Goal: Contribute content: Contribute content

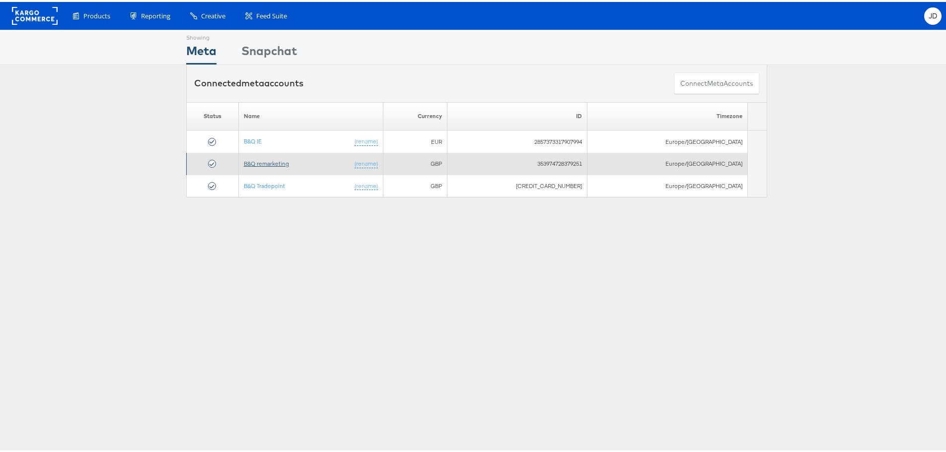
click at [282, 162] on link "B&Q remarketing" at bounding box center [266, 161] width 45 height 7
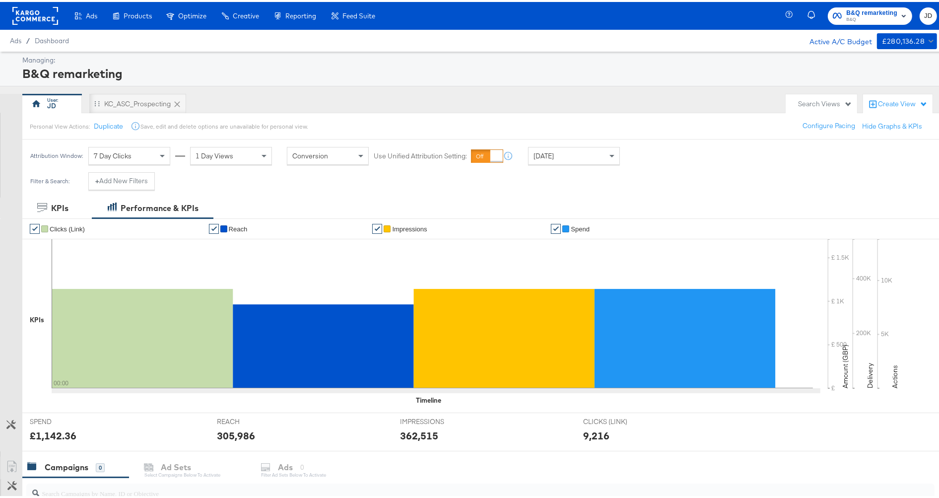
click at [42, 15] on rect at bounding box center [35, 14] width 46 height 18
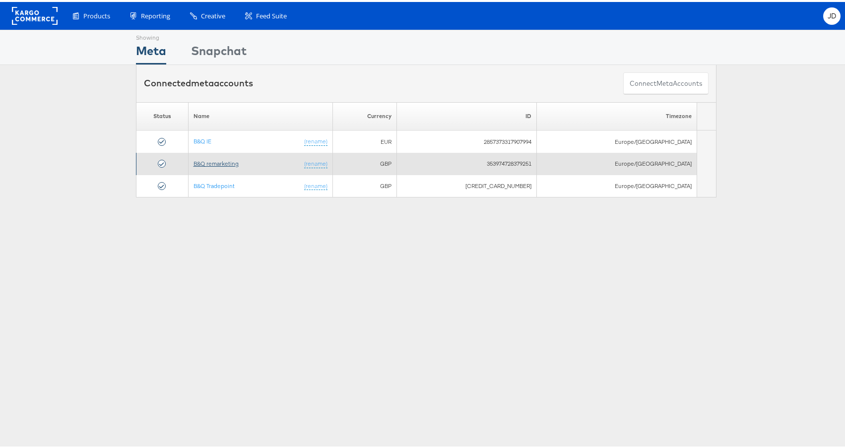
click at [223, 163] on link "B&Q remarketing" at bounding box center [216, 161] width 45 height 7
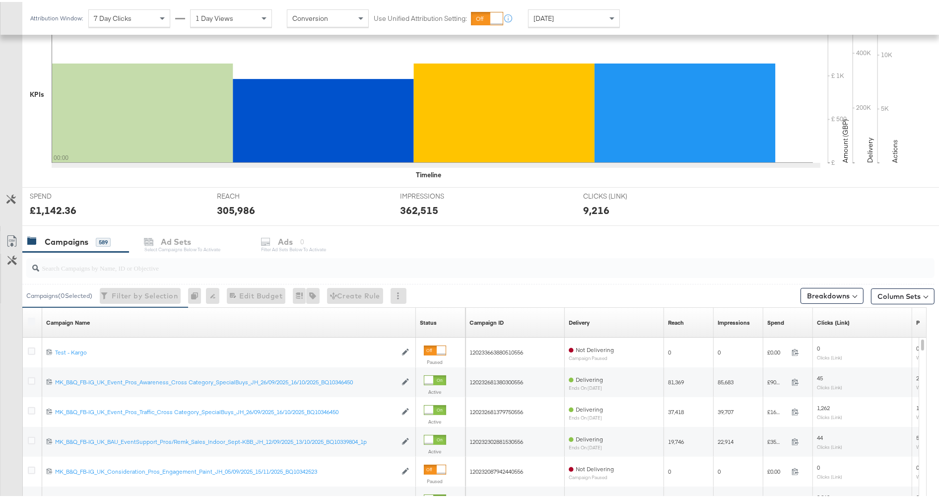
scroll to position [280, 0]
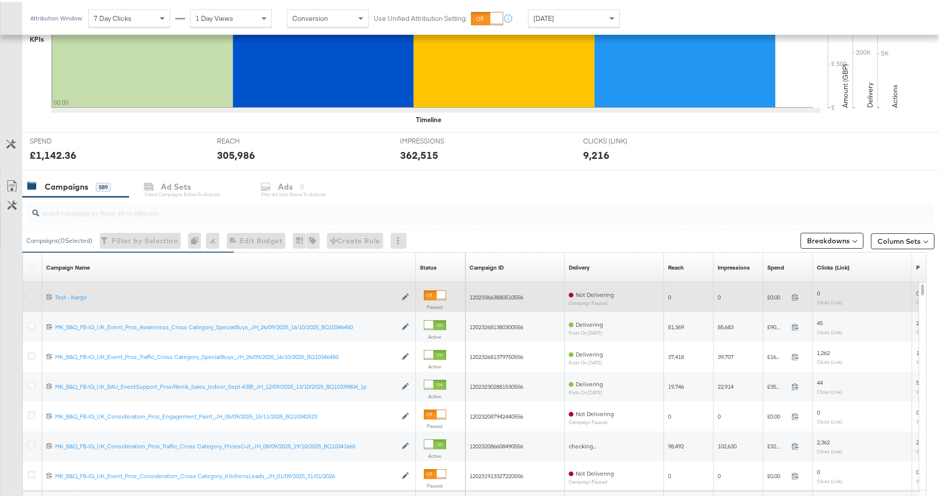
click at [29, 295] on icon at bounding box center [31, 293] width 7 height 7
click at [0, 0] on input "checkbox" at bounding box center [0, 0] width 0 height 0
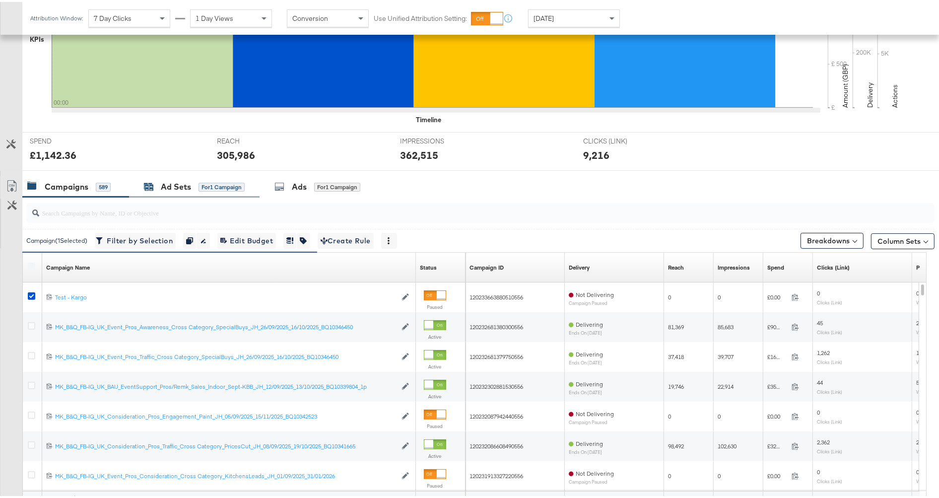
click at [172, 185] on div "Ad Sets" at bounding box center [176, 184] width 30 height 11
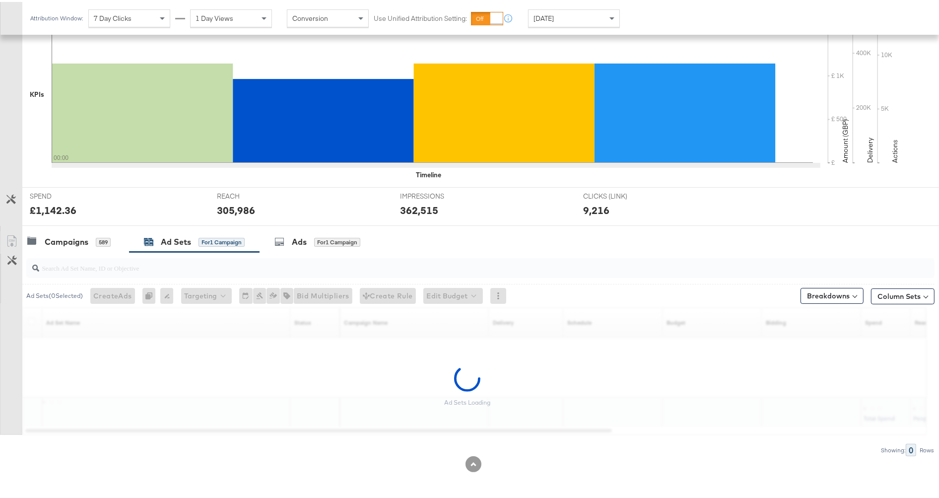
scroll to position [196, 0]
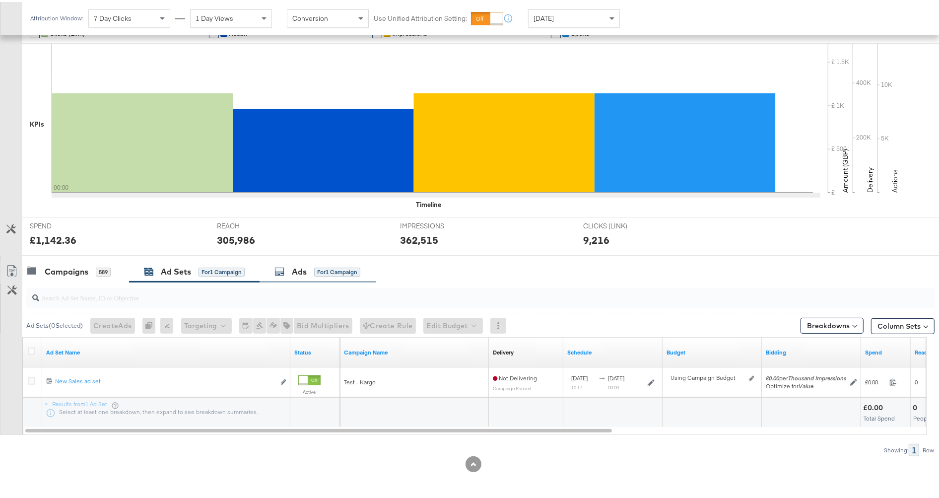
click at [298, 271] on div "Ads" at bounding box center [299, 269] width 15 height 11
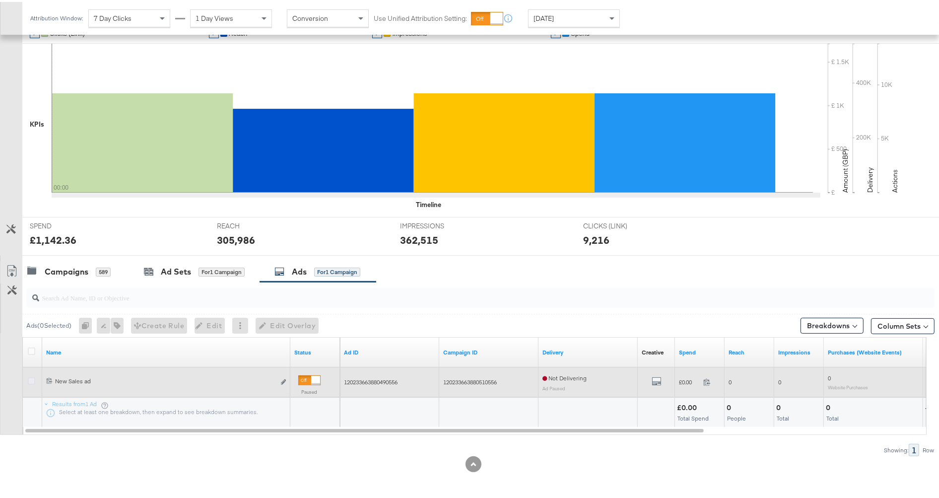
click at [28, 379] on icon at bounding box center [31, 378] width 7 height 7
click at [0, 0] on input "checkbox" at bounding box center [0, 0] width 0 height 0
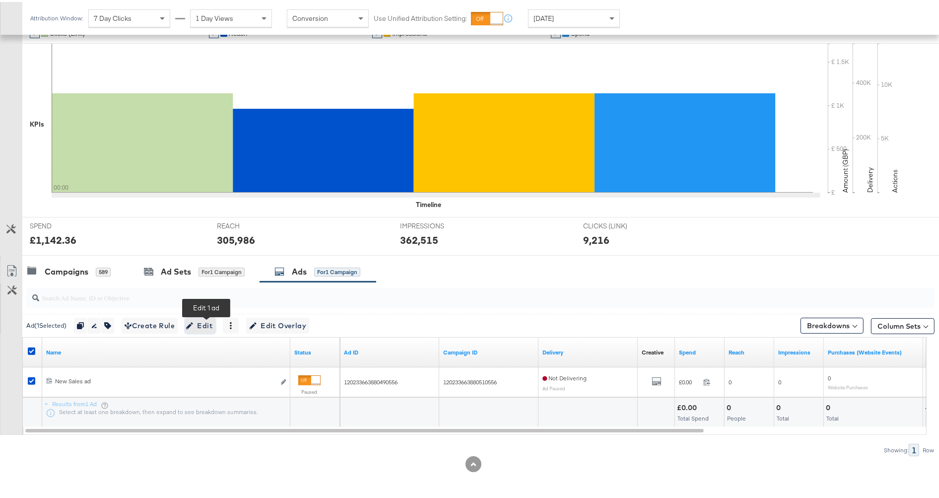
click at [211, 319] on span "Edit" at bounding box center [200, 324] width 24 height 12
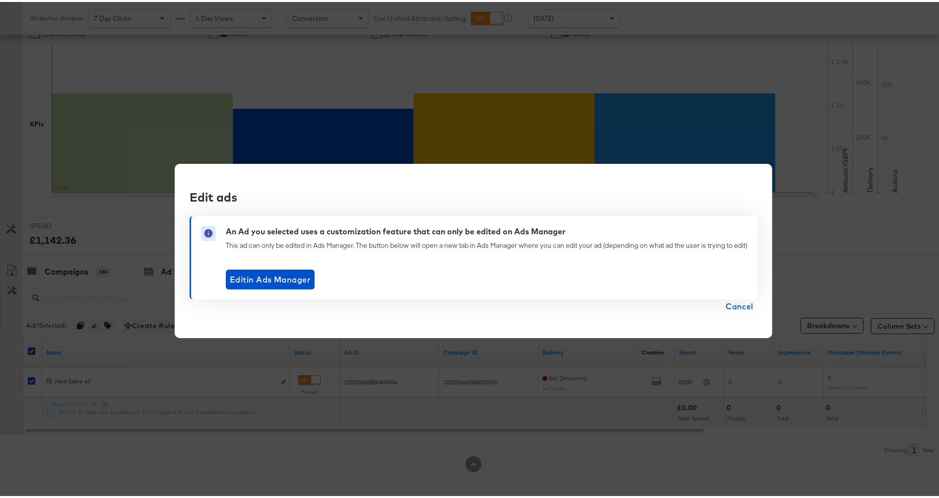
drag, startPoint x: 728, startPoint y: 306, endPoint x: 396, endPoint y: 205, distance: 347.0
click at [728, 306] on span "Cancel" at bounding box center [740, 304] width 28 height 14
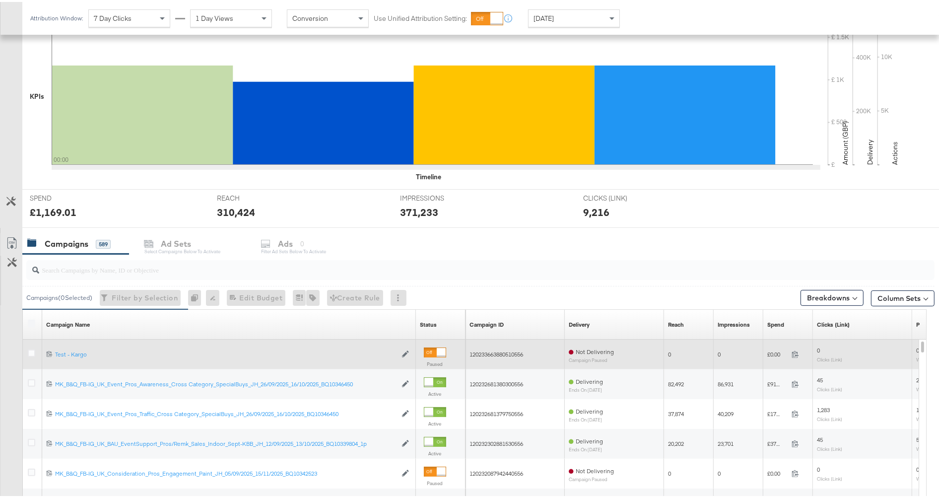
scroll to position [275, 0]
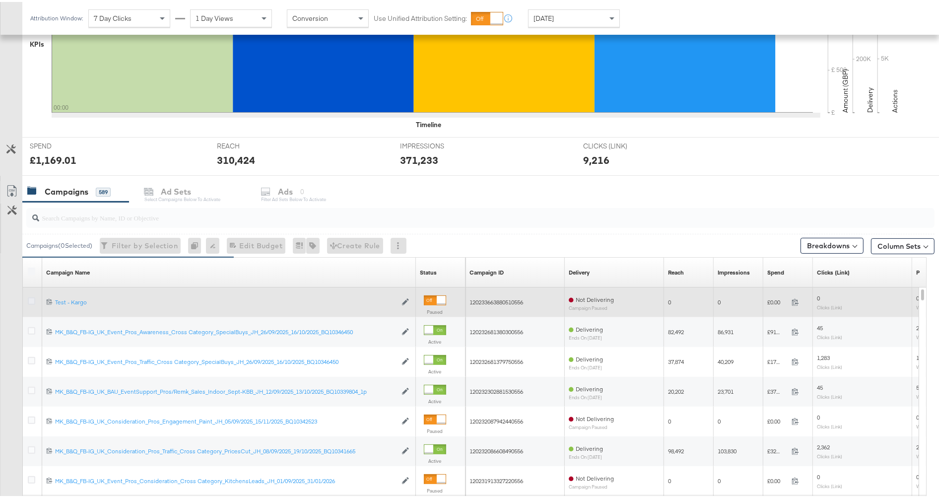
click at [29, 297] on icon at bounding box center [31, 298] width 7 height 7
click at [0, 0] on input "checkbox" at bounding box center [0, 0] width 0 height 0
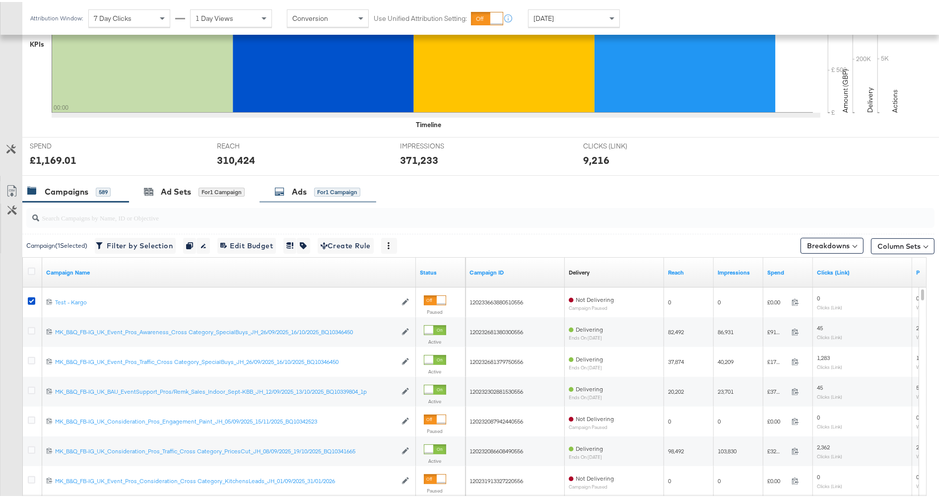
click at [284, 189] on icon at bounding box center [279, 190] width 10 height 10
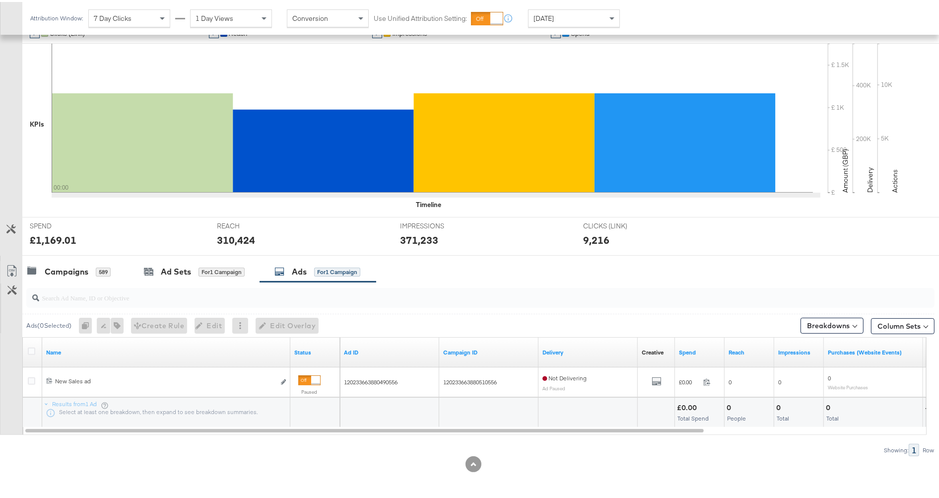
scroll to position [196, 0]
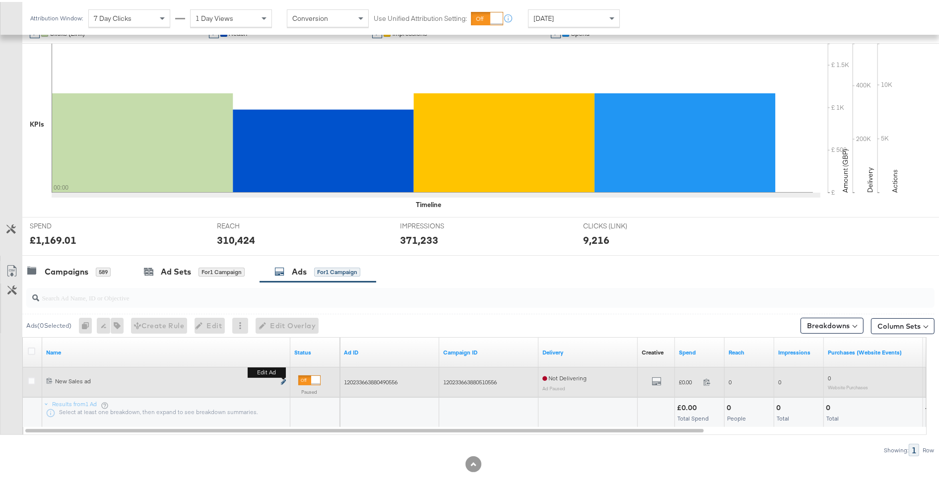
click at [284, 379] on icon "link" at bounding box center [283, 379] width 5 height 5
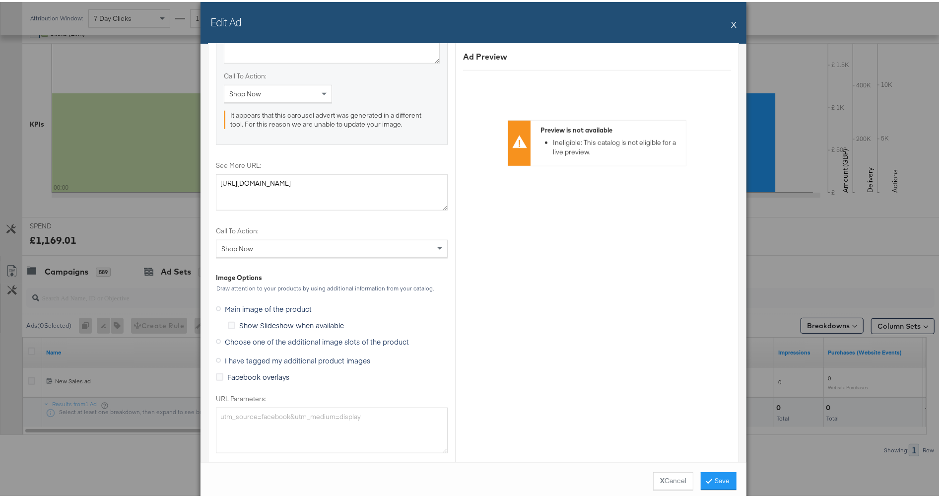
scroll to position [937, 0]
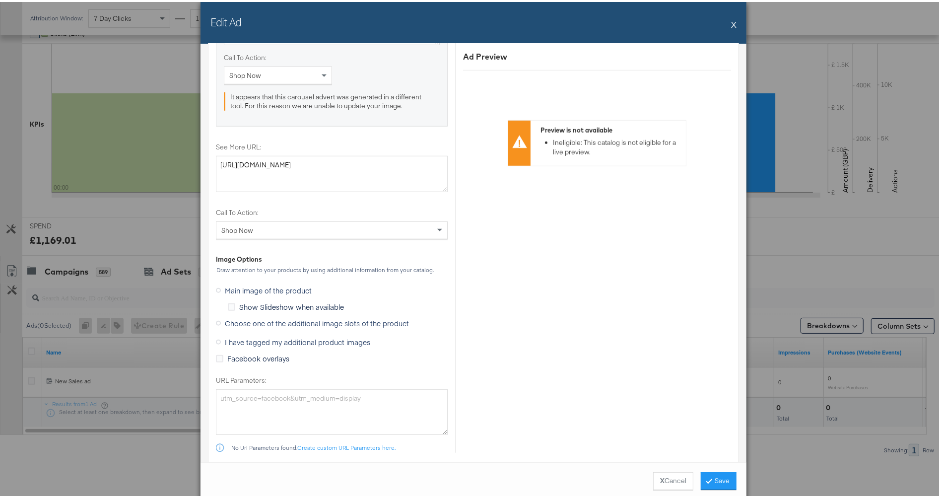
click at [329, 323] on span "Choose one of the additional image slots of the product" at bounding box center [317, 321] width 184 height 10
click at [0, 0] on input "Choose one of the additional image slots of the product" at bounding box center [0, 0] width 0 height 0
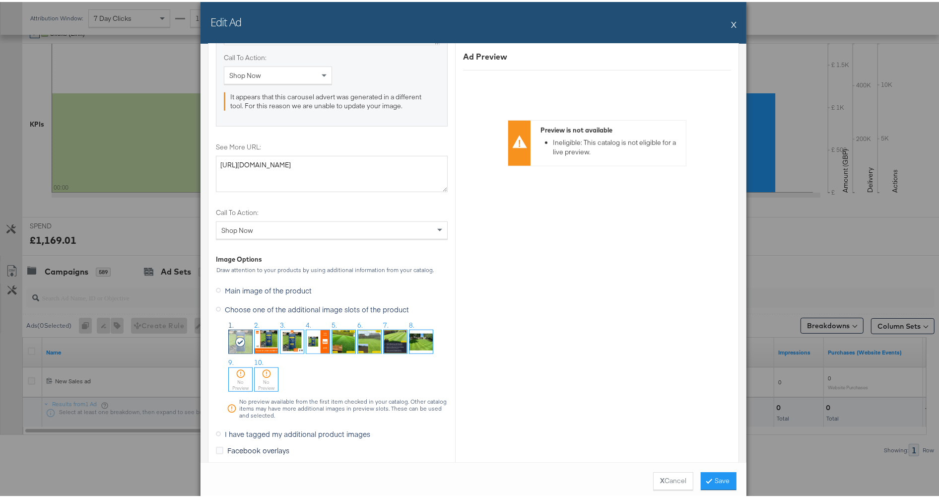
click at [731, 23] on button "X" at bounding box center [733, 22] width 5 height 20
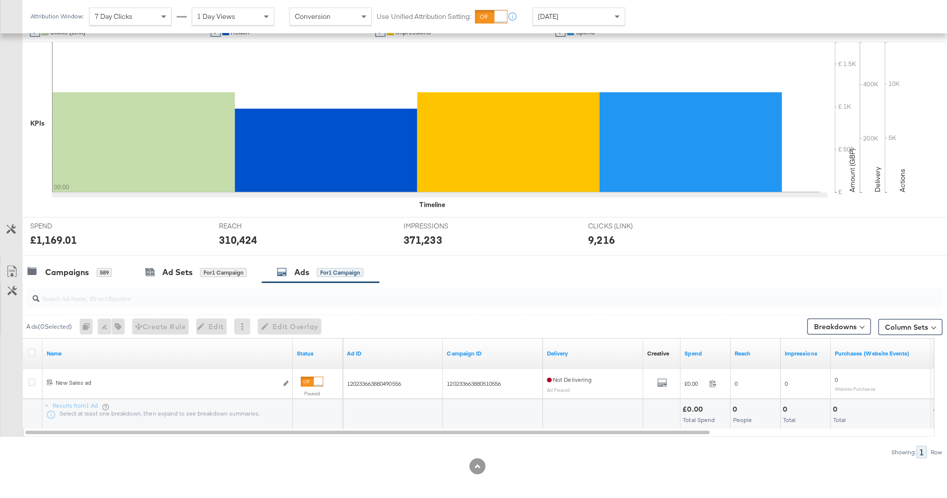
scroll to position [0, 0]
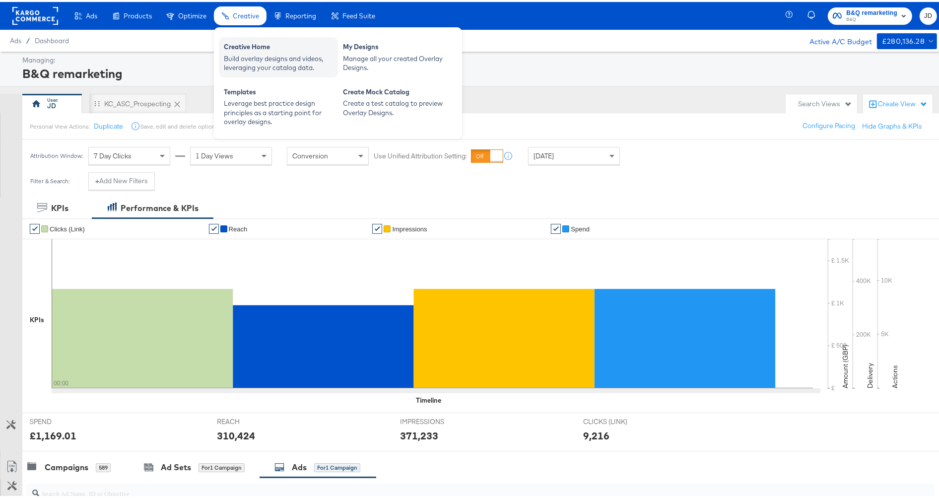
click at [300, 54] on div "Build overlay designs and videos, leveraging your catalog data." at bounding box center [278, 61] width 109 height 18
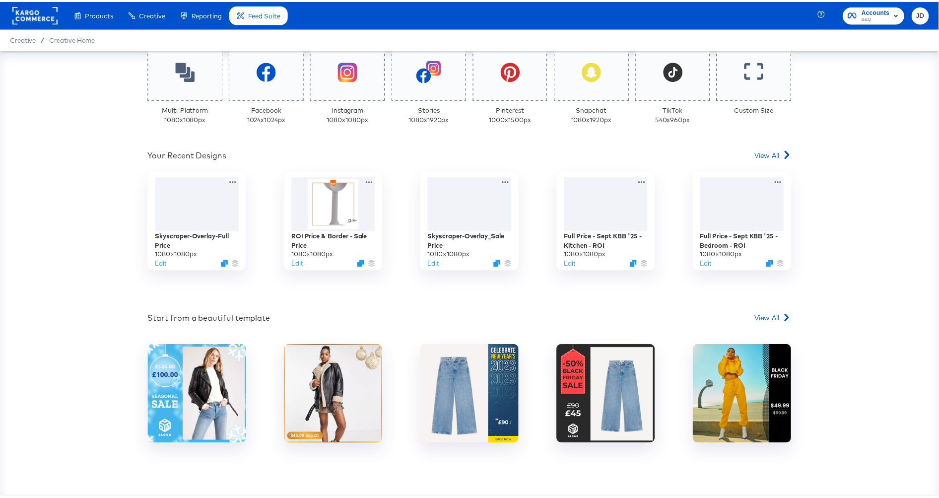
scroll to position [275, 0]
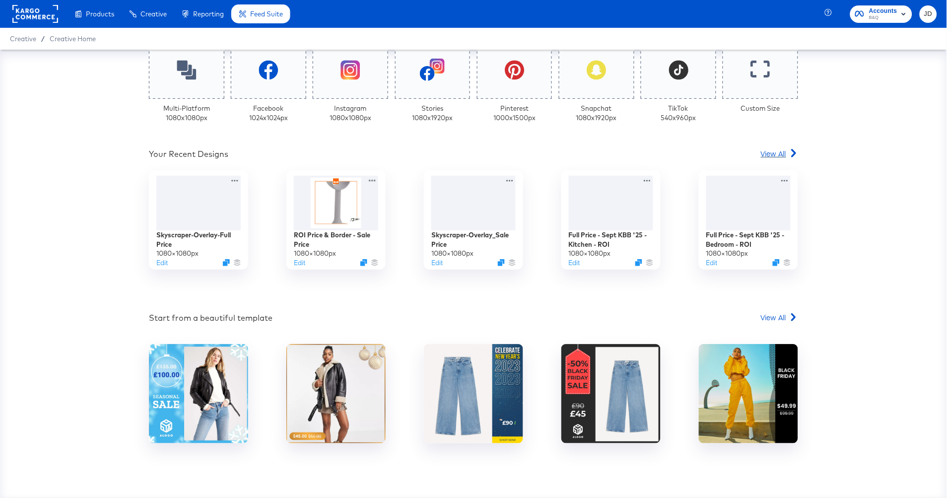
click at [771, 154] on span "View All" at bounding box center [773, 153] width 25 height 10
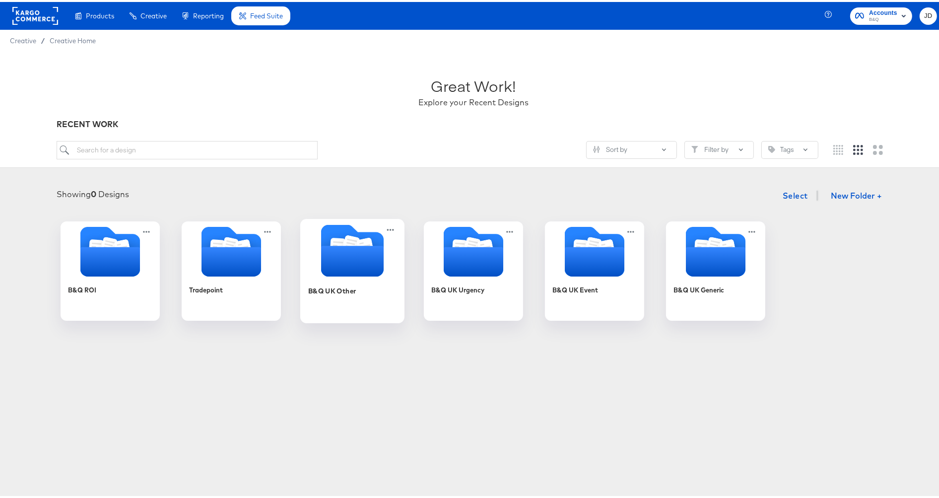
click at [337, 274] on icon "Folder" at bounding box center [352, 259] width 63 height 31
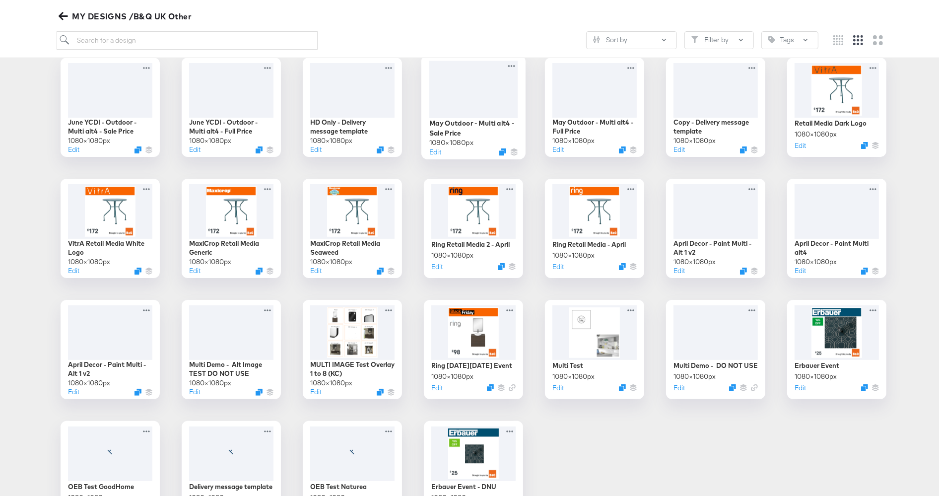
scroll to position [110, 0]
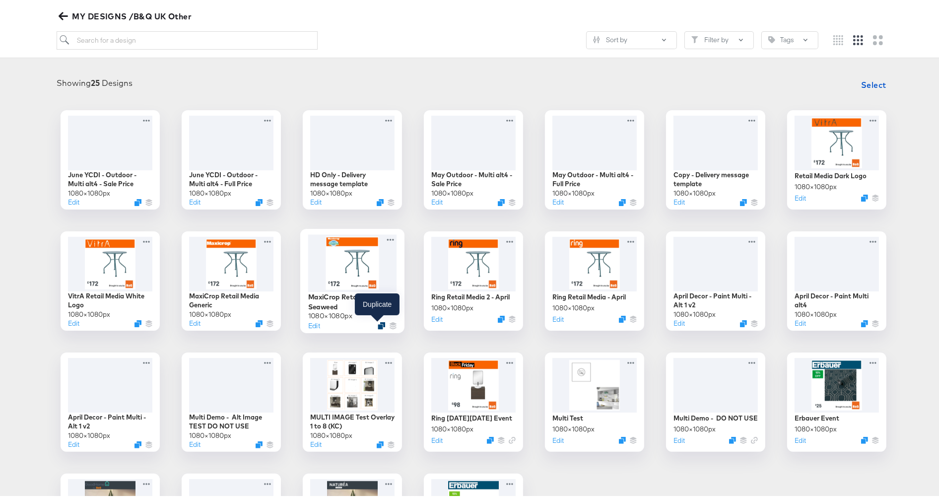
click at [378, 325] on icon "Duplicate" at bounding box center [381, 323] width 7 height 7
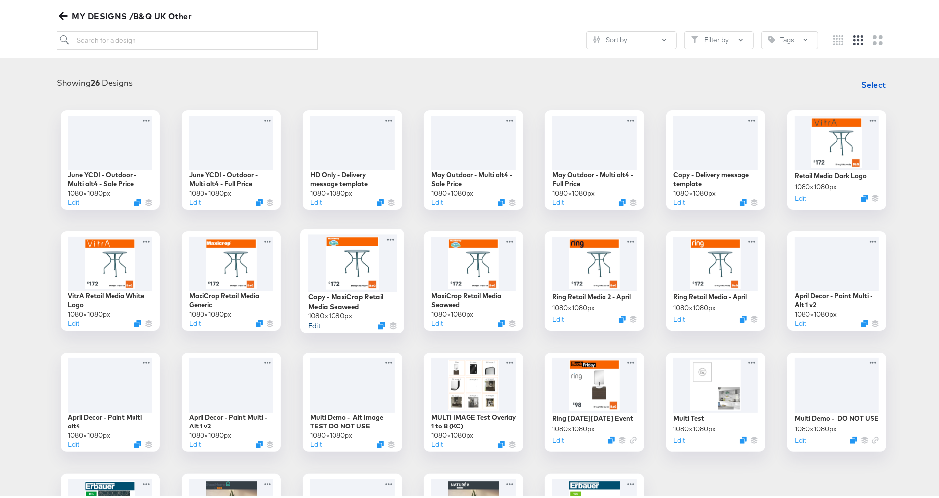
click at [310, 327] on button "Edit" at bounding box center [314, 323] width 12 height 9
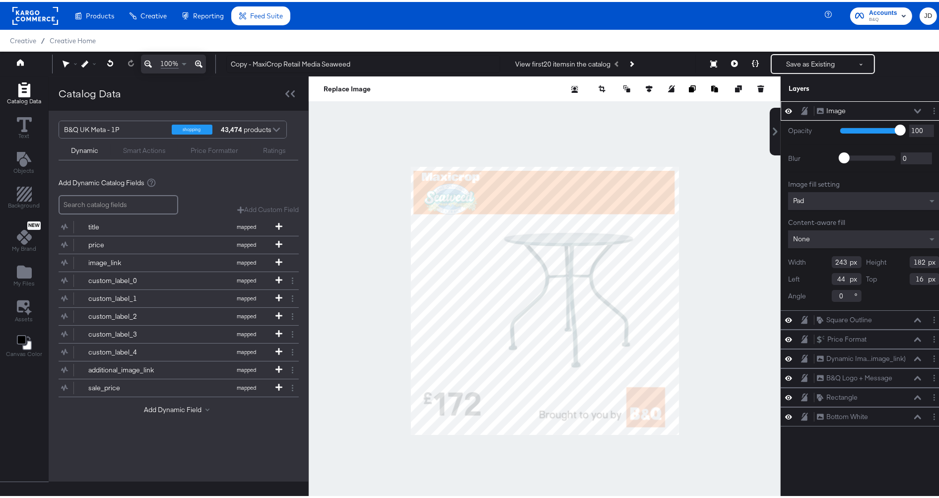
click at [537, 132] on div at bounding box center [545, 298] width 472 height 449
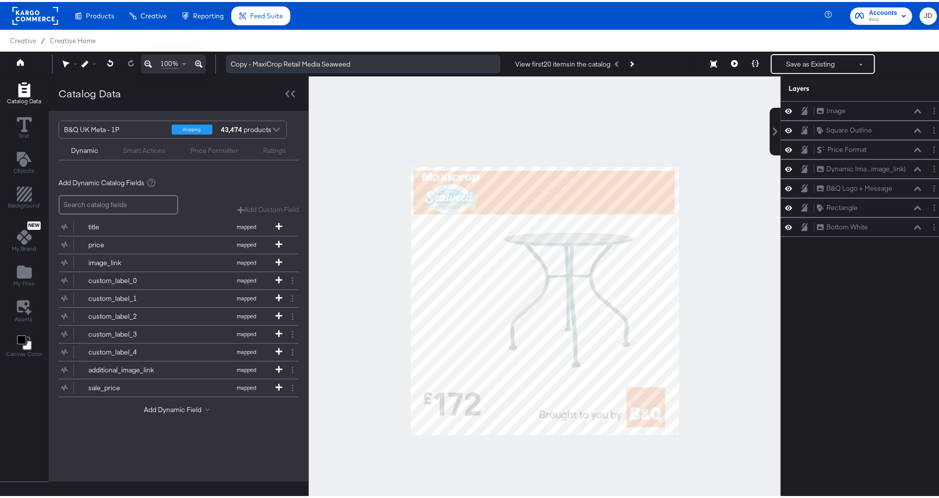
drag, startPoint x: 255, startPoint y: 60, endPoint x: 229, endPoint y: 59, distance: 25.9
click at [229, 59] on input "Copy - MaxiCrop Retail Media Seaweed" at bounding box center [363, 62] width 274 height 18
click at [340, 62] on input "MaxiCrop Retail Media Seaweed" at bounding box center [363, 62] width 274 height 18
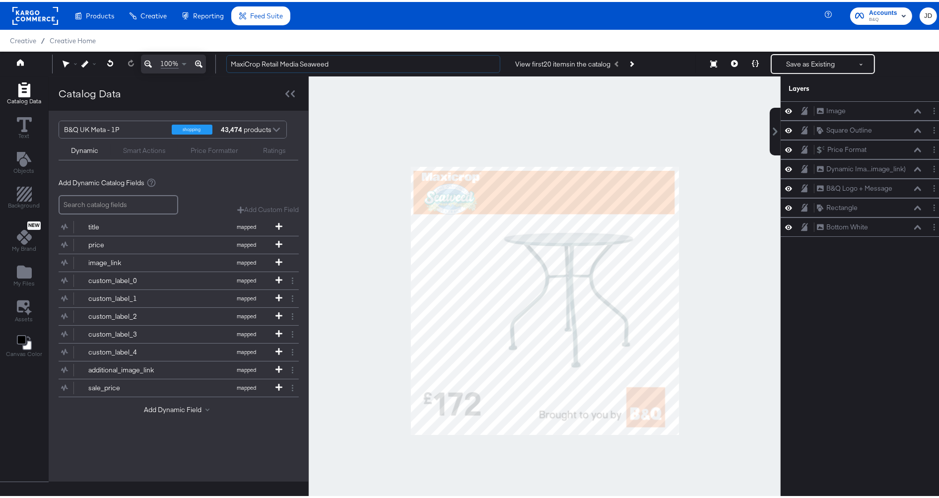
drag, startPoint x: 263, startPoint y: 62, endPoint x: 212, endPoint y: 56, distance: 51.5
click at [217, 65] on div "100% MaxiCrop Retail Media Seaweed View first 20 items in the catalog Save as E…" at bounding box center [473, 62] width 947 height 25
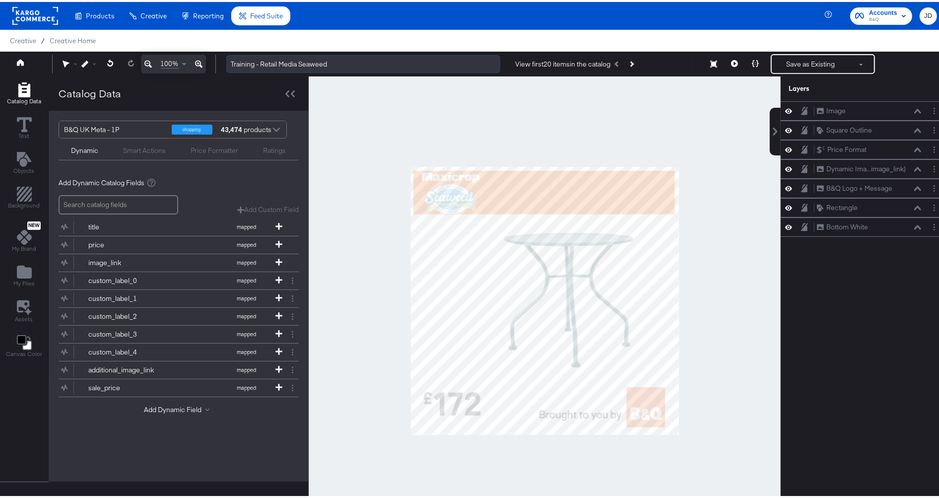
drag, startPoint x: 328, startPoint y: 52, endPoint x: 400, endPoint y: 56, distance: 72.6
click at [400, 56] on input "Training - Retail Media Seaweed" at bounding box center [363, 62] width 274 height 18
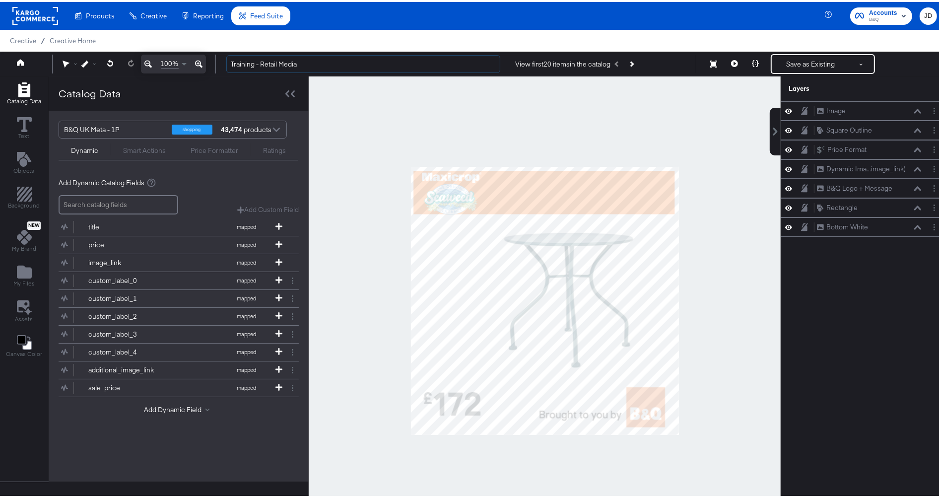
type input "Training - Retail Media"
click at [346, 99] on div at bounding box center [545, 298] width 472 height 449
drag, startPoint x: 148, startPoint y: 133, endPoint x: 161, endPoint y: 130, distance: 13.7
click at [148, 133] on div "B&Q UK Meta - 1P" at bounding box center [114, 127] width 100 height 17
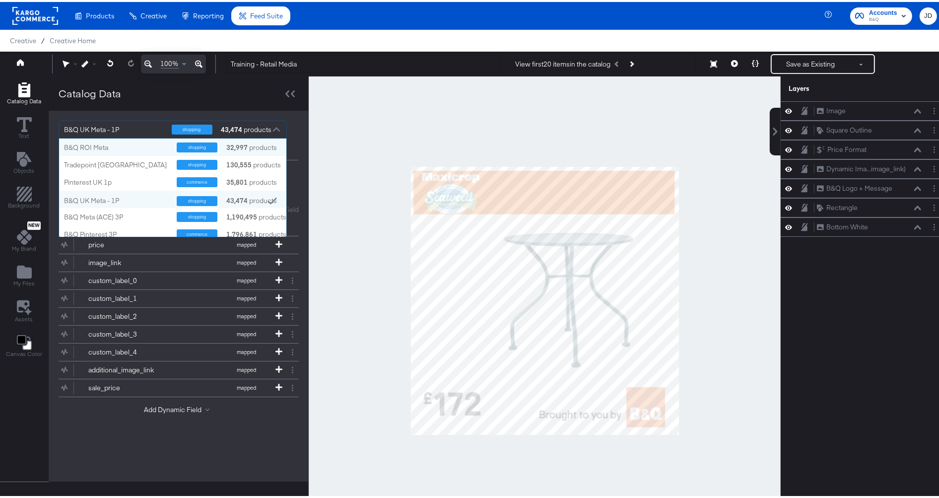
scroll to position [90, 219]
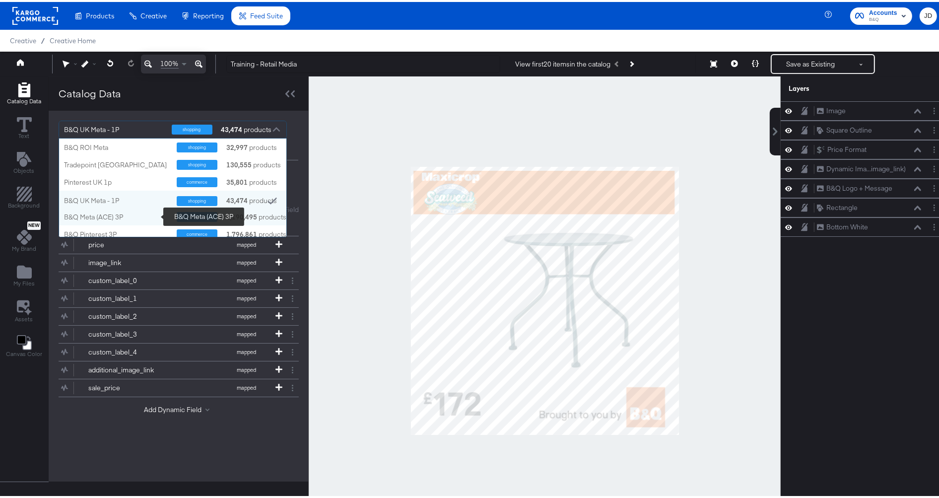
click at [132, 212] on div "B&Q Meta (ACE) 3P" at bounding box center [116, 214] width 105 height 9
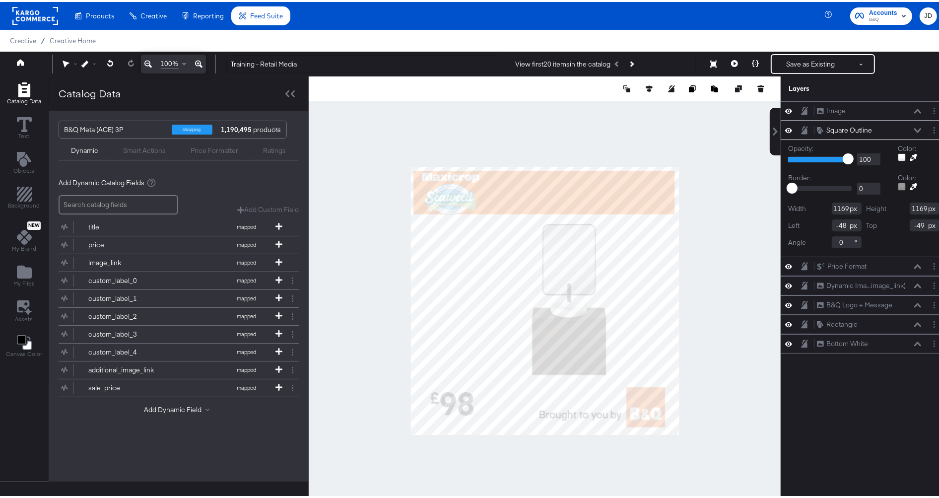
click at [372, 309] on div at bounding box center [545, 298] width 472 height 449
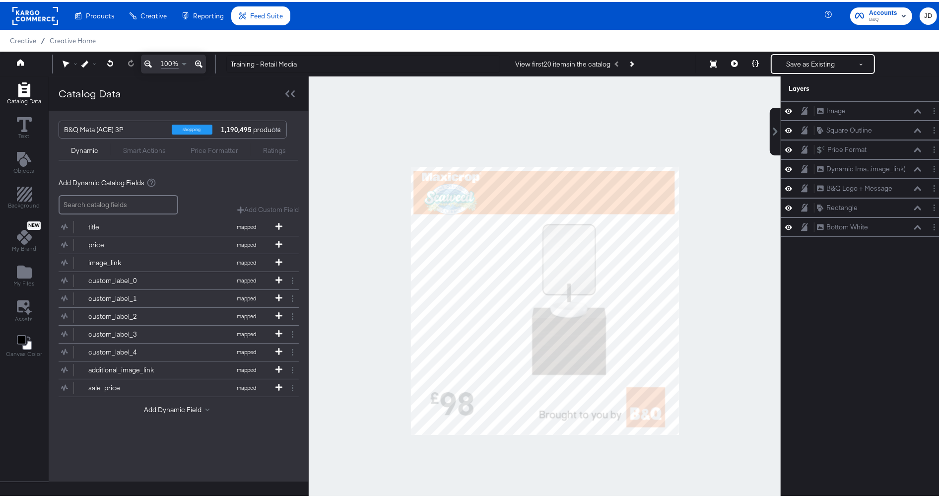
scroll to position [25, 0]
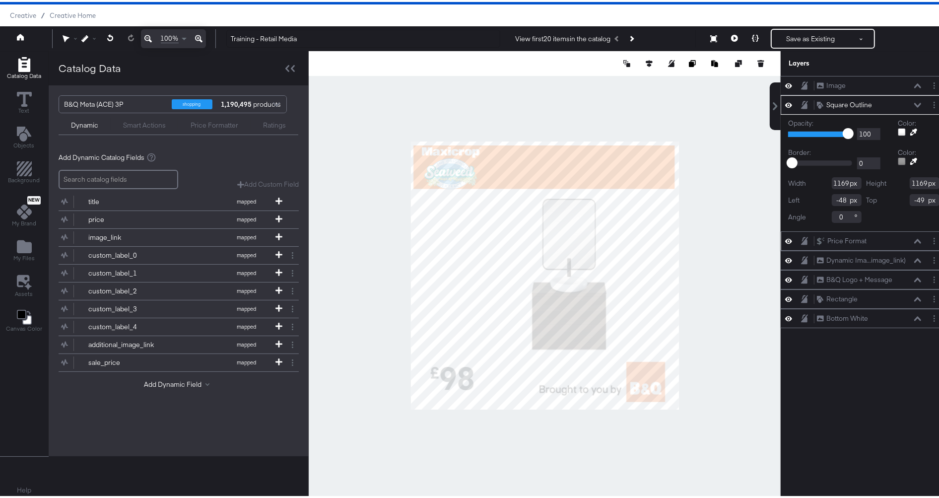
click at [914, 237] on button at bounding box center [918, 239] width 8 height 6
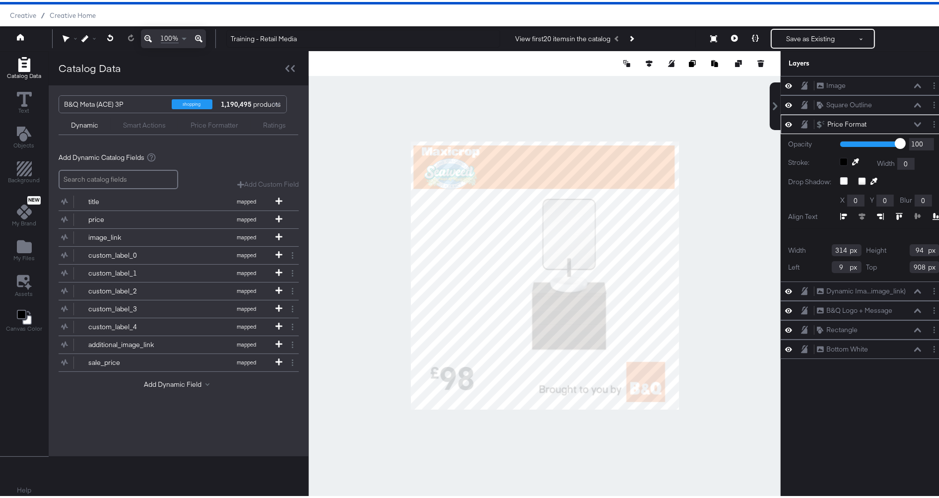
click at [209, 122] on div "Price Formatter" at bounding box center [215, 123] width 48 height 9
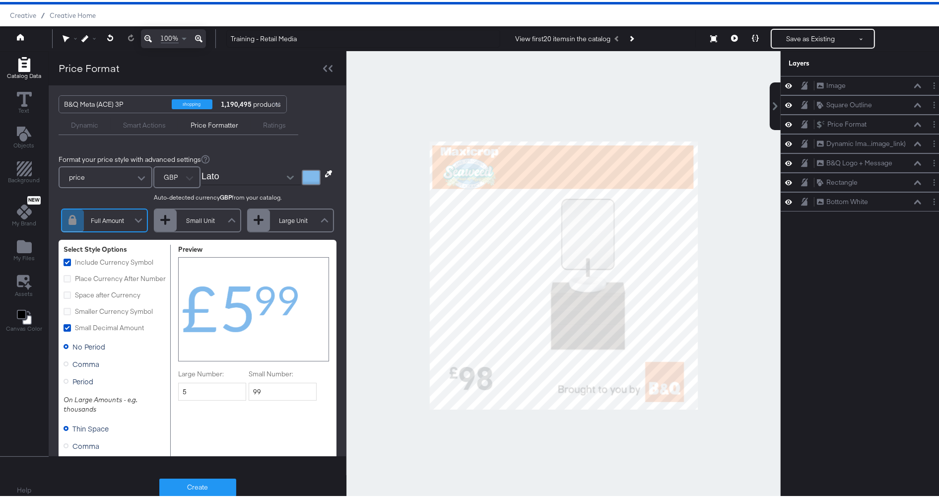
click at [22, 61] on icon "Add Rectangle" at bounding box center [24, 62] width 15 height 15
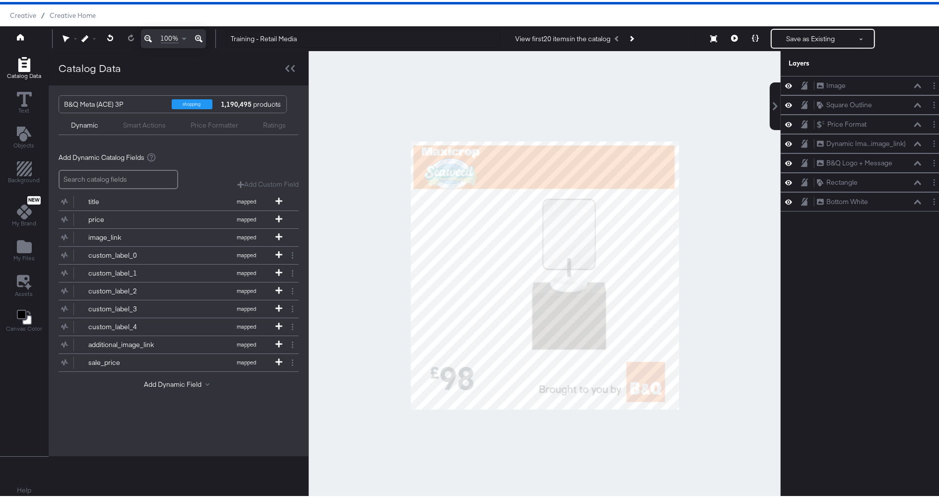
click at [209, 124] on div "Price Formatter" at bounding box center [215, 123] width 48 height 9
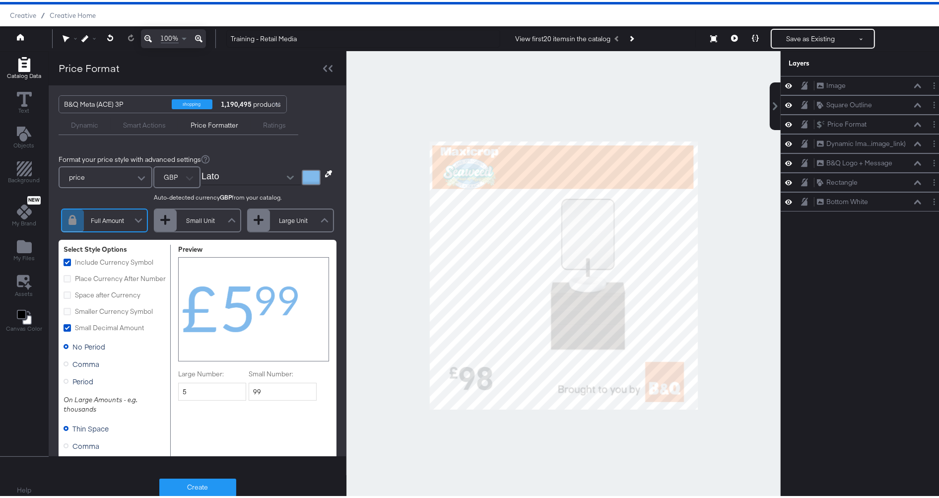
click at [136, 171] on div at bounding box center [141, 176] width 15 height 17
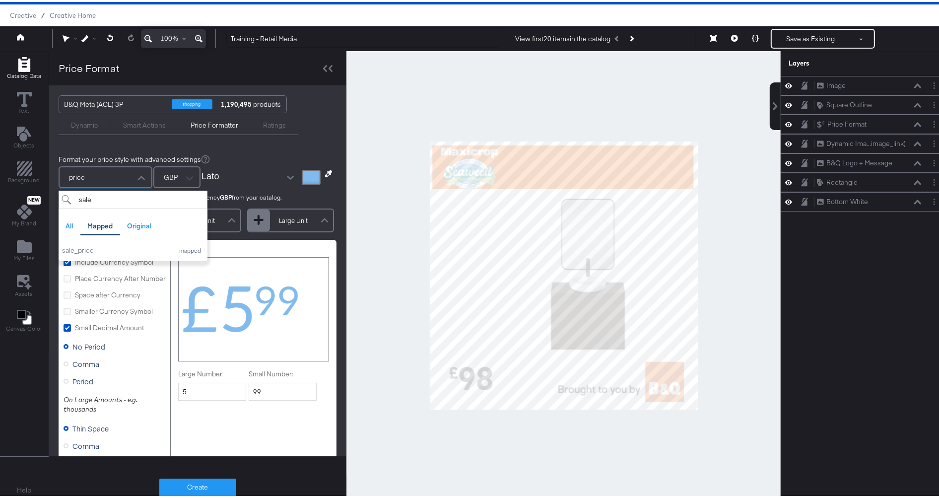
scroll to position [0, 0]
type input "sale"
drag, startPoint x: 150, startPoint y: 247, endPoint x: 151, endPoint y: 242, distance: 5.5
click at [150, 247] on div "sale_price" at bounding box center [115, 248] width 107 height 9
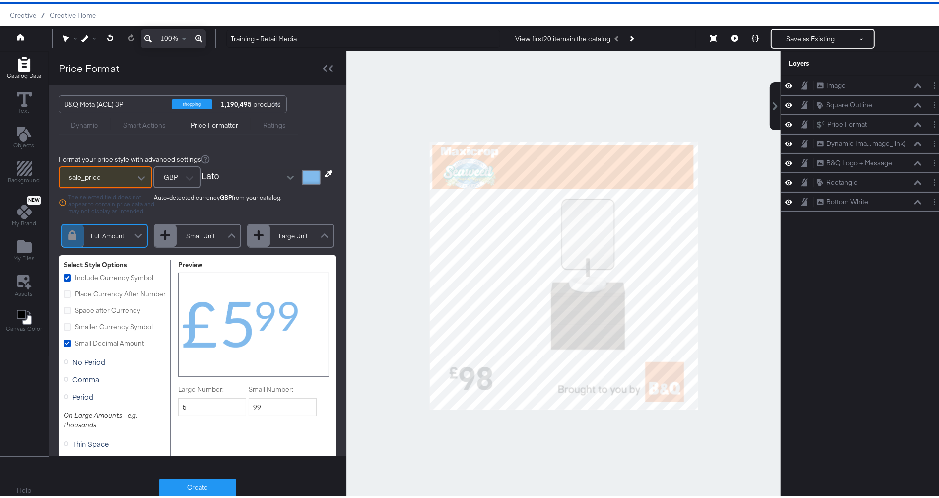
click at [288, 174] on div at bounding box center [290, 175] width 21 height 15
click at [287, 174] on icon "Open" at bounding box center [290, 175] width 7 height 7
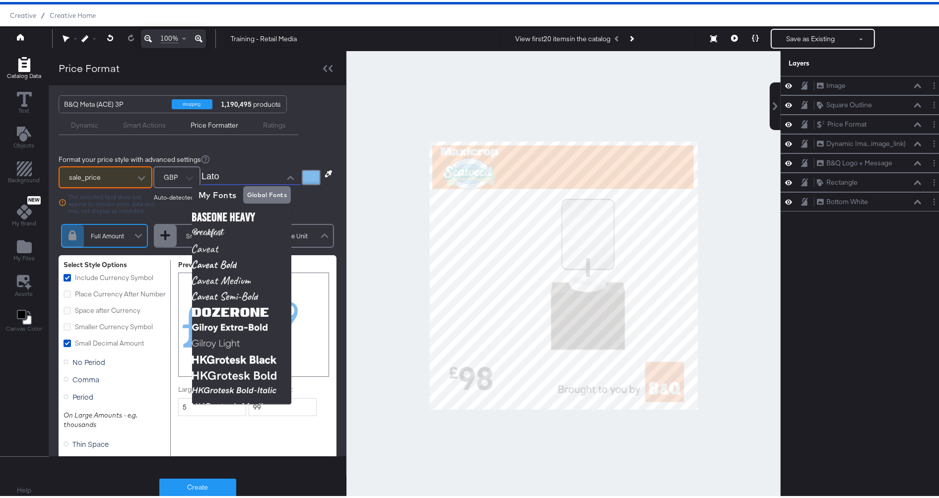
click at [313, 141] on div "B&Q Meta (ACE) 3P shopping 1,190,495 products Dynamic Smart Actions Price Forma…" at bounding box center [198, 268] width 298 height 371
click at [302, 171] on div at bounding box center [311, 175] width 19 height 15
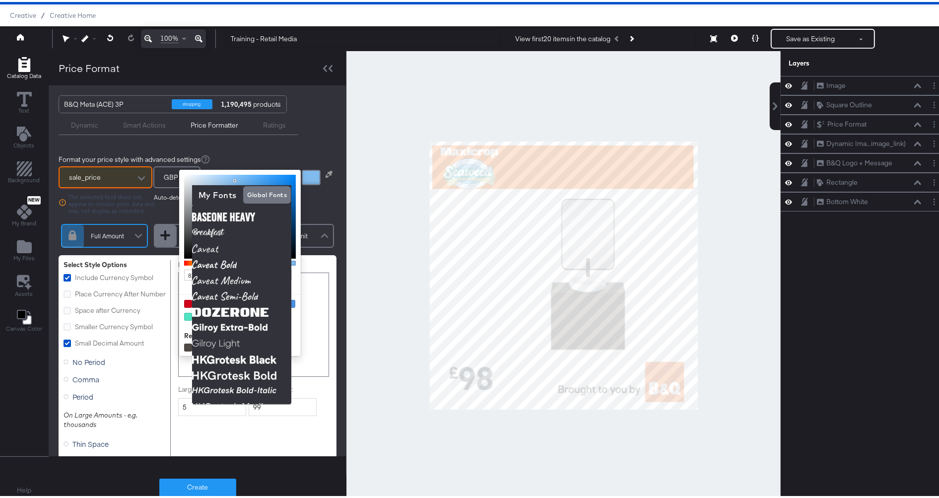
click at [309, 145] on div "Format your price style with advanced settings sale_price The selected field do…" at bounding box center [198, 375] width 298 height 465
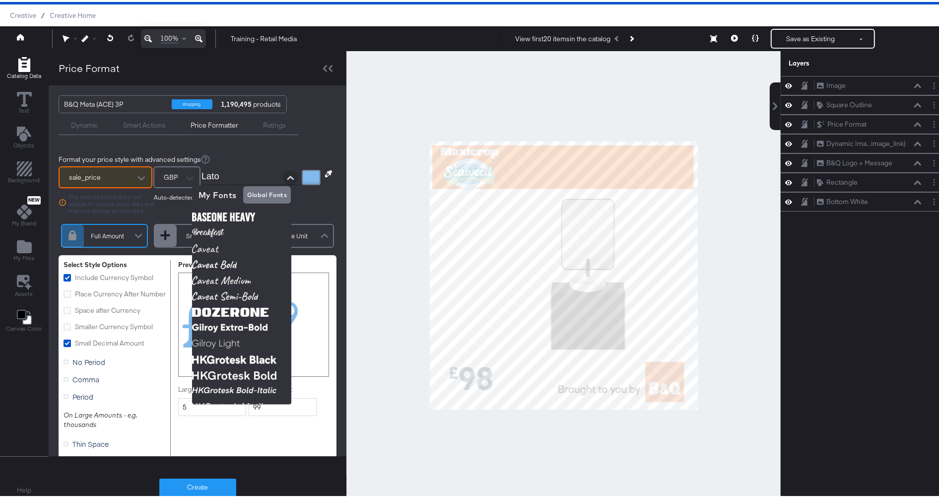
click at [287, 177] on icon "Close" at bounding box center [290, 175] width 7 height 7
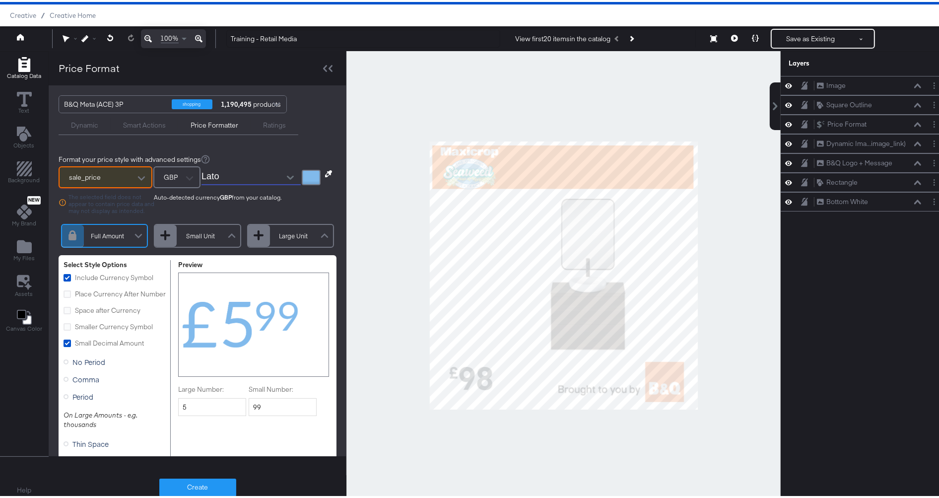
click at [303, 172] on div at bounding box center [311, 175] width 19 height 15
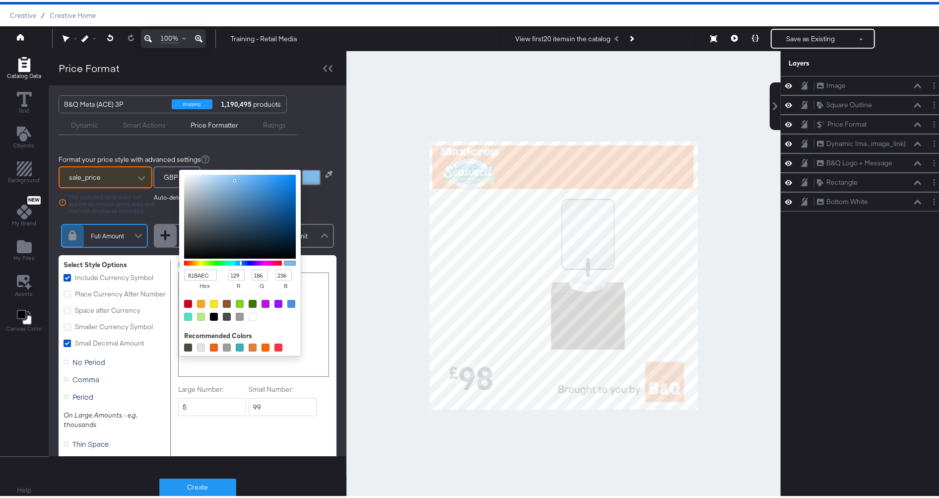
click at [210, 311] on div at bounding box center [214, 315] width 8 height 8
type input "000000"
type input "0"
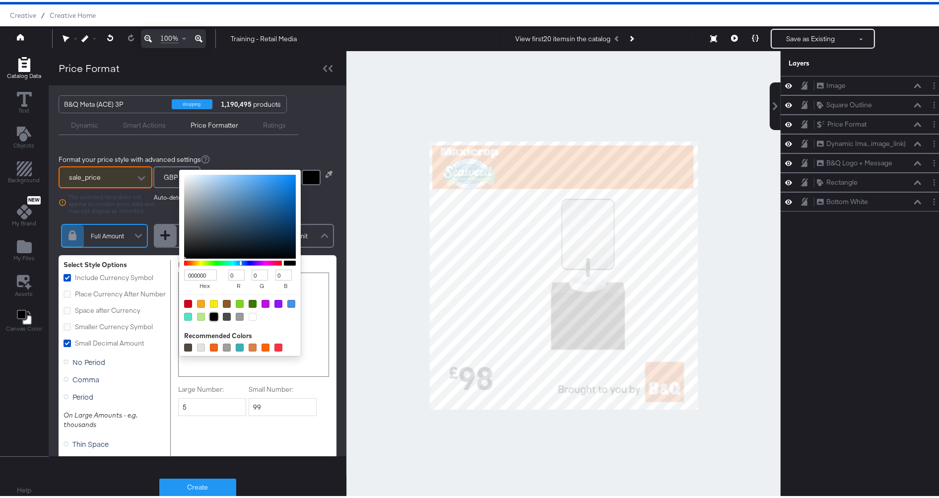
click at [314, 201] on div "Format your price style with advanced settings sale_price The selected field do…" at bounding box center [198, 375] width 298 height 465
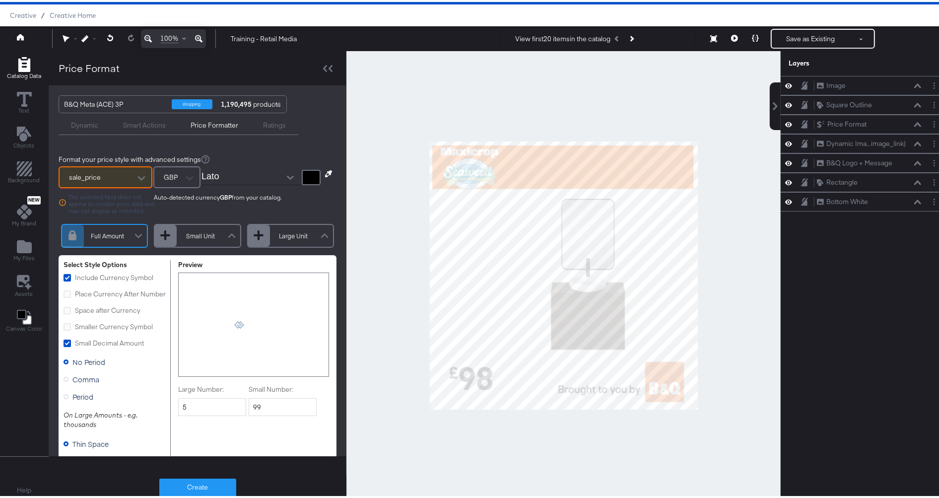
scroll to position [55, 0]
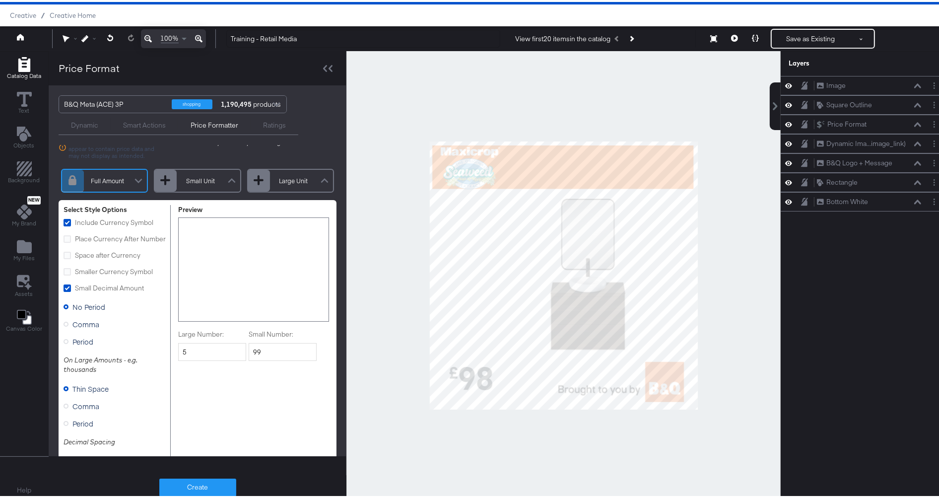
click at [329, 175] on div "Format your price style with advanced settings sale_price The selected field do…" at bounding box center [198, 320] width 298 height 465
click at [317, 178] on div at bounding box center [324, 179] width 15 height 17
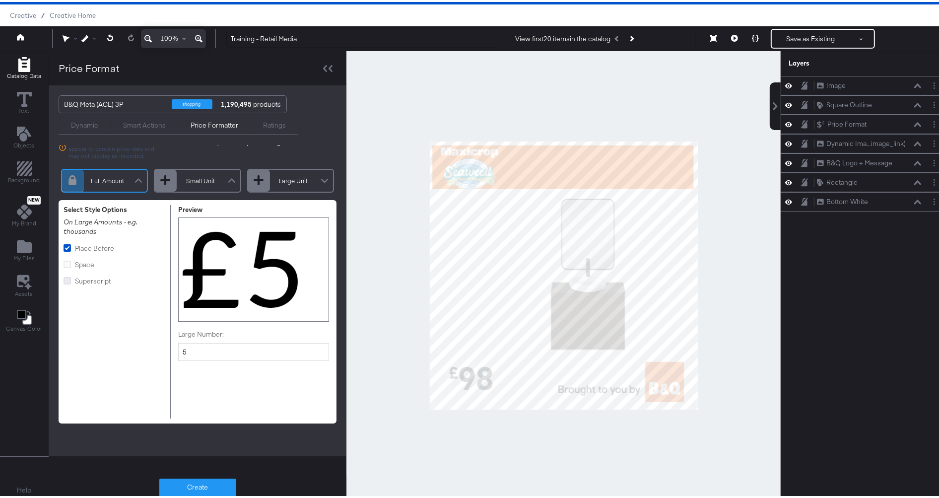
click at [68, 279] on icon at bounding box center [67, 278] width 7 height 7
click at [0, 0] on input "Superscript" at bounding box center [0, 0] width 0 height 0
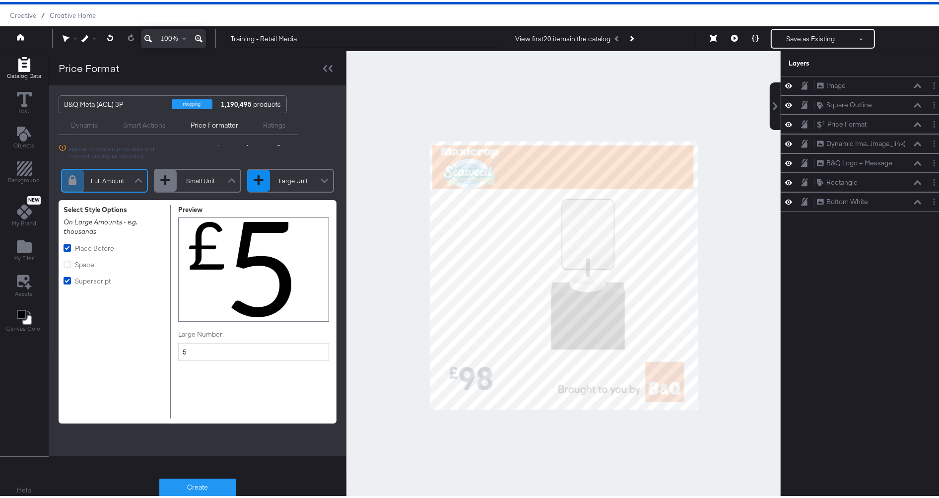
click at [254, 175] on div at bounding box center [259, 178] width 10 height 10
click at [117, 177] on div "Full Amount" at bounding box center [107, 179] width 47 height 8
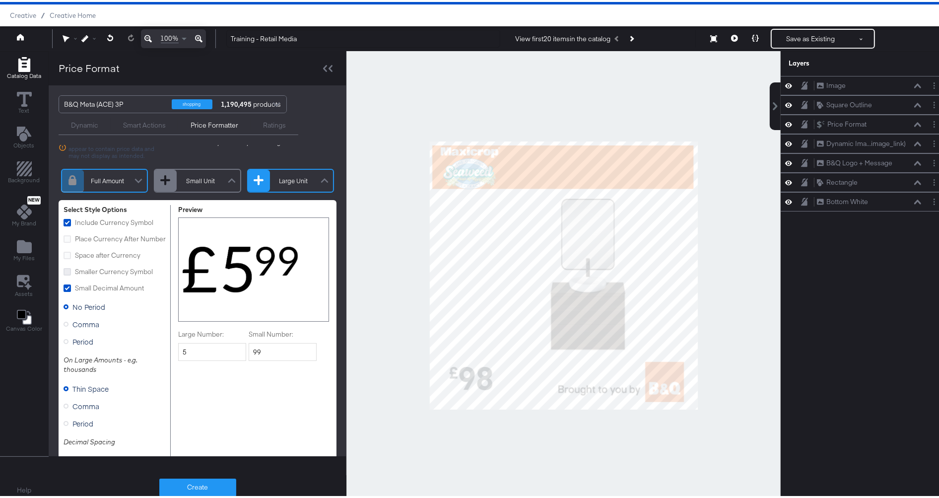
click at [66, 273] on icon at bounding box center [67, 269] width 7 height 7
click at [0, 0] on input "Smaller Currency Symbol" at bounding box center [0, 0] width 0 height 0
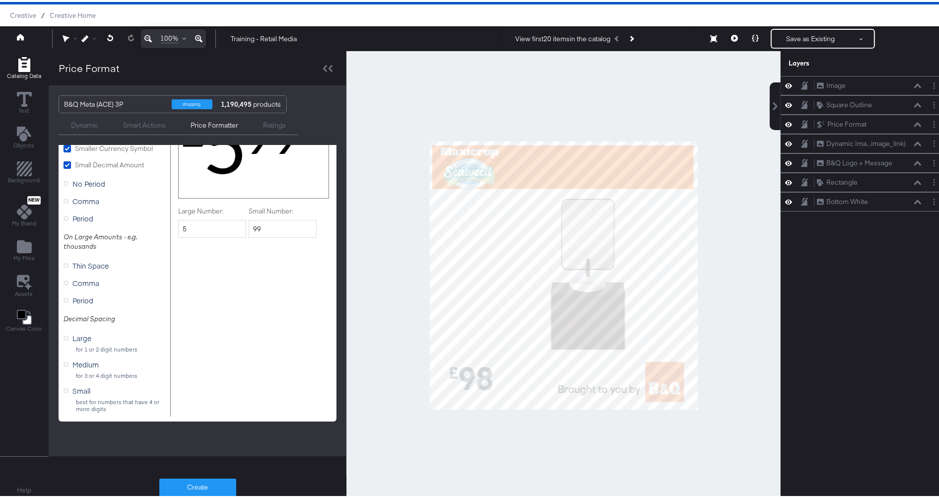
scroll to position [0, 0]
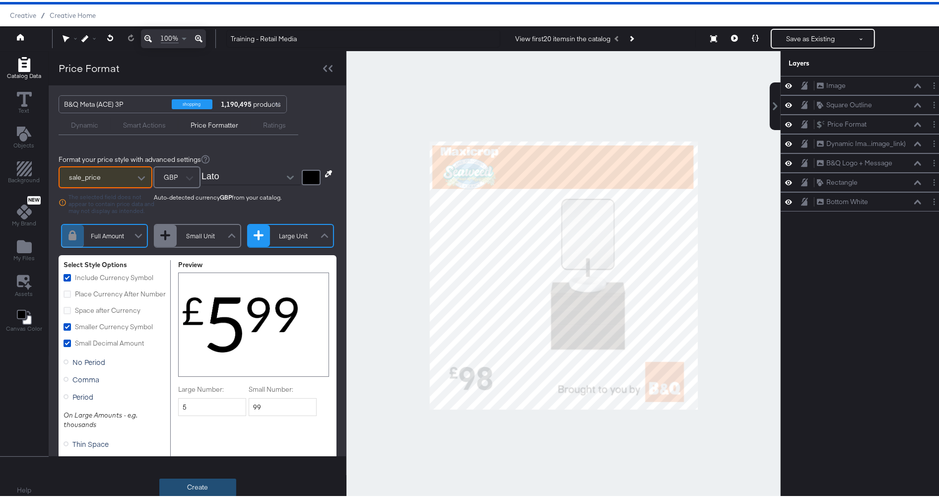
click at [198, 483] on button "Create" at bounding box center [197, 486] width 77 height 18
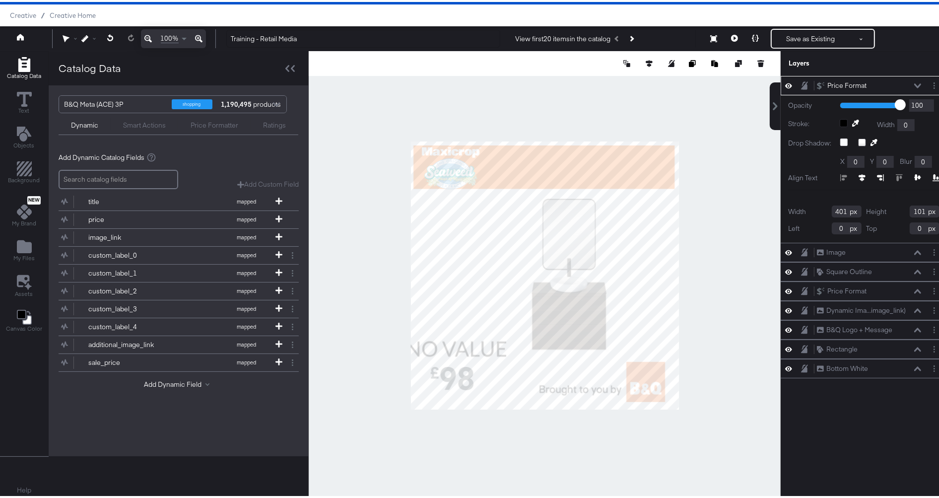
type input "-16"
type input "807"
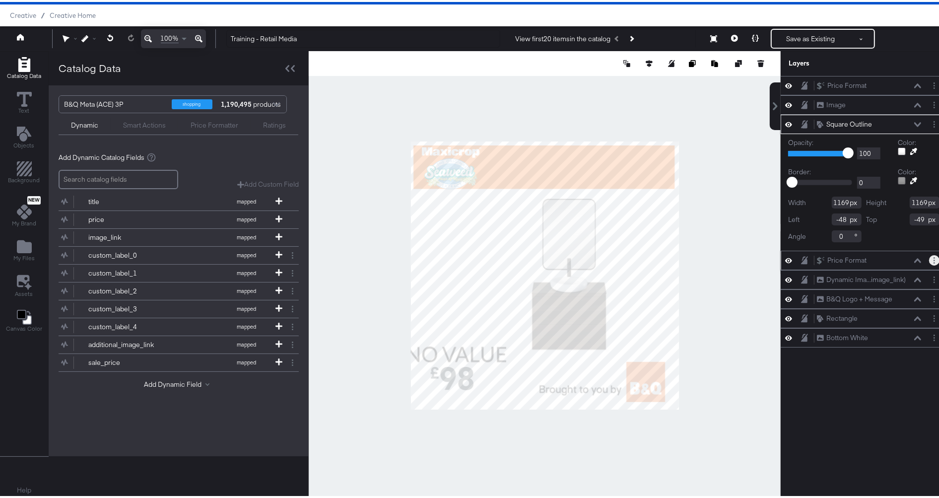
click at [929, 255] on button "Layer Options" at bounding box center [934, 258] width 10 height 10
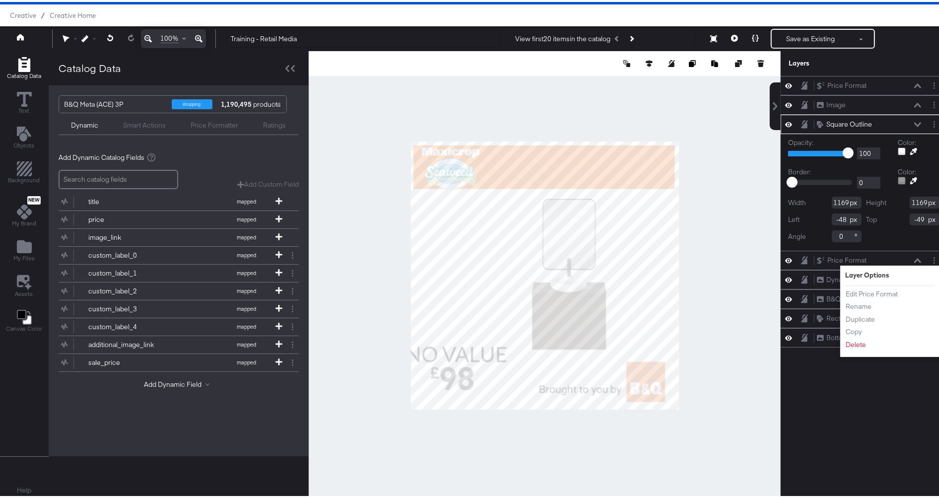
click at [878, 381] on div "Price Format Price Format Image Image Square Outline Square Outline Opacity: 1 …" at bounding box center [864, 278] width 166 height 409
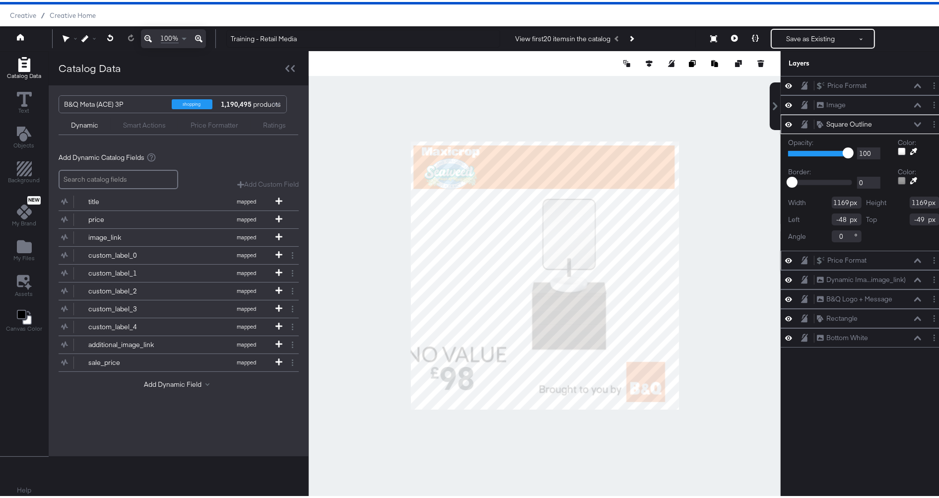
click at [914, 256] on icon at bounding box center [917, 258] width 7 height 5
type input "-50"
click at [914, 256] on icon at bounding box center [917, 258] width 7 height 5
type input "-44"
type input "-118"
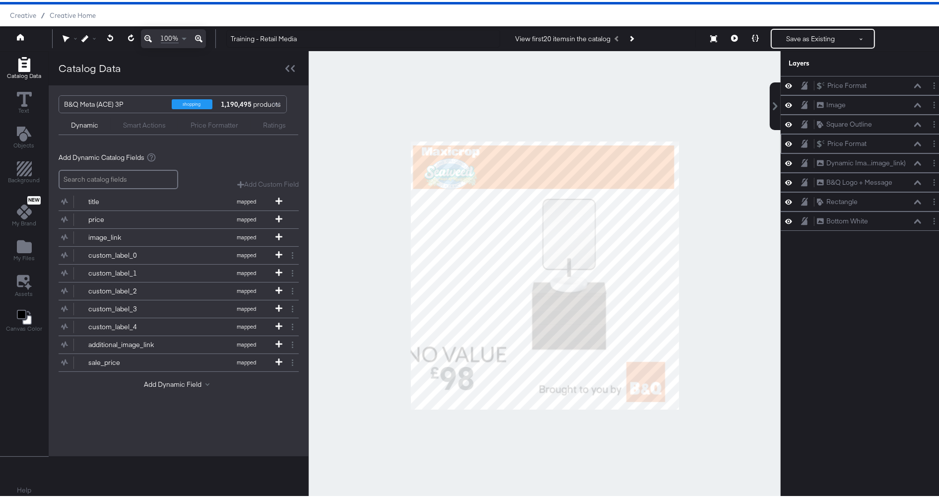
click at [914, 142] on icon at bounding box center [917, 141] width 7 height 5
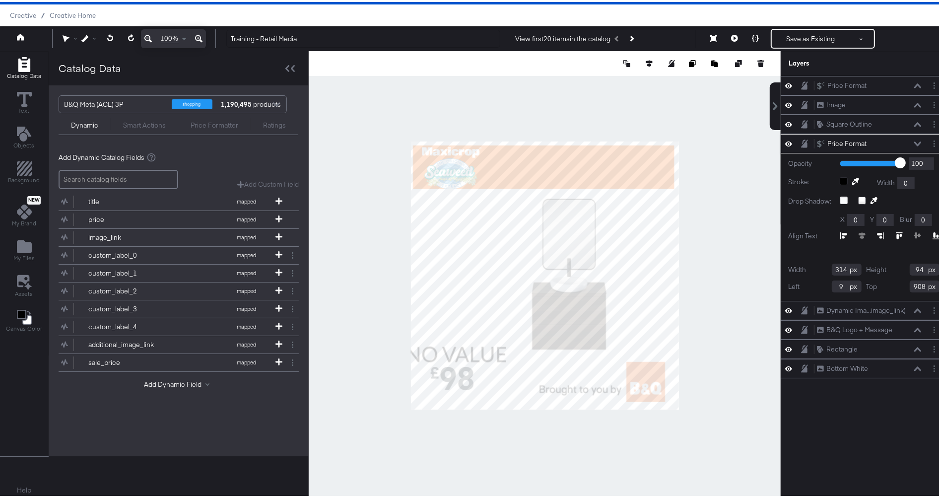
drag, startPoint x: 907, startPoint y: 286, endPoint x: 918, endPoint y: 286, distance: 10.9
click at [918, 286] on div "Top 908" at bounding box center [903, 284] width 73 height 12
drag, startPoint x: 908, startPoint y: 283, endPoint x: 915, endPoint y: 285, distance: 7.1
click at [915, 285] on input "800" at bounding box center [925, 284] width 30 height 12
drag, startPoint x: 906, startPoint y: 282, endPoint x: 915, endPoint y: 285, distance: 9.4
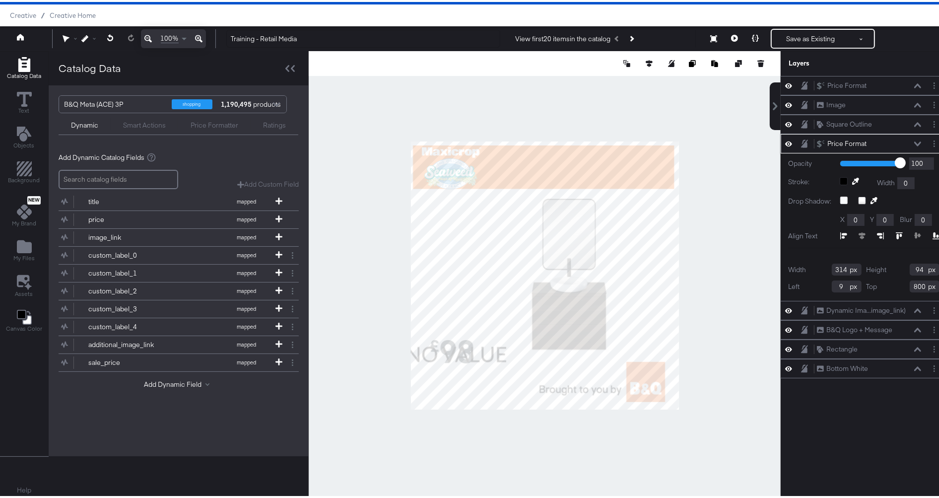
click at [915, 285] on input "800" at bounding box center [925, 284] width 30 height 12
type input "700"
click at [884, 291] on div "Opacity 1 100 100 Stroke: Width 0 Drop Shadow: X 0 Y 0 Blur 0 Align Text Width …" at bounding box center [864, 224] width 166 height 147
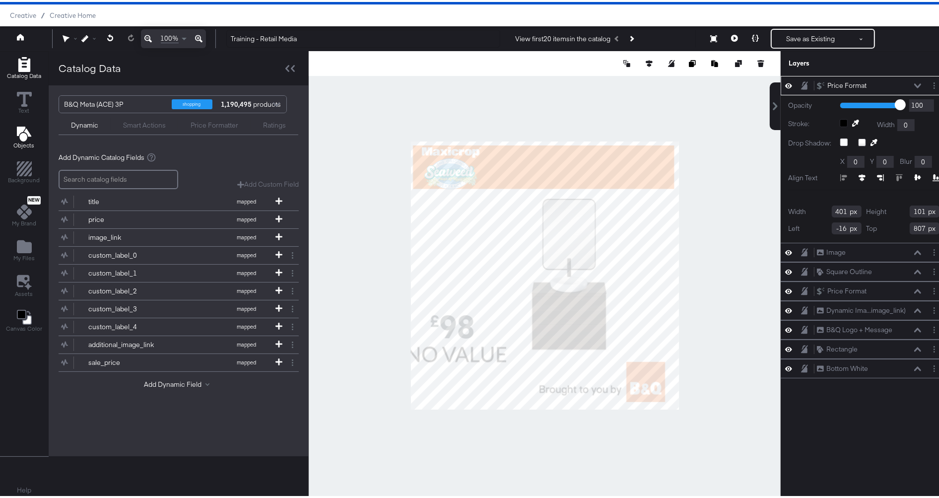
click at [20, 123] on button "Objects" at bounding box center [24, 136] width 33 height 28
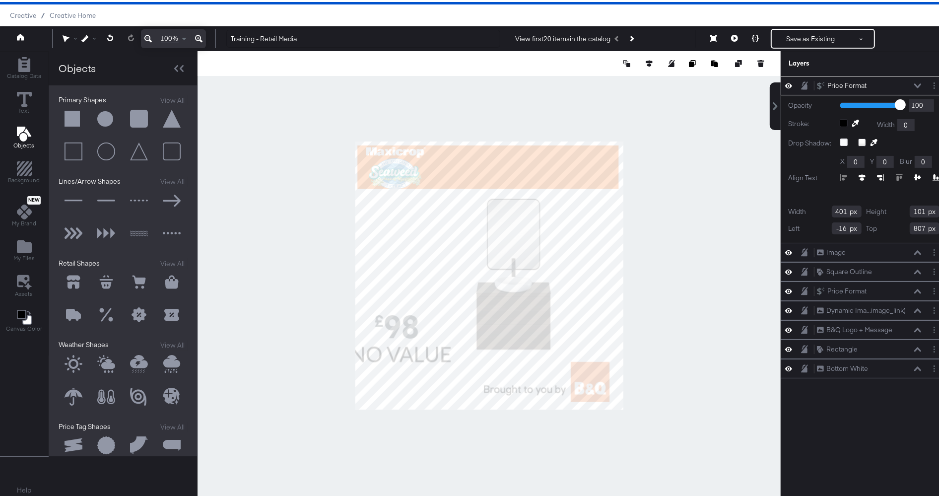
click at [71, 195] on button at bounding box center [74, 199] width 30 height 30
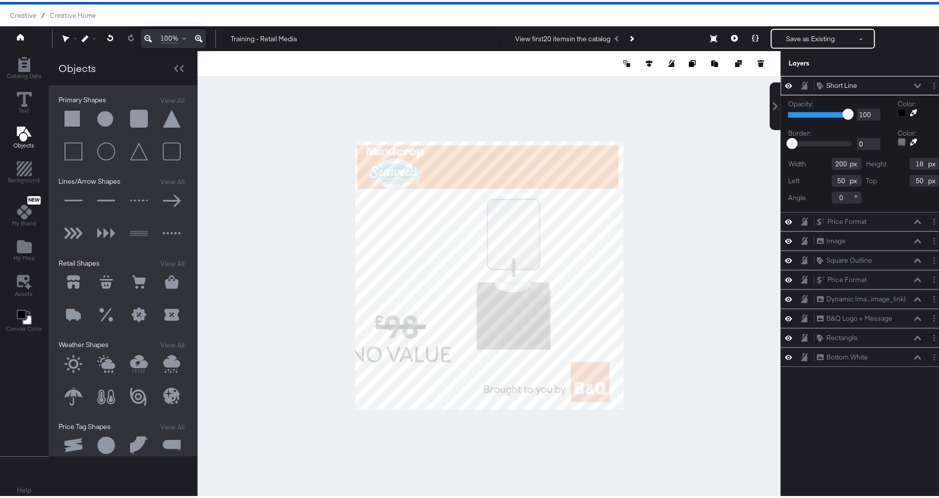
type input "85"
type input "740"
type input "91"
type input "785"
type input "334"
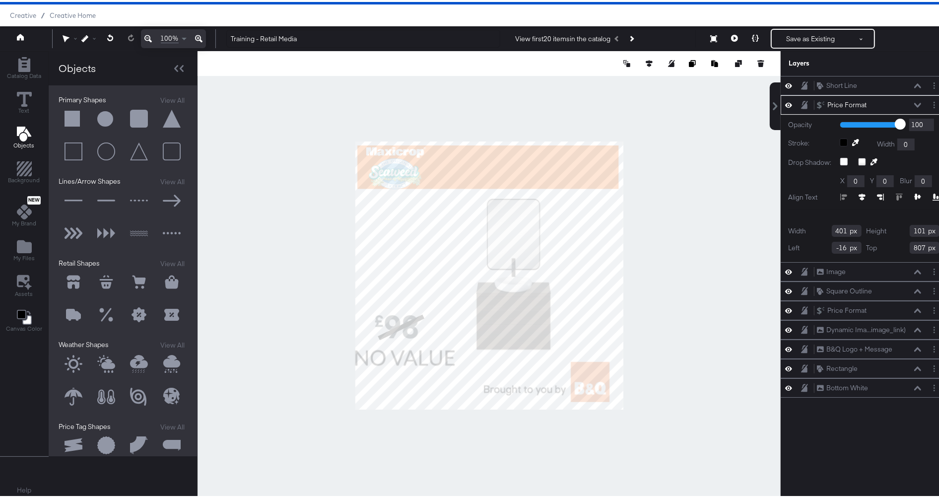
type input "0"
type input "821"
click at [859, 196] on icon at bounding box center [862, 195] width 7 height 7
click at [914, 194] on icon at bounding box center [917, 195] width 7 height 6
click at [752, 37] on icon at bounding box center [755, 36] width 7 height 7
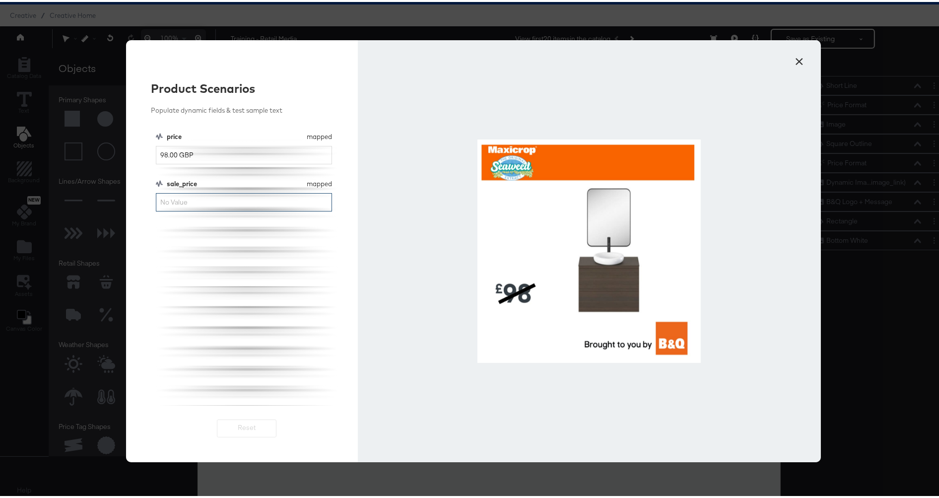
click at [196, 202] on input "sale_price" at bounding box center [244, 200] width 176 height 18
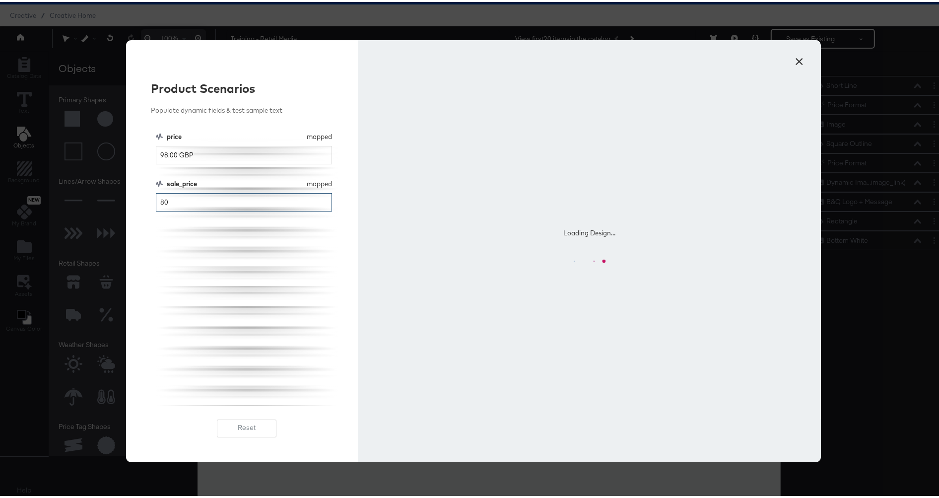
type input "80"
click at [220, 323] on div "price mapped price 98.00 GBP sale_price mapped sale_price 80" at bounding box center [247, 266] width 182 height 273
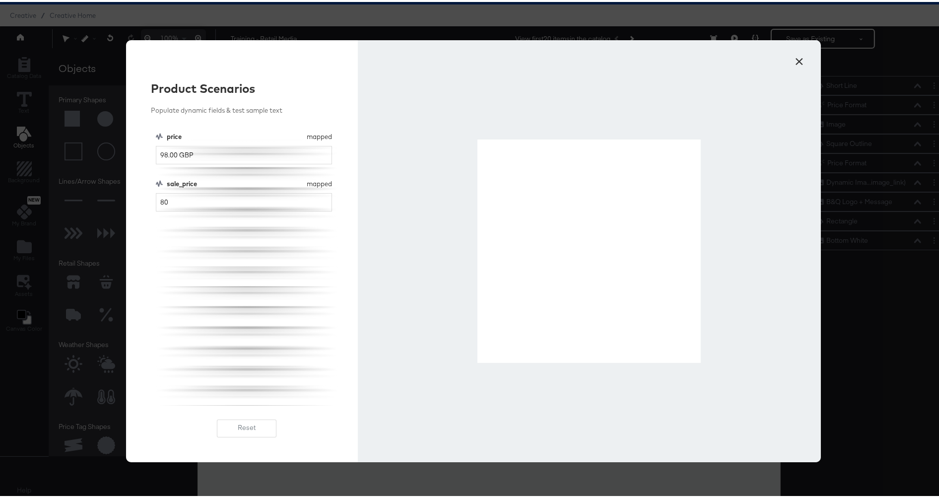
click at [798, 57] on button "×" at bounding box center [800, 57] width 18 height 18
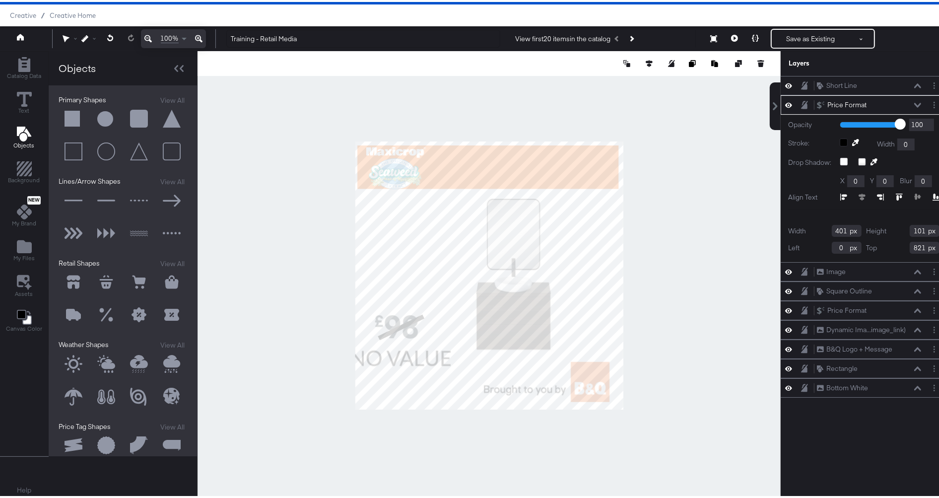
type input "-16"
type input "823"
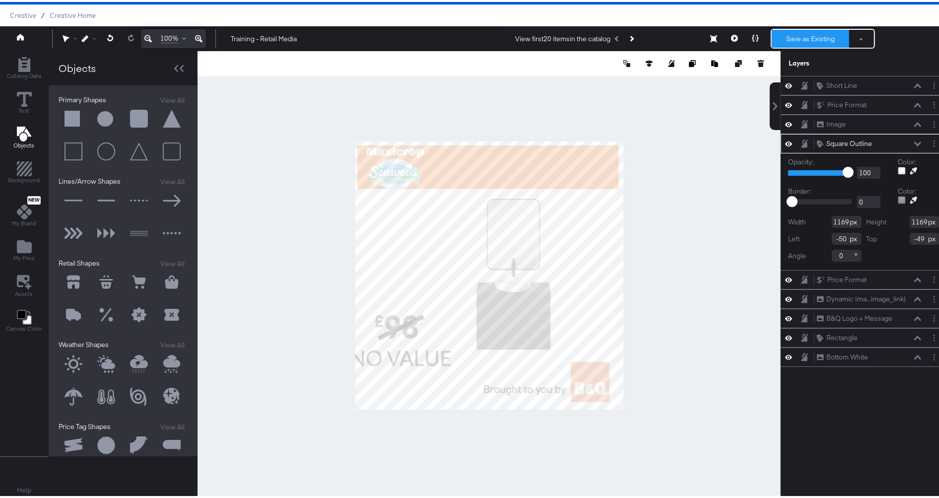
click at [798, 37] on button "Save as Existing" at bounding box center [810, 37] width 77 height 18
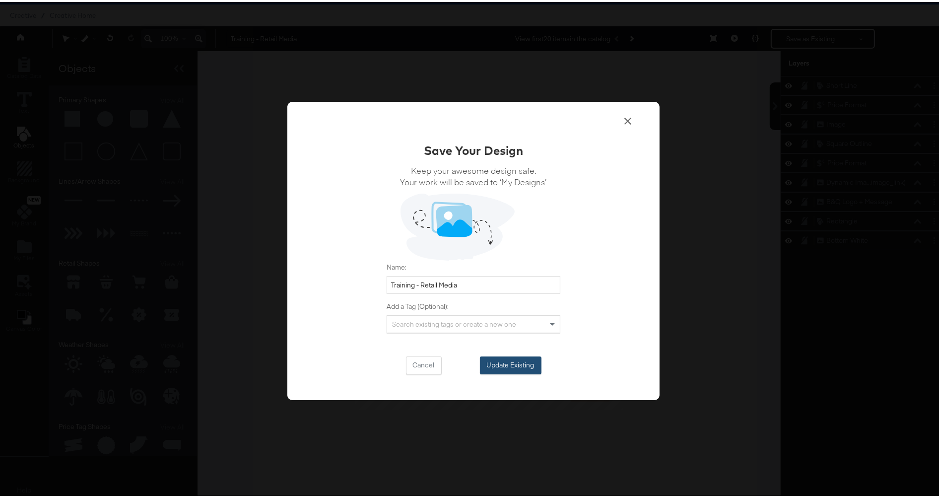
drag, startPoint x: 510, startPoint y: 363, endPoint x: 513, endPoint y: 358, distance: 6.5
click at [510, 363] on button "Update Existing" at bounding box center [511, 363] width 62 height 18
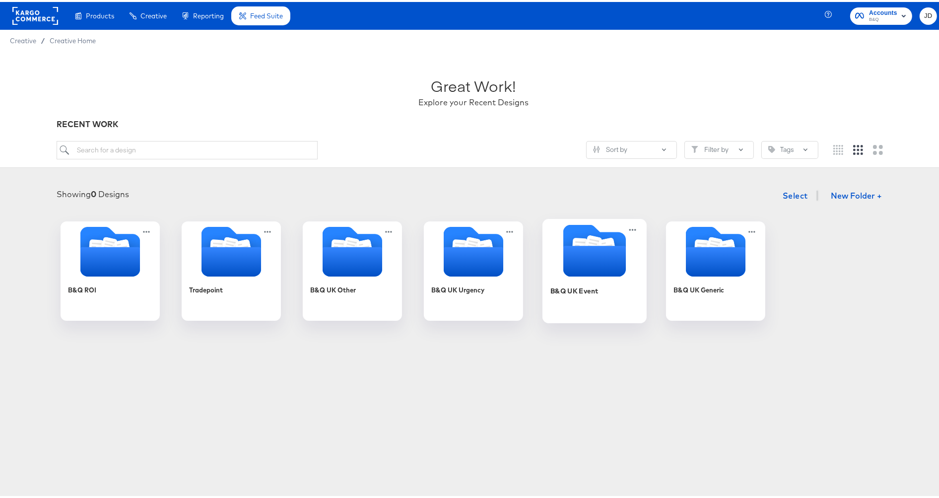
click at [588, 291] on div "B&Q UK Event" at bounding box center [574, 288] width 48 height 9
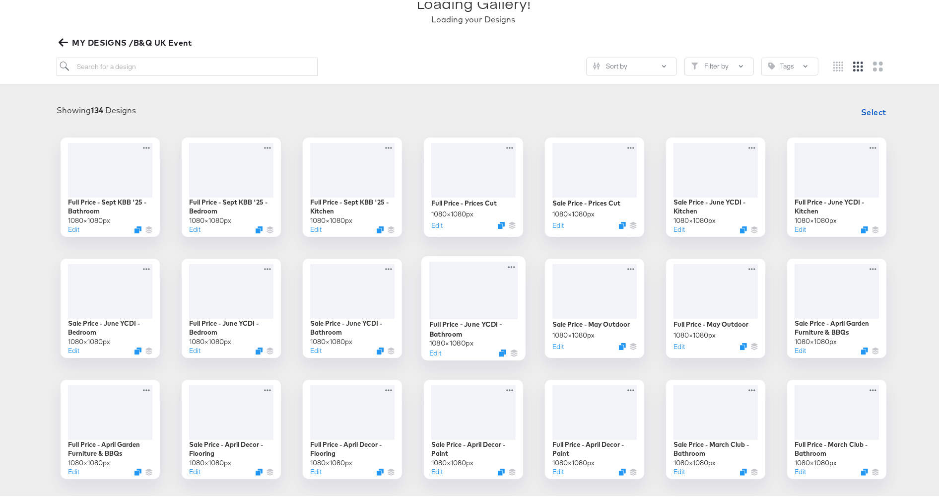
scroll to position [110, 0]
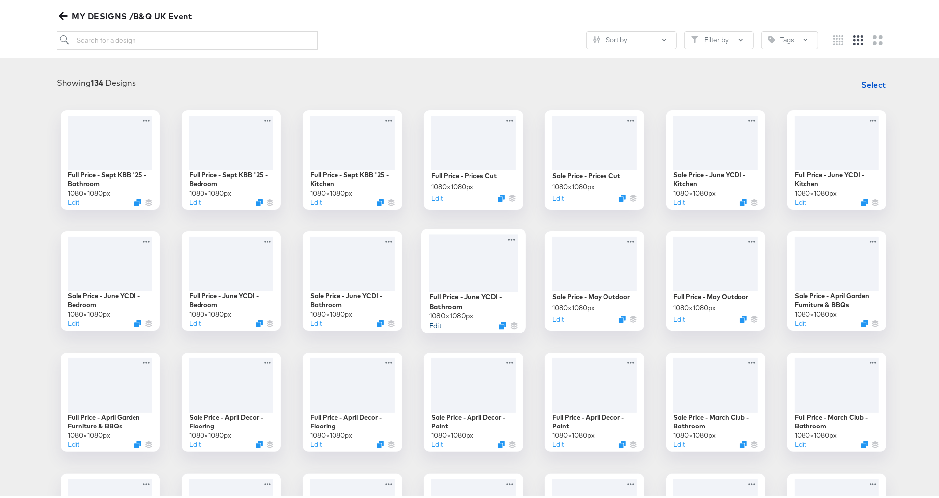
click at [431, 324] on button "Edit" at bounding box center [435, 323] width 12 height 9
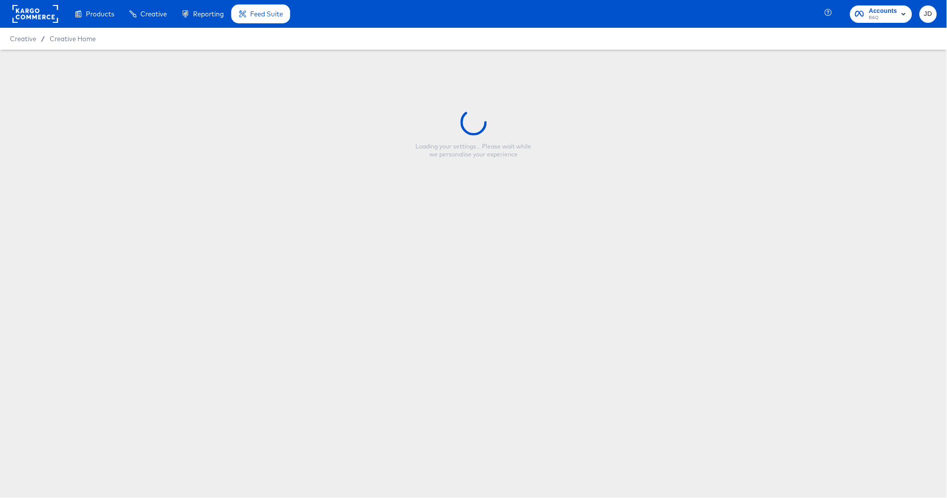
type input "Full Price - June YCDI - Bathroom"
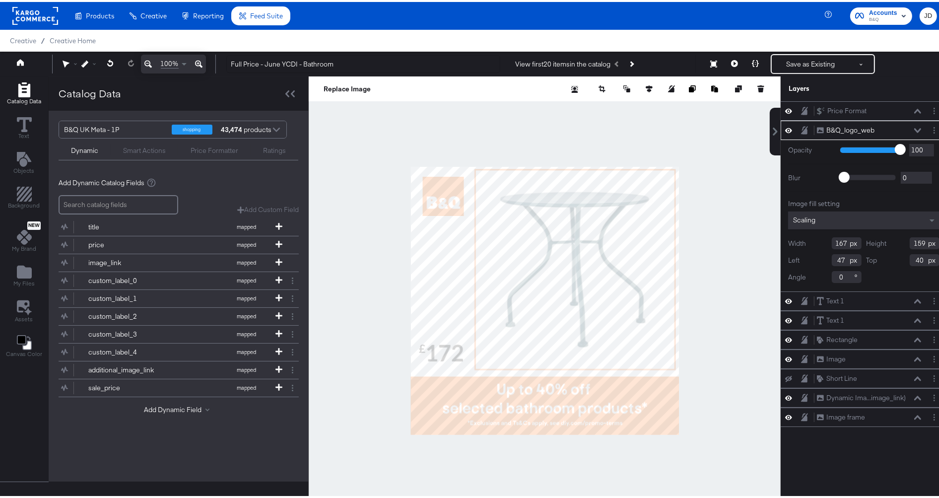
click at [384, 275] on div at bounding box center [545, 298] width 472 height 449
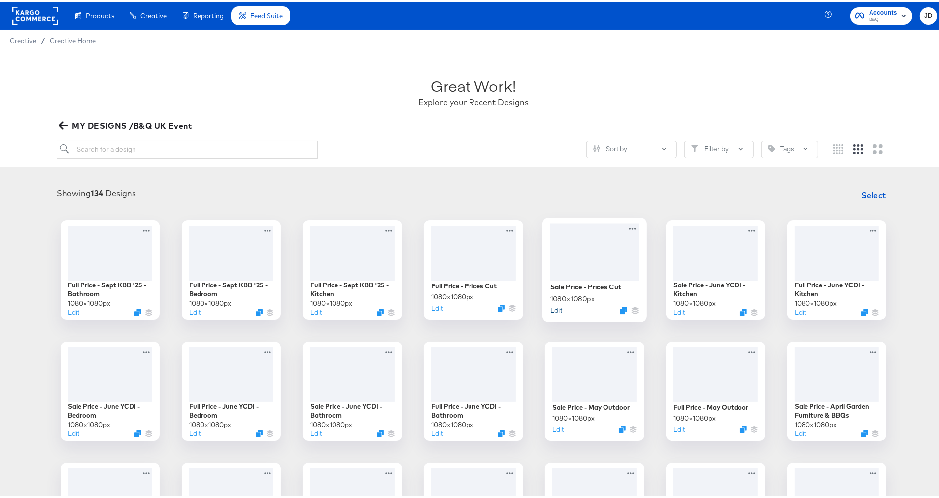
click at [550, 307] on button "Edit" at bounding box center [556, 307] width 12 height 9
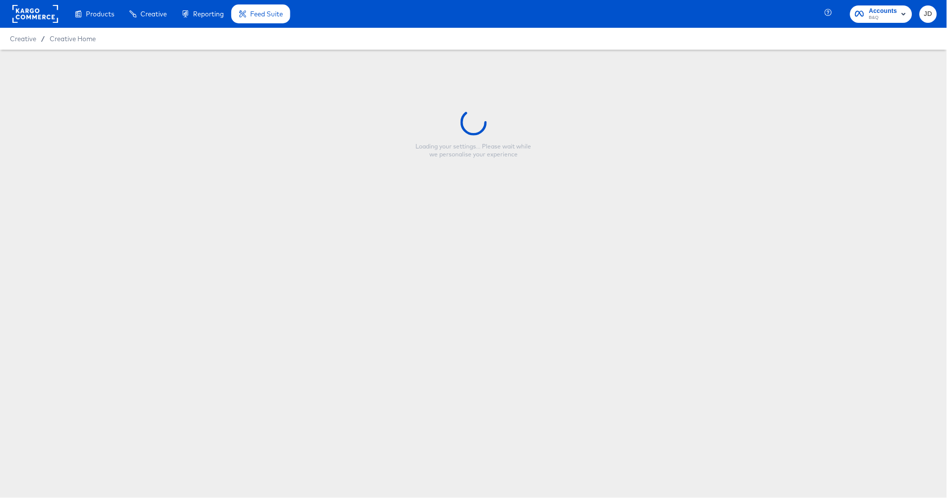
type input "Sale Price - Prices Cut"
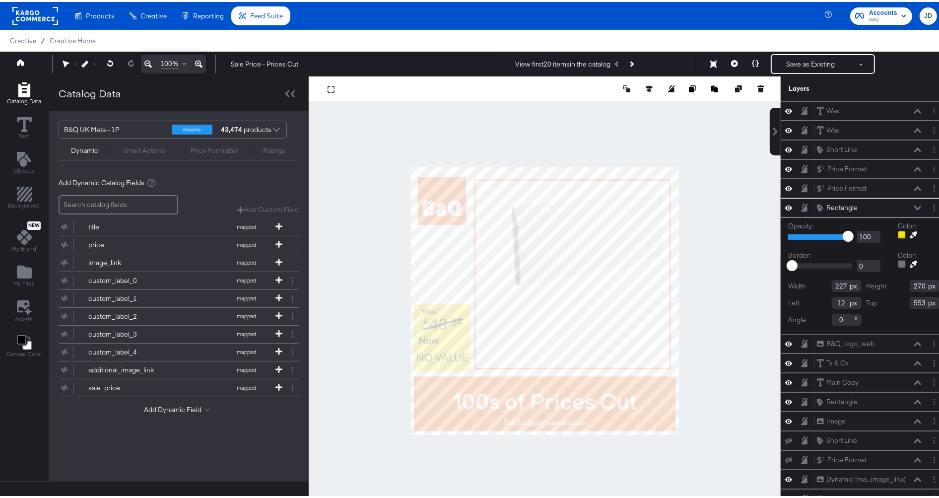
drag, startPoint x: 825, startPoint y: 282, endPoint x: 837, endPoint y: 290, distance: 14.3
click at [838, 281] on input "227" at bounding box center [847, 284] width 30 height 12
drag, startPoint x: 830, startPoint y: 301, endPoint x: 837, endPoint y: 301, distance: 6.9
click at [837, 301] on input "12" at bounding box center [847, 301] width 30 height 12
drag, startPoint x: 905, startPoint y: 301, endPoint x: 920, endPoint y: 301, distance: 14.9
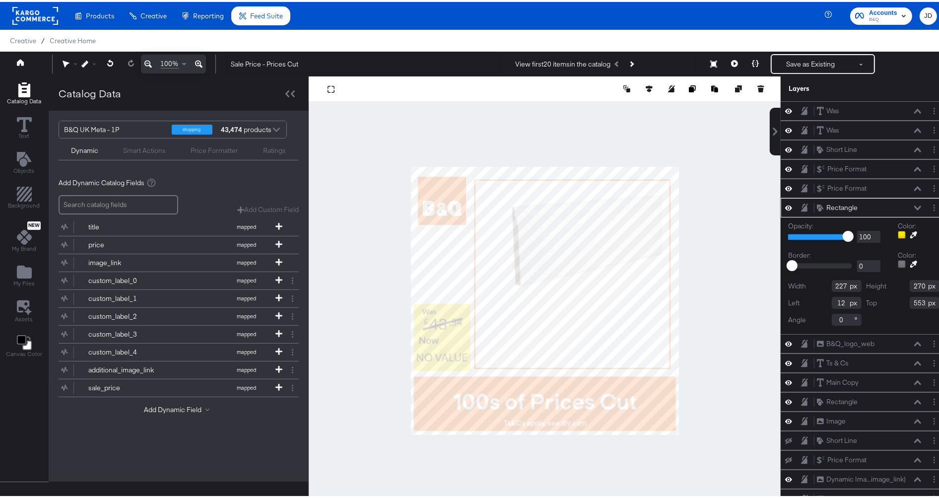
click at [920, 301] on div "Top 553" at bounding box center [903, 301] width 73 height 12
drag, startPoint x: 910, startPoint y: 281, endPoint x: 922, endPoint y: 285, distance: 12.6
click at [922, 285] on div "Height 270" at bounding box center [903, 284] width 73 height 12
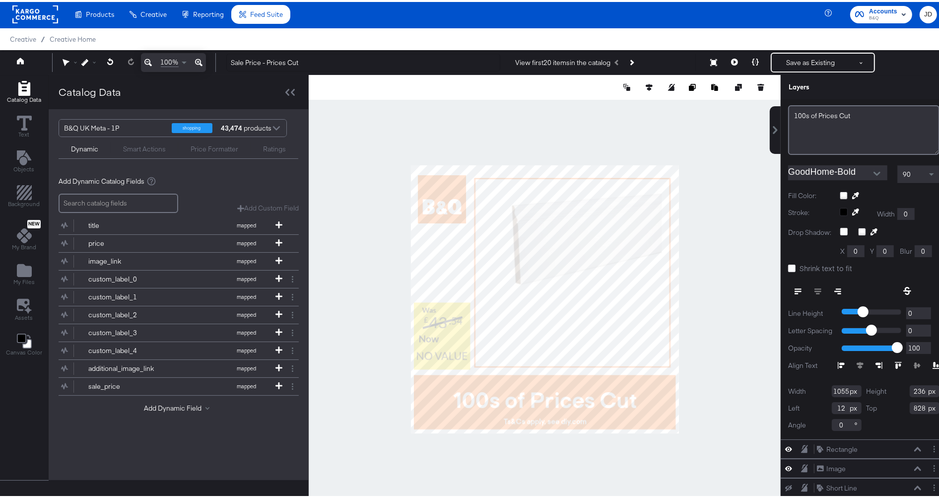
scroll to position [275, 0]
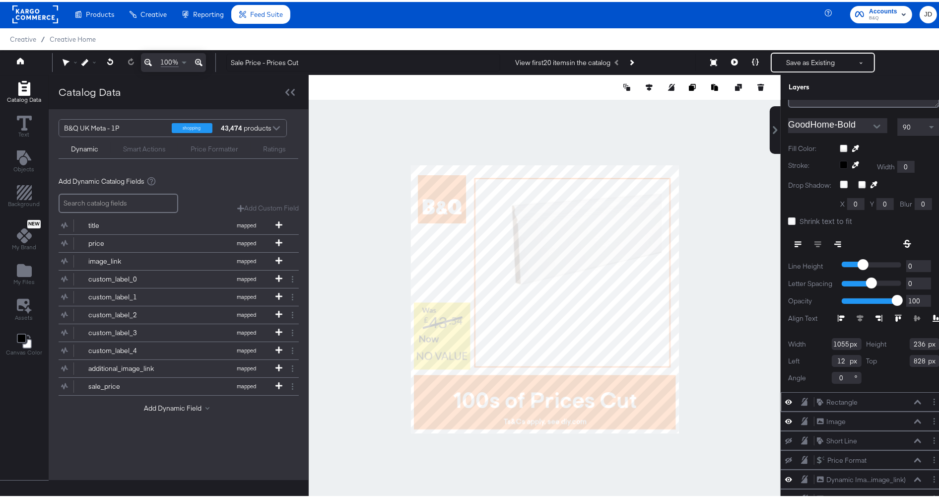
click at [914, 398] on icon at bounding box center [917, 400] width 7 height 5
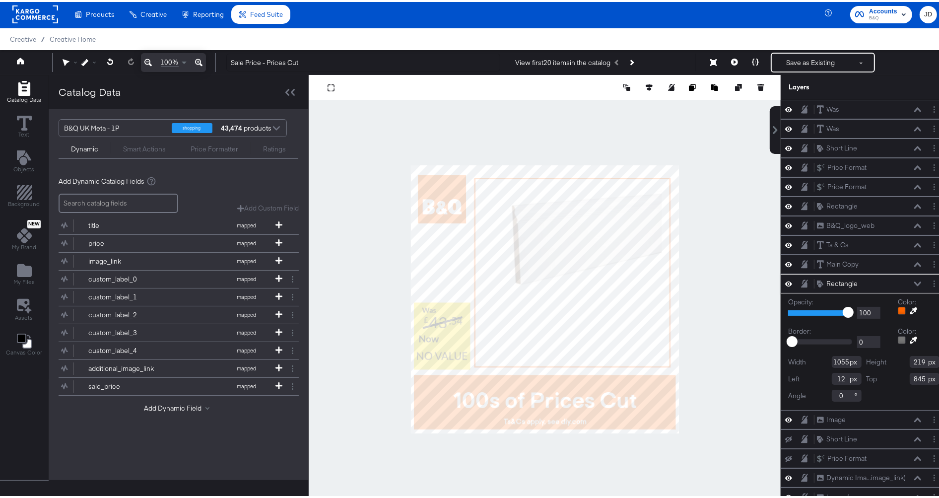
scroll to position [0, 0]
click at [898, 310] on div at bounding box center [902, 309] width 8 height 8
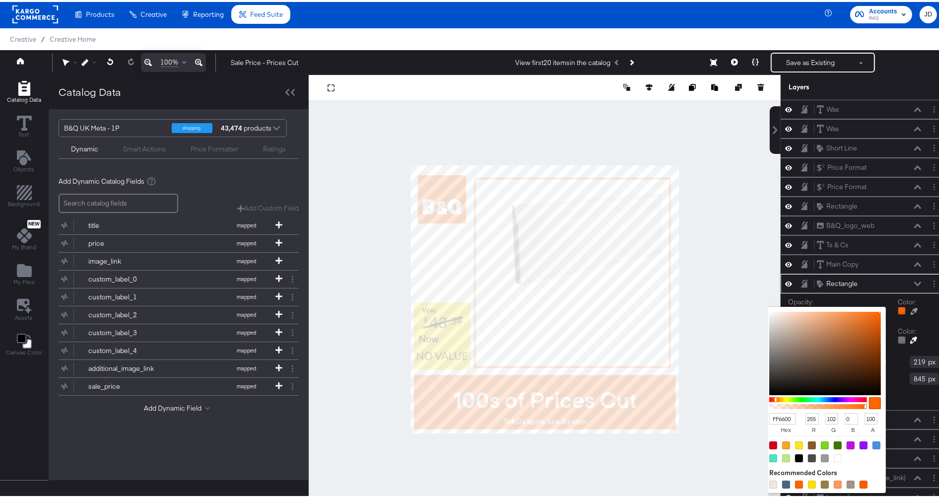
drag, startPoint x: 785, startPoint y: 415, endPoint x: 761, endPoint y: 418, distance: 23.5
click at [769, 418] on input "FF6600" at bounding box center [782, 416] width 27 height 11
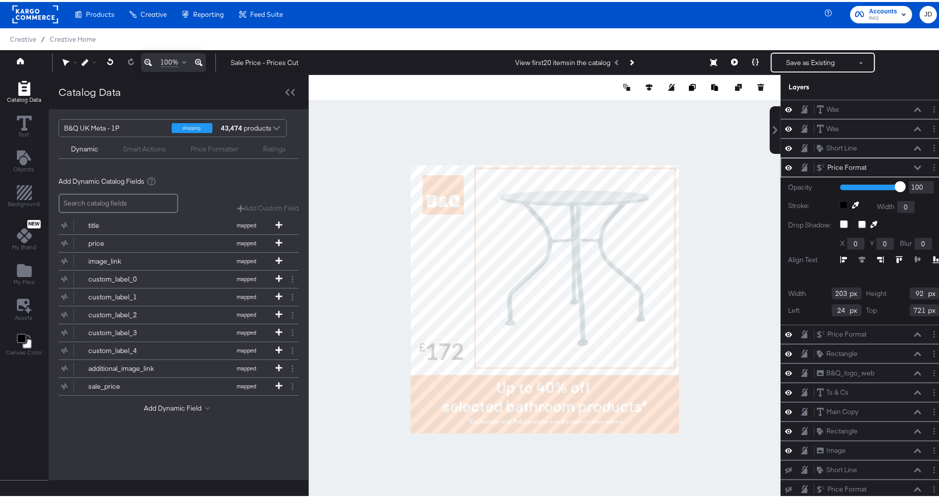
scroll to position [1, 0]
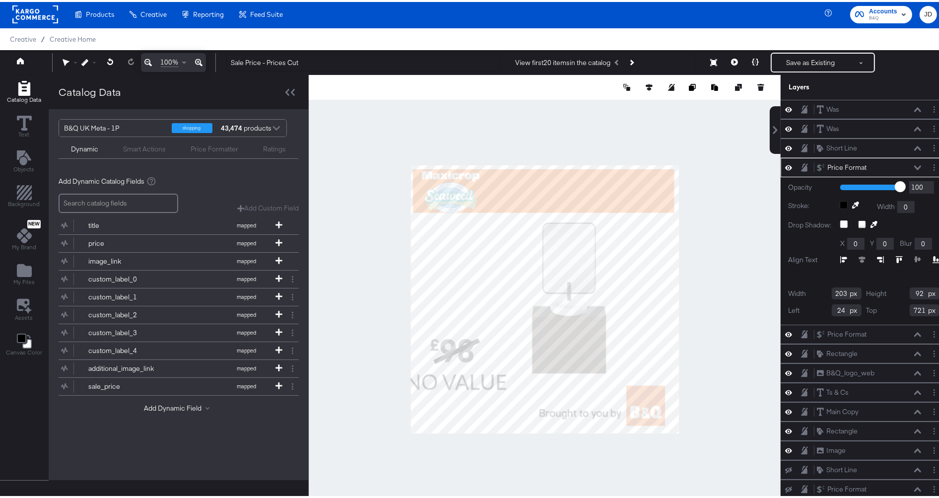
click at [0, 0] on div "Manage all your created Overlay Designs." at bounding box center [0, 0] width 0 height 0
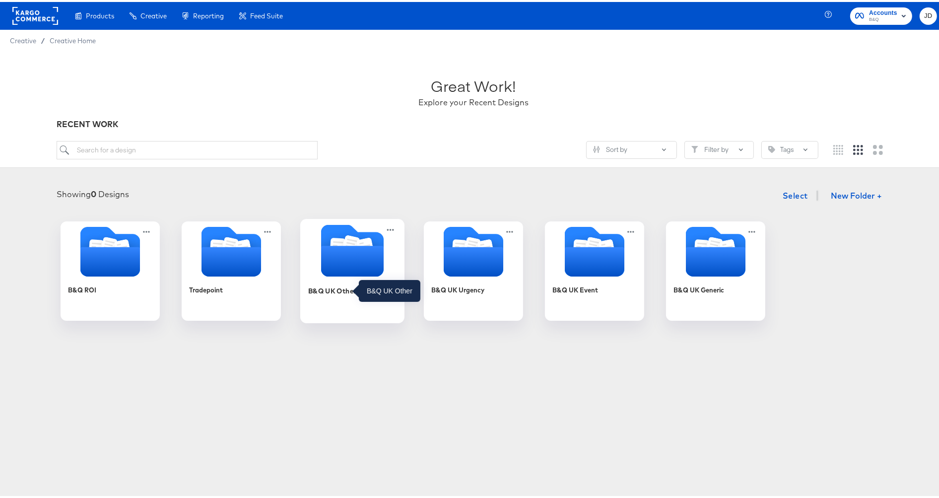
click at [337, 291] on div "B&Q UK Other" at bounding box center [332, 288] width 48 height 9
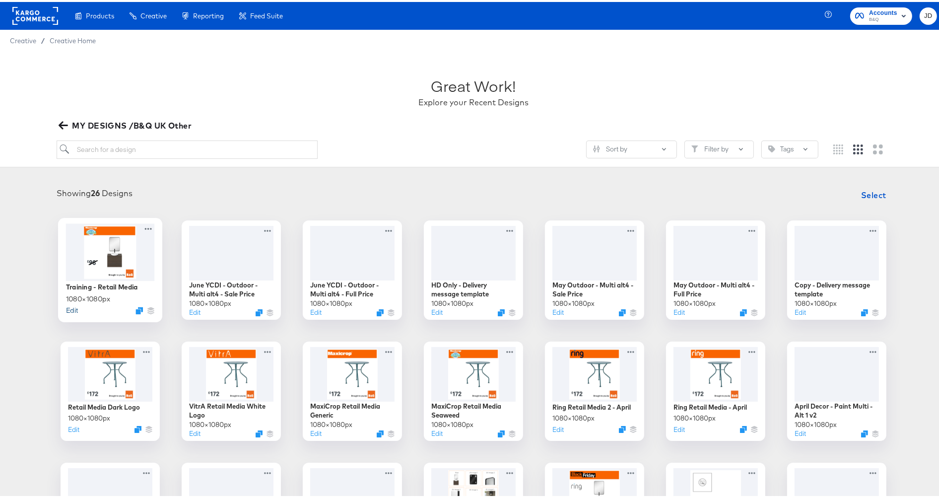
click at [72, 309] on button "Edit" at bounding box center [72, 307] width 12 height 9
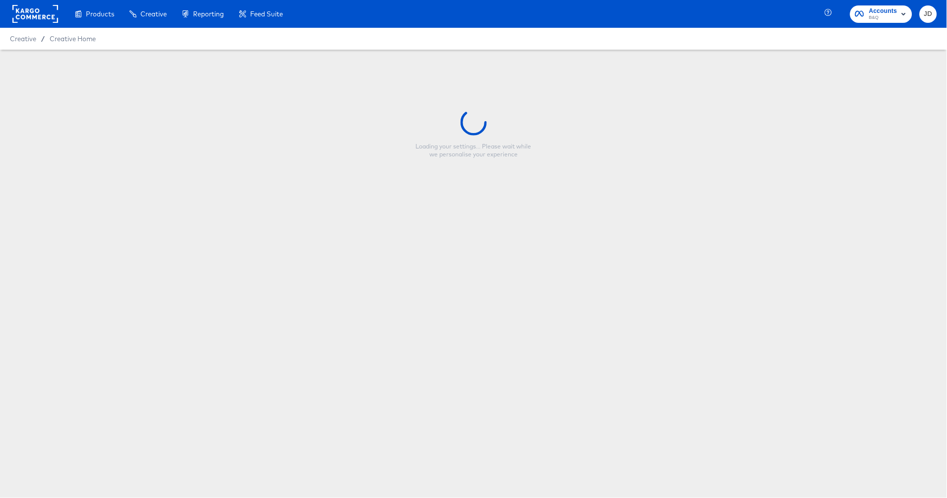
type input "Training - Retail Media"
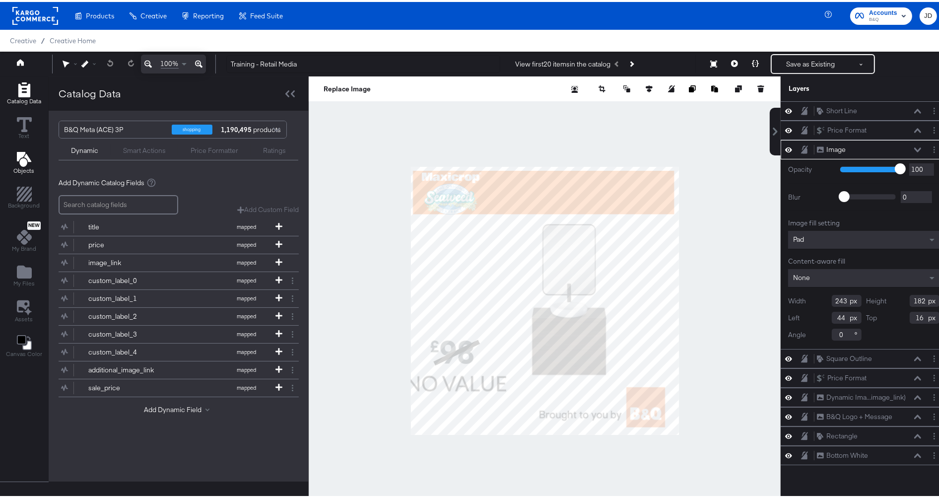
click at [19, 164] on icon "Add Text" at bounding box center [24, 157] width 15 height 15
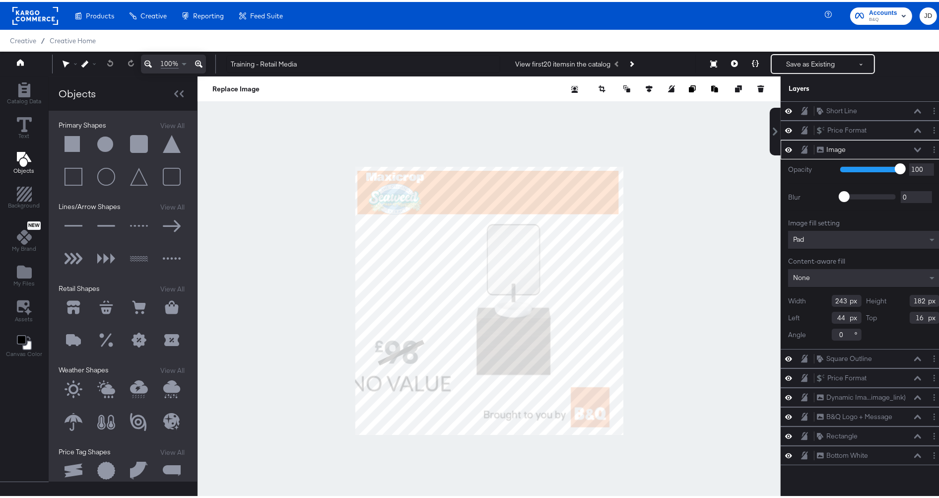
click at [73, 142] on button at bounding box center [74, 143] width 30 height 30
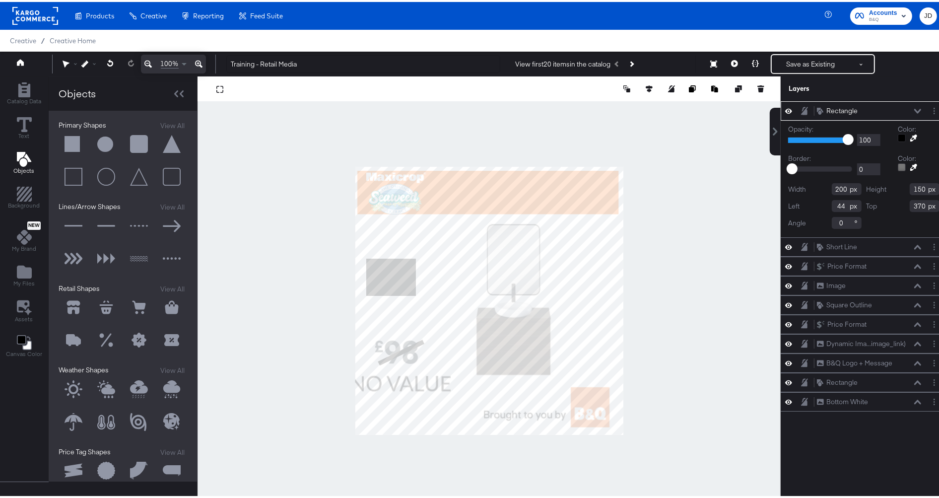
type input "44"
type input "370"
click at [841, 185] on div "Width 200" at bounding box center [824, 187] width 73 height 12
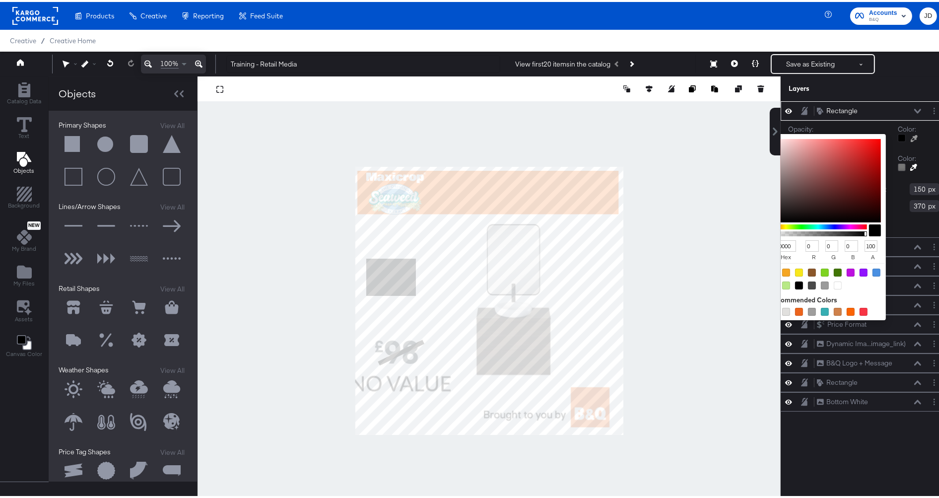
click at [898, 135] on div at bounding box center [902, 136] width 8 height 8
click at [795, 272] on div at bounding box center [799, 271] width 8 height 8
type input "F8E71C"
type input "248"
type input "231"
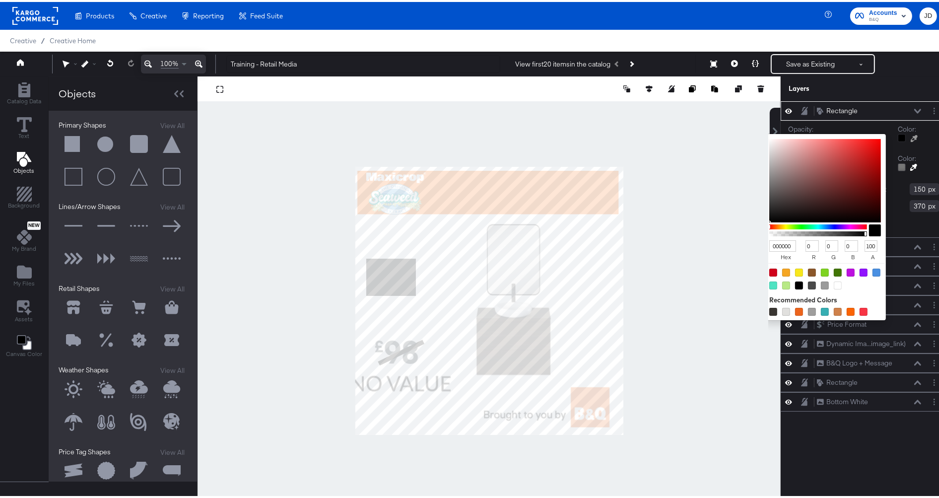
type input "28"
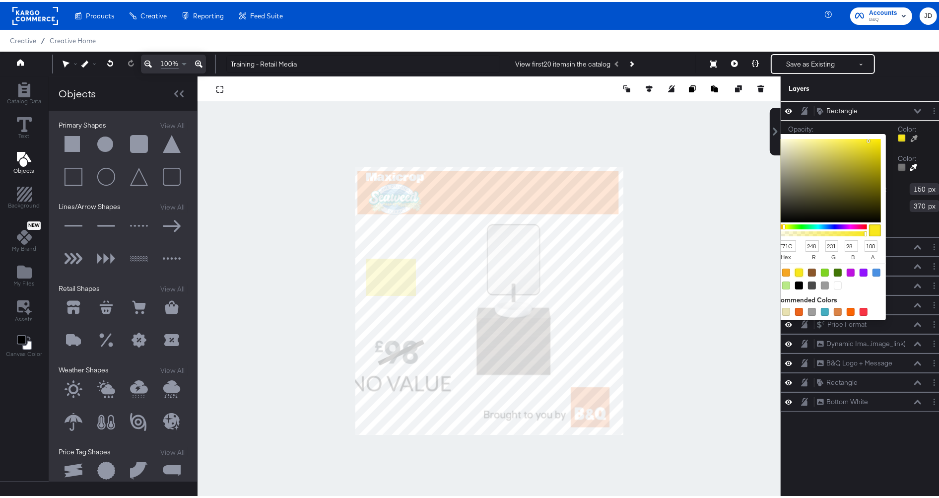
click at [929, 136] on div "Color: F8E71C hex 248 r 231 g 28 b 100 a Recommended Colors" at bounding box center [919, 133] width 42 height 21
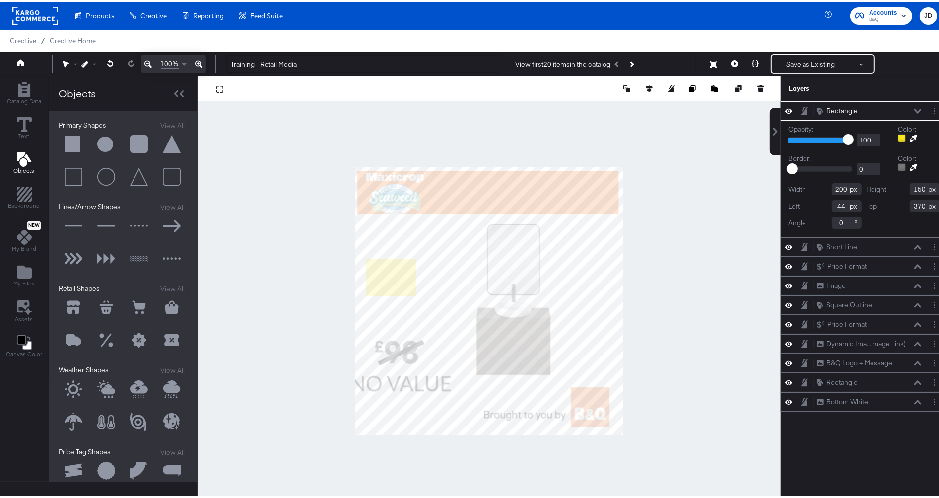
drag, startPoint x: 828, startPoint y: 186, endPoint x: 840, endPoint y: 187, distance: 12.0
click at [840, 187] on div "Width 200" at bounding box center [824, 187] width 73 height 12
type input "227"
click at [910, 187] on input "150" at bounding box center [925, 187] width 30 height 12
drag, startPoint x: 907, startPoint y: 187, endPoint x: 916, endPoint y: 187, distance: 8.9
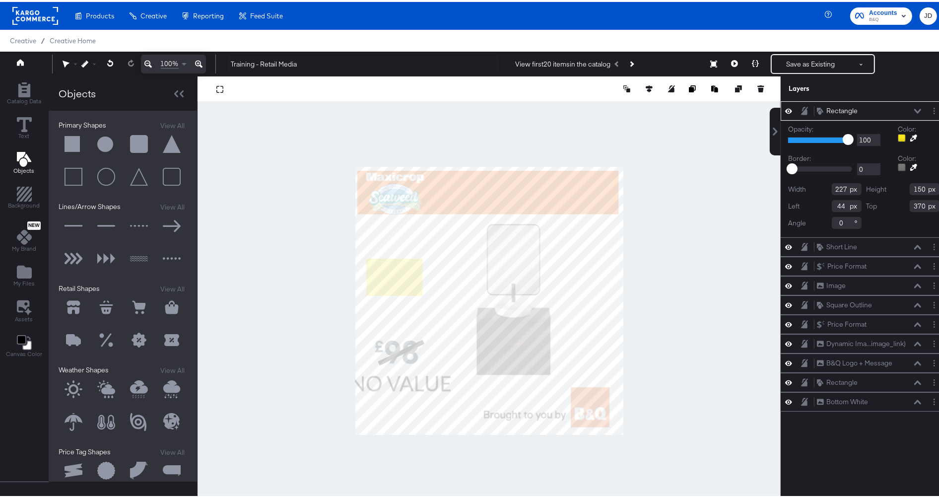
click at [916, 187] on input "150" at bounding box center [925, 187] width 30 height 12
type input "270"
click at [832, 202] on input "44" at bounding box center [847, 204] width 30 height 12
click at [832, 201] on input "44" at bounding box center [847, 204] width 30 height 12
drag, startPoint x: 829, startPoint y: 202, endPoint x: 836, endPoint y: 201, distance: 7.5
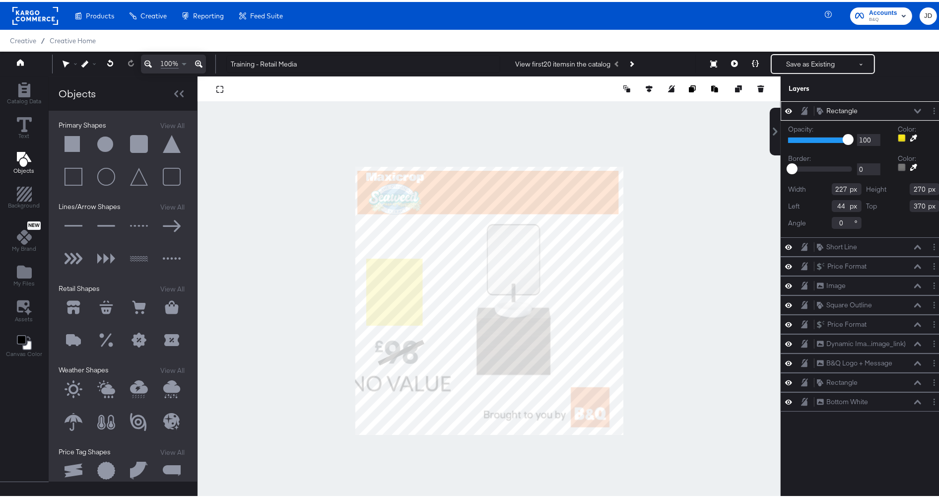
click at [836, 201] on input "44" at bounding box center [847, 204] width 30 height 12
type input "12"
click at [917, 201] on input "370" at bounding box center [925, 204] width 30 height 12
type input "553"
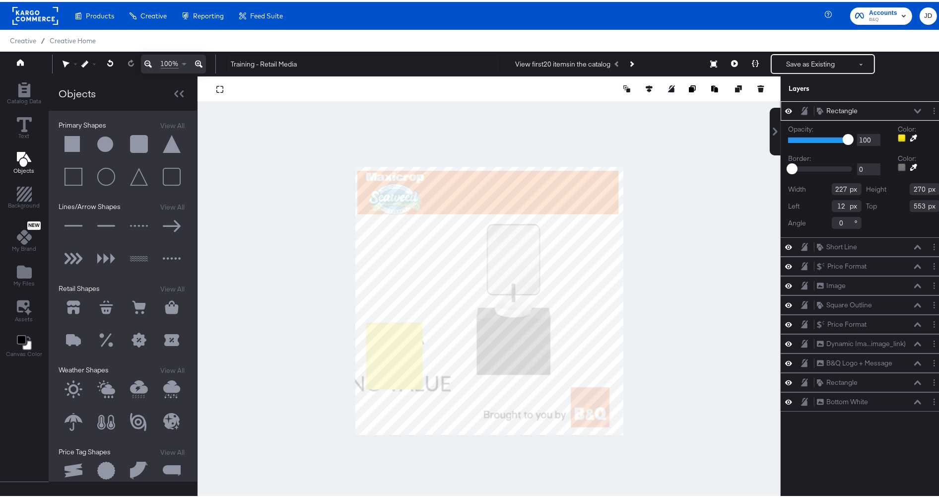
type input "44"
type input "625"
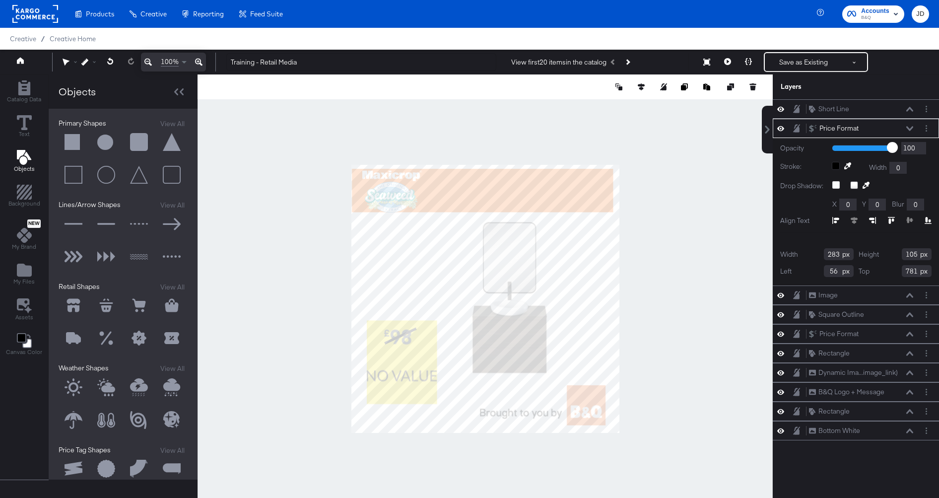
type input "62"
type input "797"
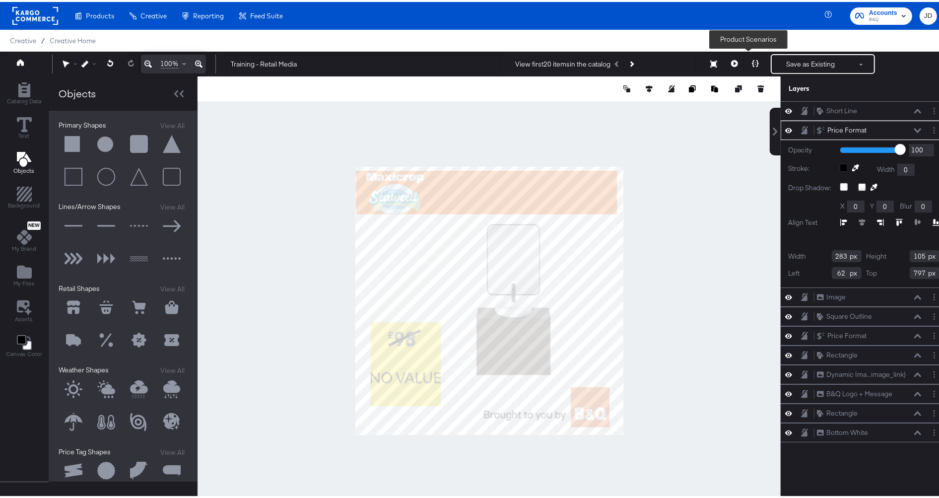
click at [752, 60] on icon at bounding box center [755, 61] width 7 height 7
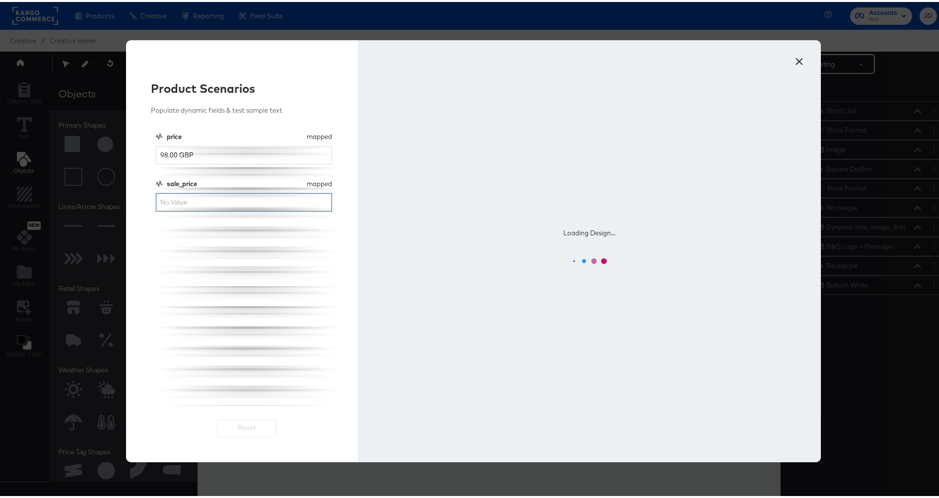
click at [204, 201] on input "sale_price" at bounding box center [244, 200] width 176 height 18
type input "80"
click at [239, 313] on div "price mapped price 98.00 GBP sale_price mapped sale_price 80" at bounding box center [247, 266] width 182 height 273
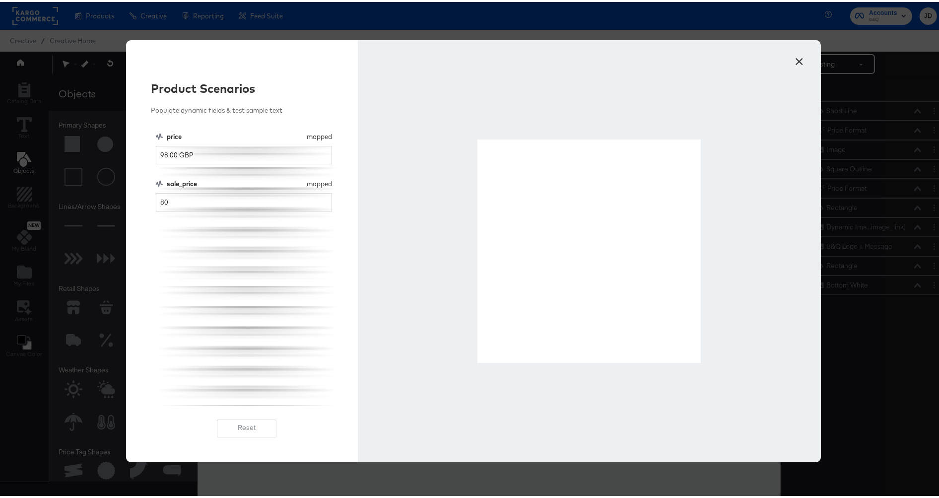
click at [796, 61] on button "×" at bounding box center [800, 57] width 18 height 18
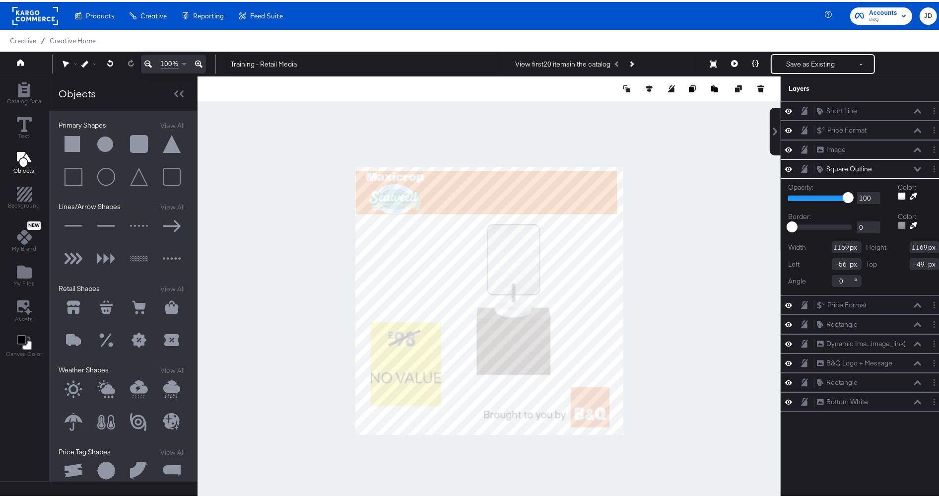
click at [914, 127] on icon at bounding box center [917, 128] width 7 height 5
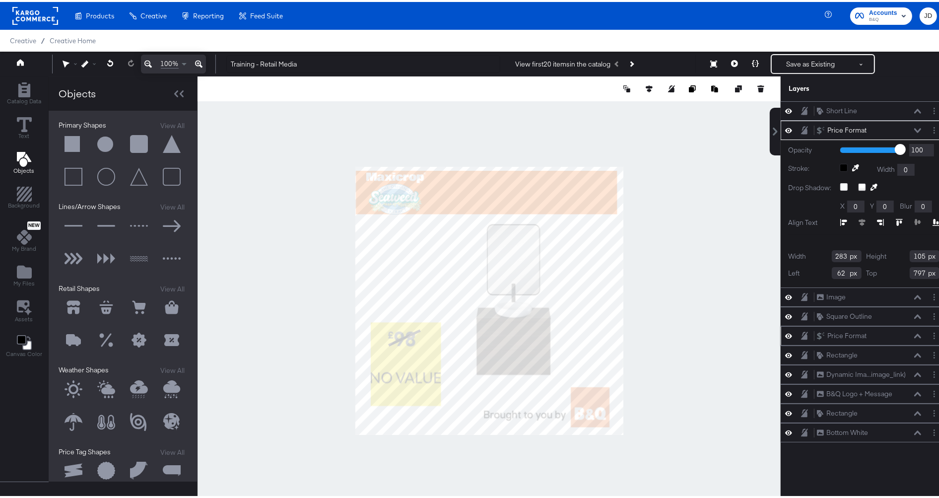
click at [914, 333] on icon at bounding box center [917, 334] width 7 height 5
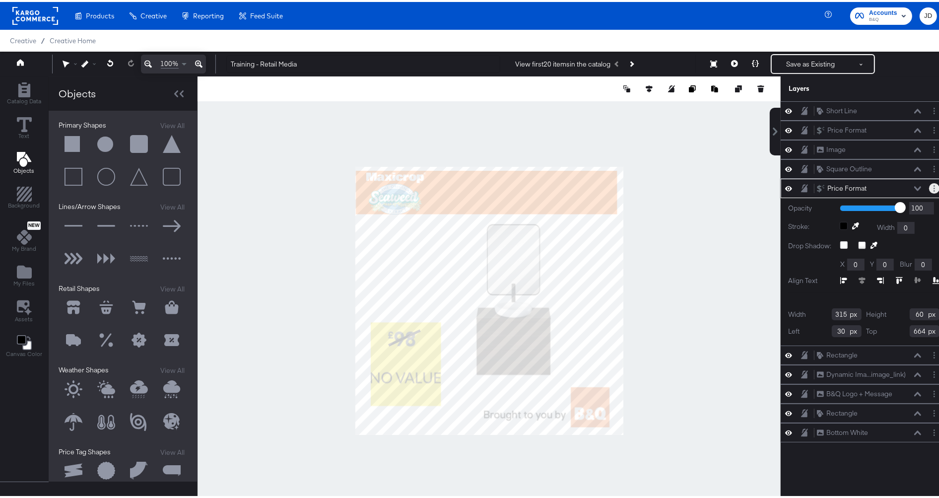
click at [929, 189] on button "Layer Options" at bounding box center [934, 186] width 10 height 10
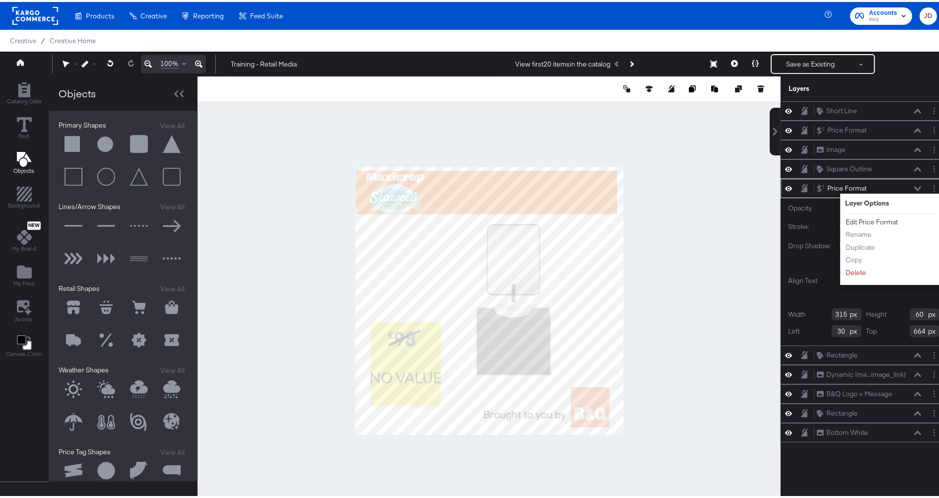
click at [881, 219] on button "Edit Price Format" at bounding box center [871, 220] width 53 height 10
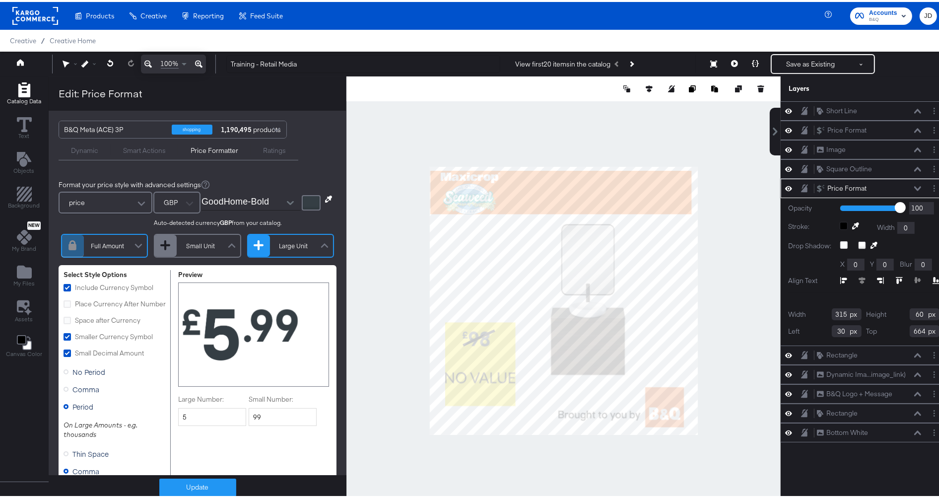
click at [302, 199] on div at bounding box center [311, 200] width 19 height 15
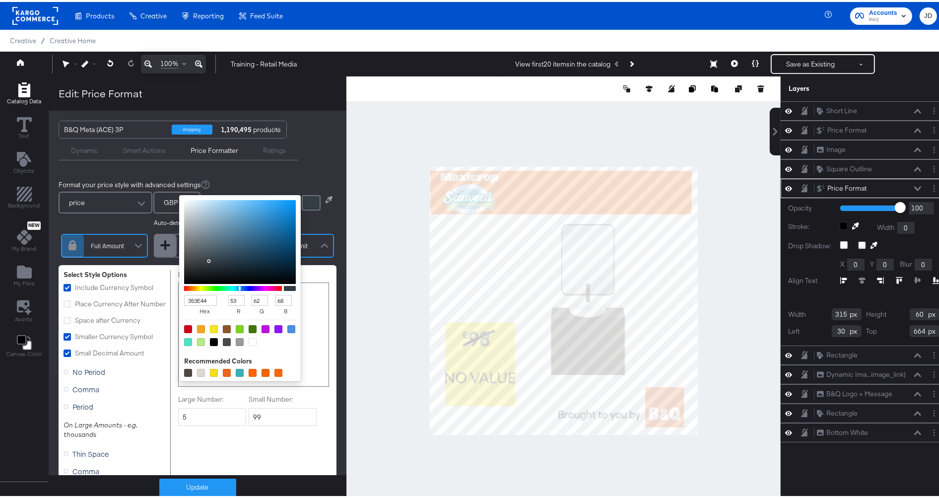
click at [210, 341] on div at bounding box center [214, 340] width 8 height 8
type input "000000"
type input "0"
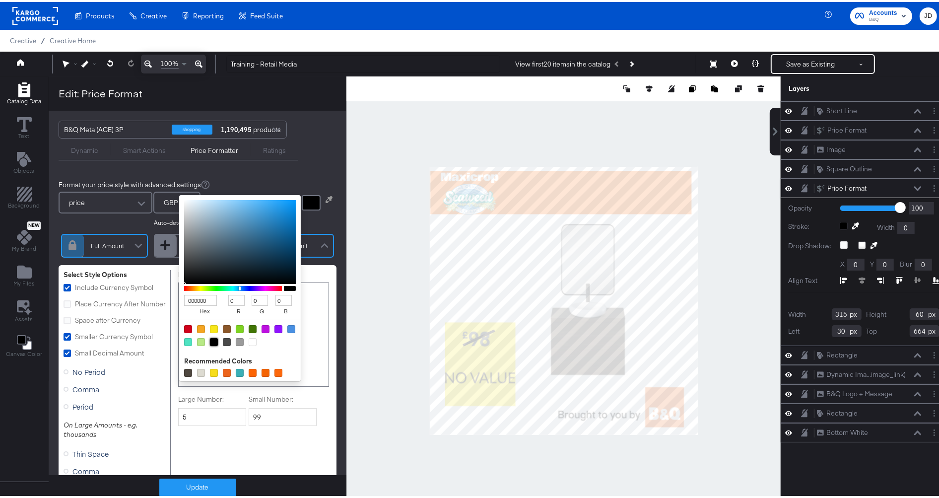
click at [311, 150] on div "B&Q Meta (ACE) 3P shopping 1,190,495 products Dynamic Smart Actions Price Forma…" at bounding box center [198, 294] width 298 height 371
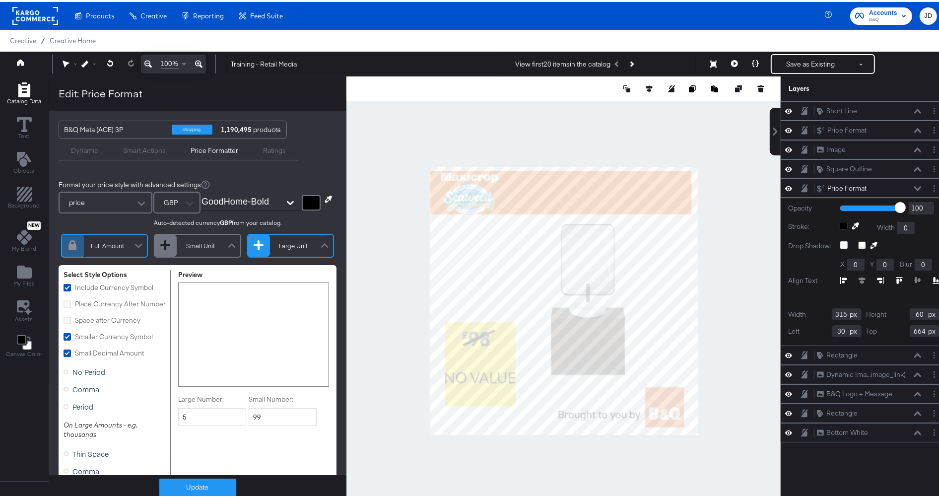
click at [287, 199] on icon "Open" at bounding box center [290, 201] width 7 height 7
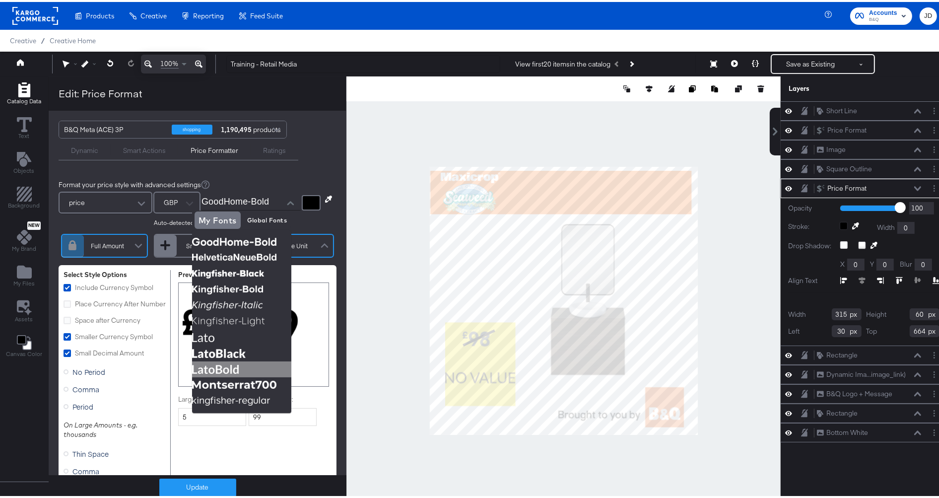
click at [237, 363] on img at bounding box center [241, 367] width 99 height 16
type input "LatoBold"
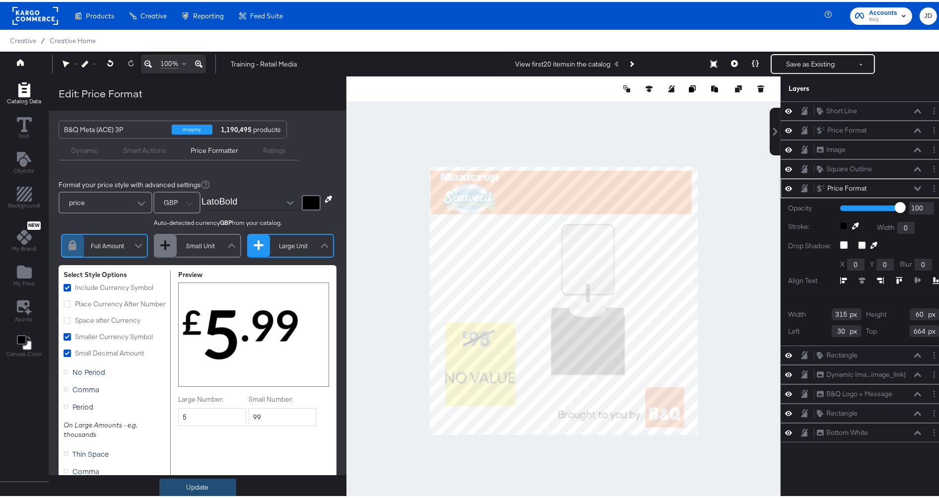
click at [207, 485] on button "Update" at bounding box center [197, 486] width 77 height 18
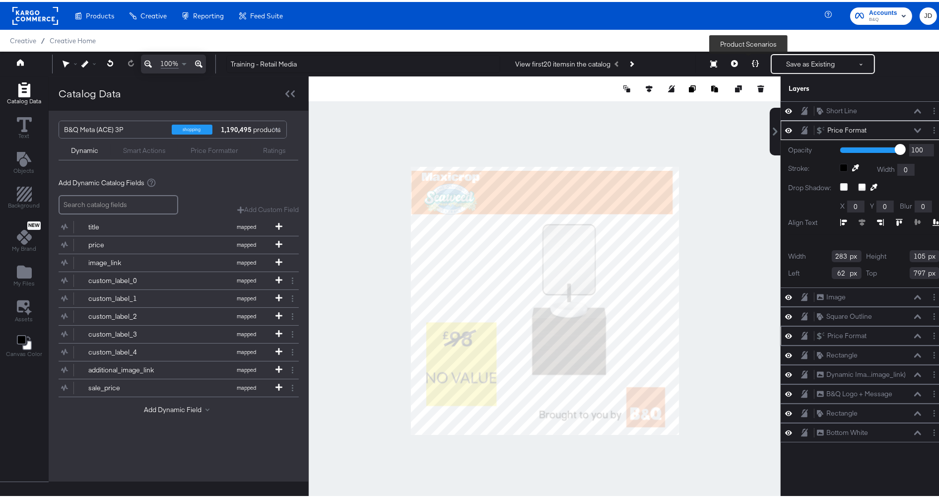
click at [752, 60] on icon at bounding box center [755, 61] width 7 height 7
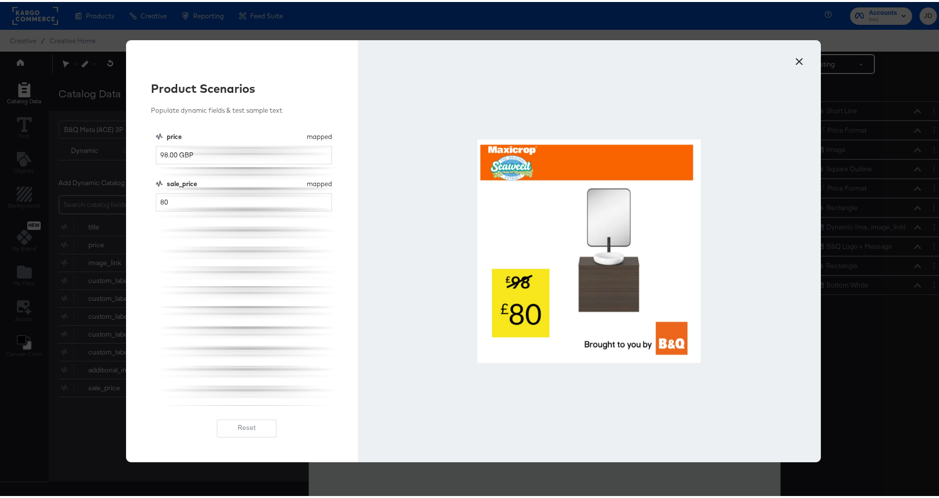
click at [795, 58] on button "×" at bounding box center [800, 57] width 18 height 18
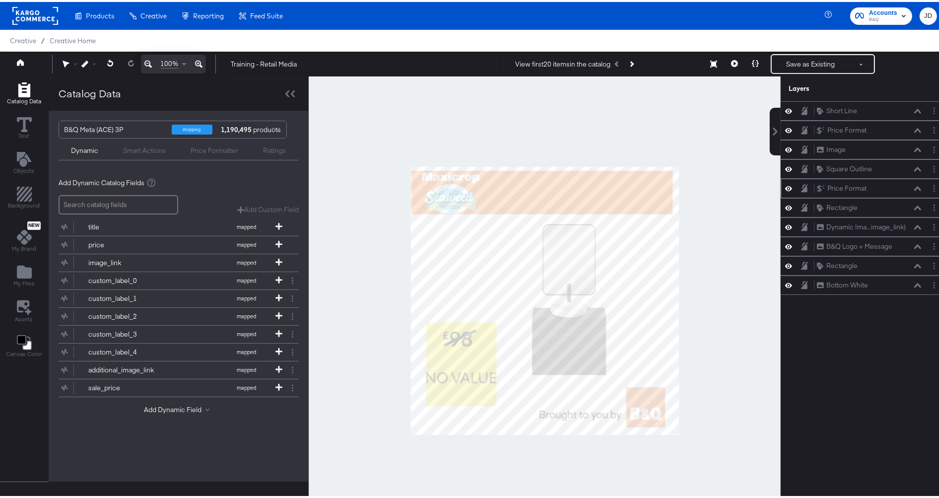
click at [914, 186] on icon at bounding box center [917, 186] width 7 height 4
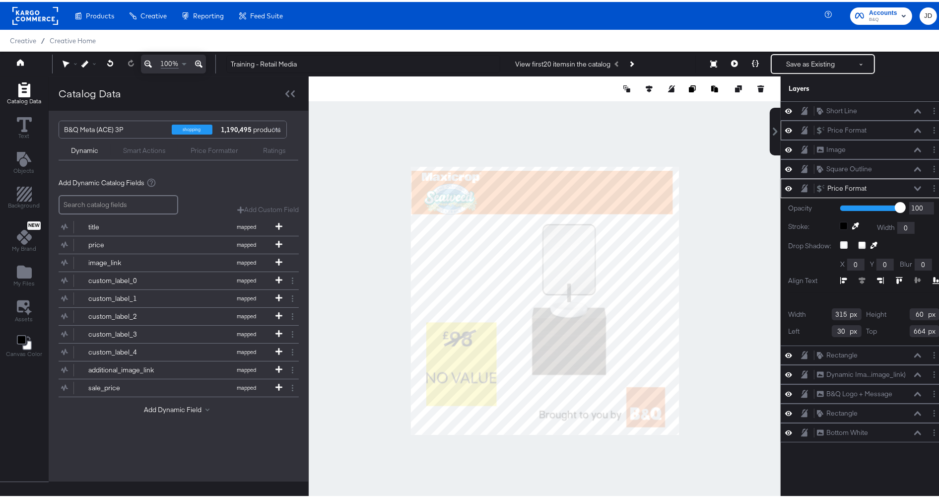
click at [905, 127] on div "Price Format Price Format" at bounding box center [869, 128] width 105 height 10
click at [914, 131] on icon at bounding box center [917, 128] width 7 height 4
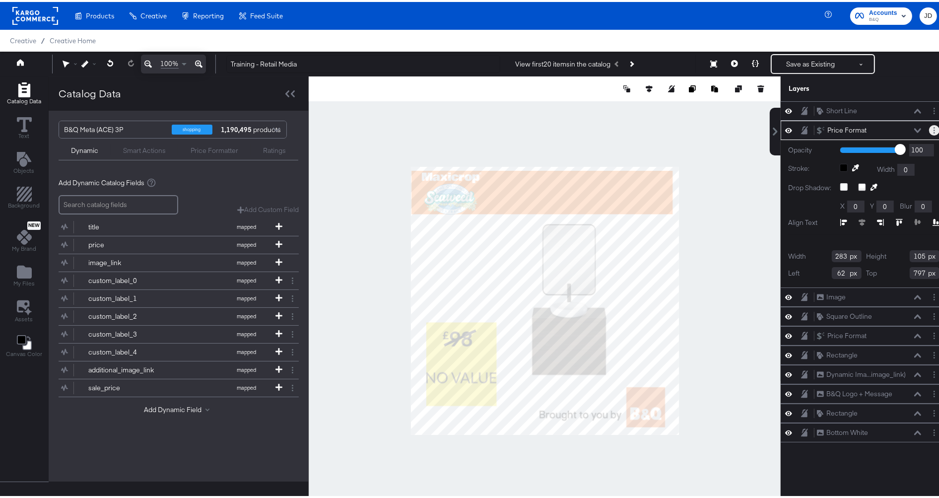
click at [934, 128] on circle "Layer Options" at bounding box center [934, 128] width 1 height 1
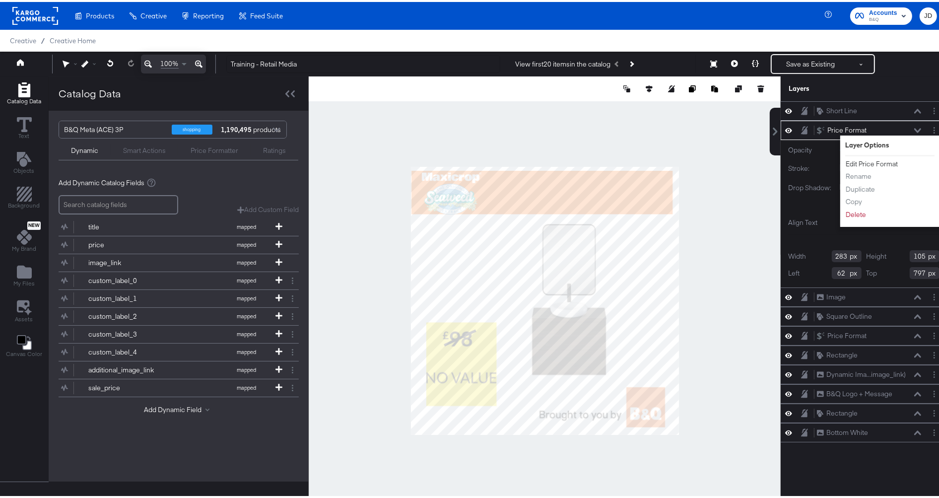
click at [857, 159] on button "Edit Price Format" at bounding box center [871, 162] width 53 height 10
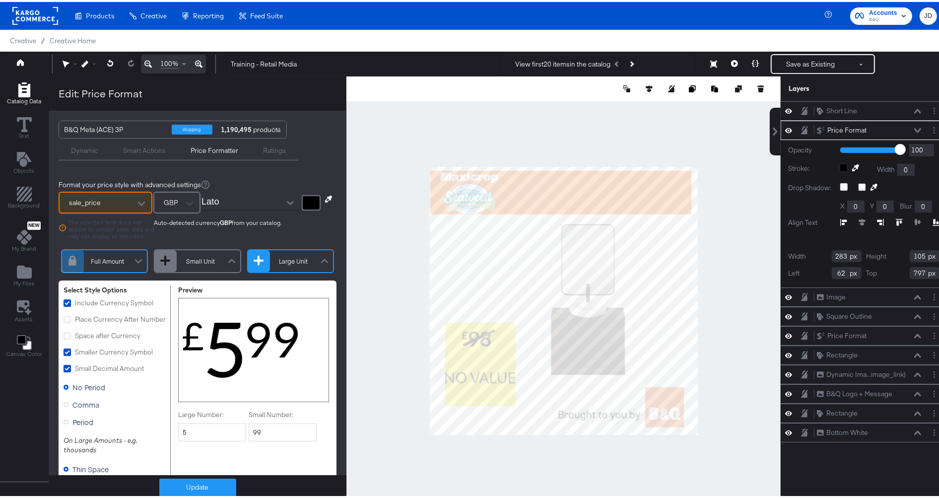
click at [283, 203] on button "Open" at bounding box center [290, 201] width 15 height 15
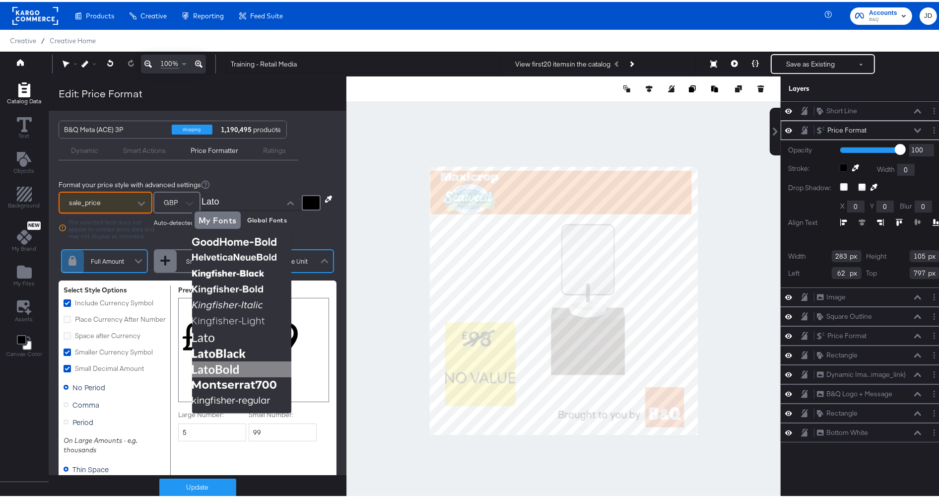
click at [241, 368] on img at bounding box center [241, 367] width 99 height 16
type input "LatoBold"
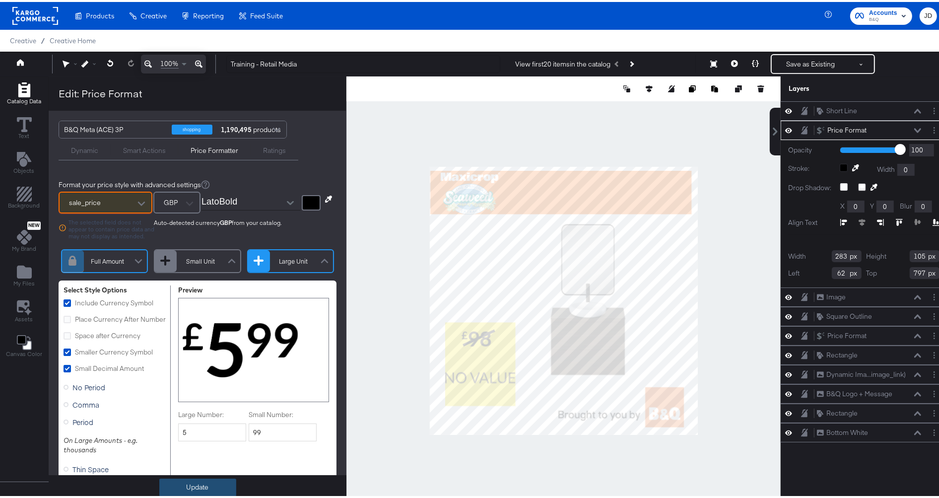
click at [206, 489] on button "Update" at bounding box center [197, 486] width 77 height 18
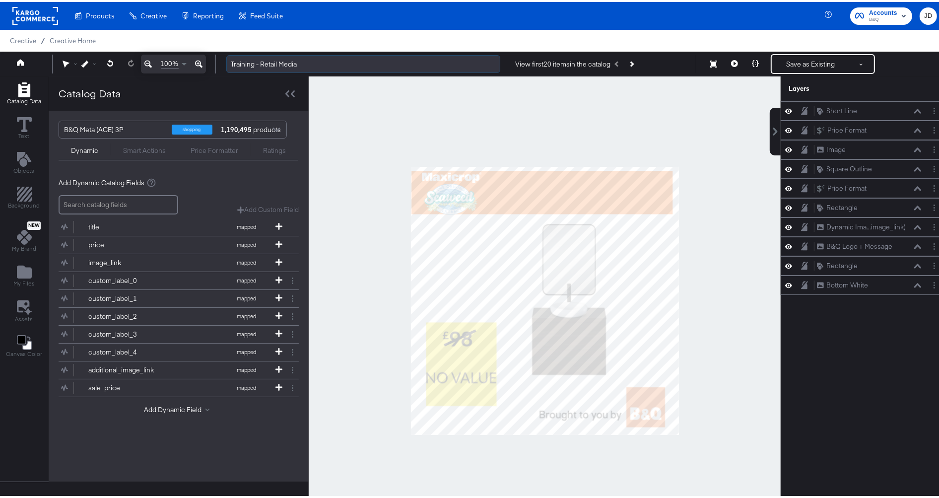
click at [347, 58] on input "Training - Retail Media" at bounding box center [363, 62] width 274 height 18
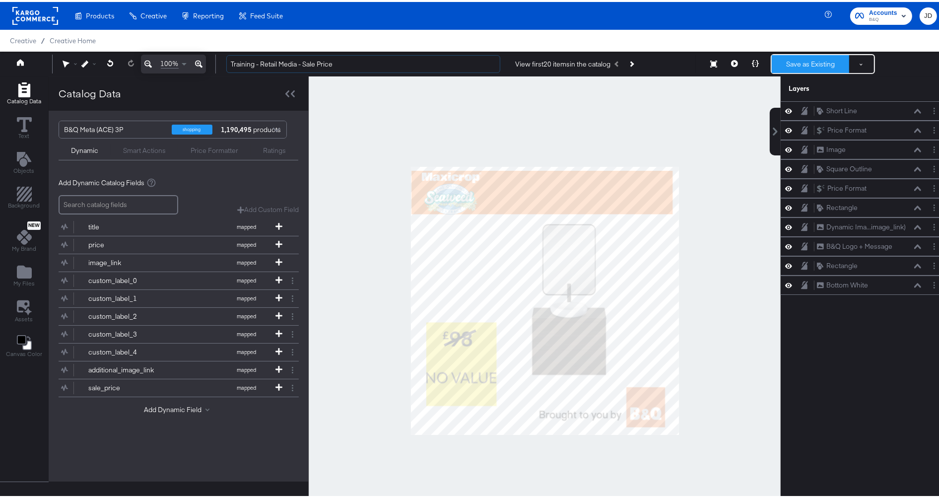
type input "Training - Retail Media - Sale Price"
click at [814, 62] on button "Save as Existing" at bounding box center [810, 62] width 77 height 18
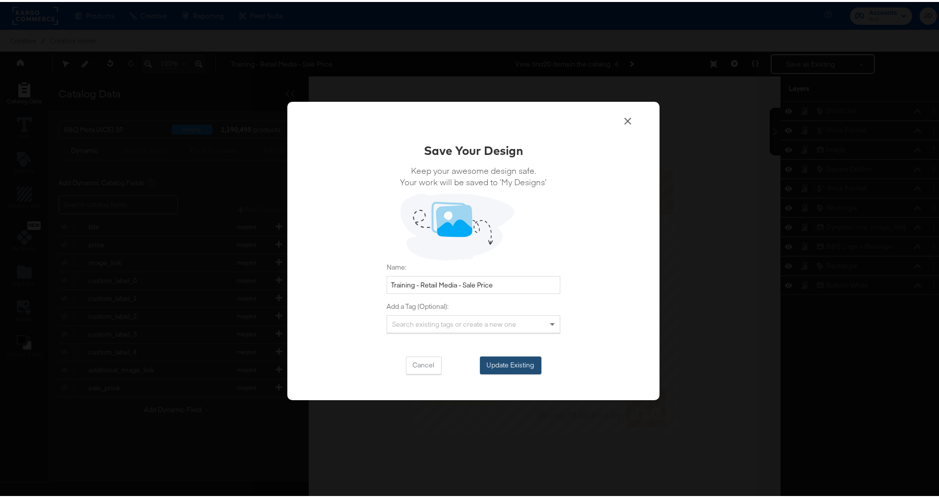
click at [520, 363] on button "Update Existing" at bounding box center [511, 363] width 62 height 18
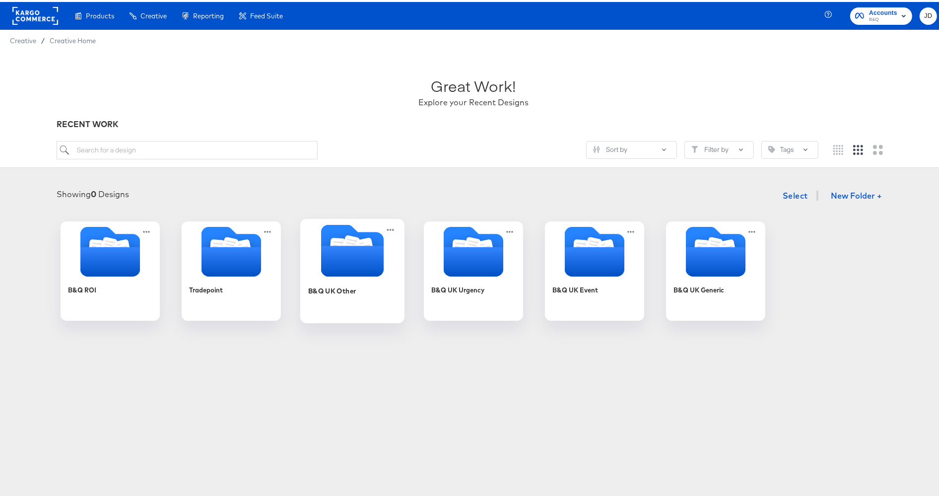
click at [338, 298] on div "B&Q UK Other" at bounding box center [352, 296] width 89 height 38
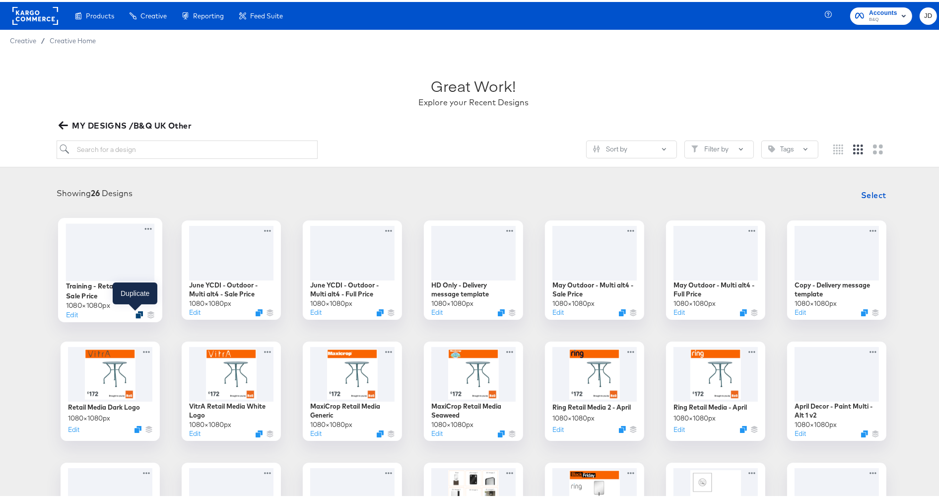
click at [136, 315] on icon "Duplicate" at bounding box center [139, 312] width 7 height 7
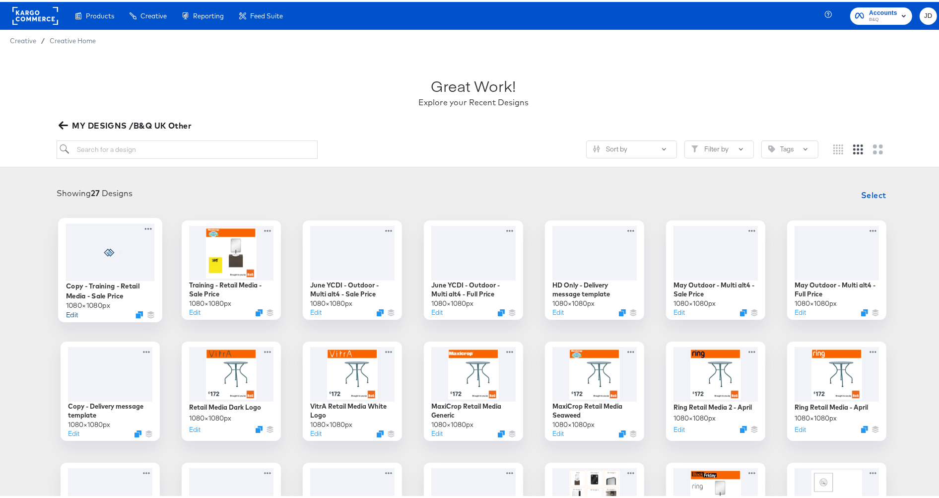
click at [68, 313] on button "Edit" at bounding box center [72, 312] width 12 height 9
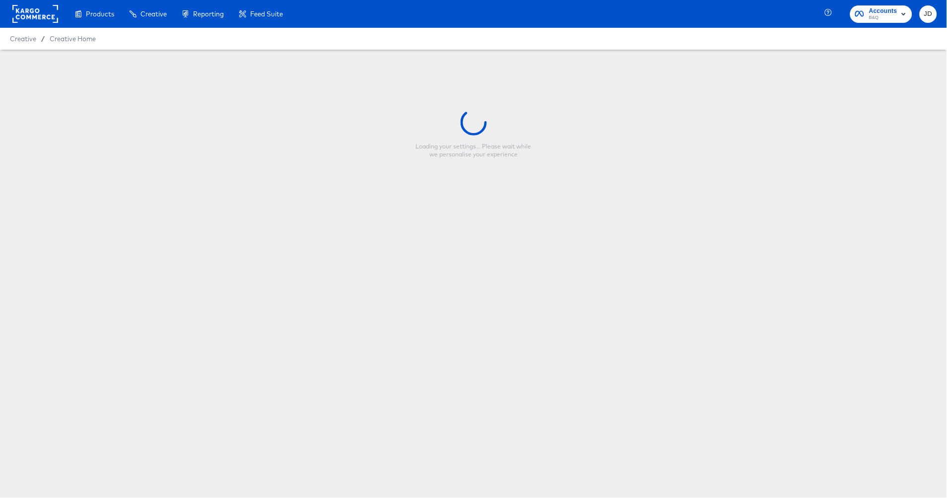
type input "Copy - Training - Retail Media - Sale Price"
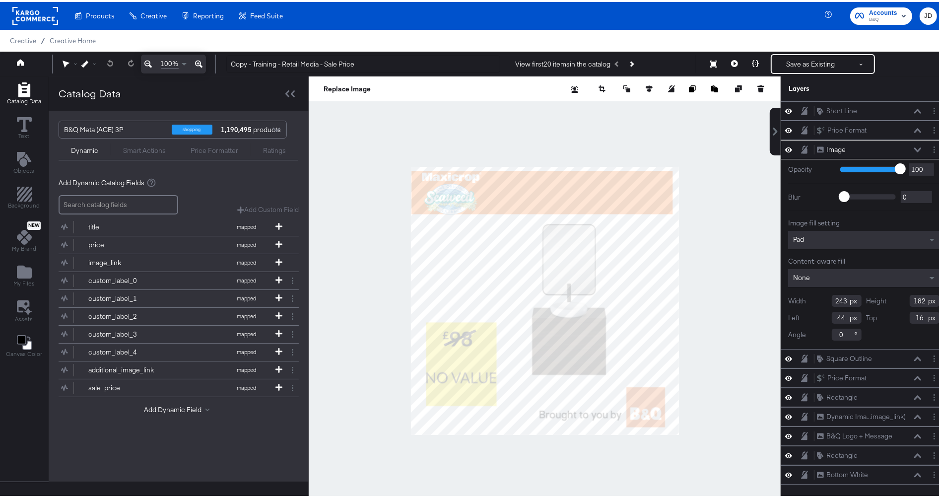
click at [354, 209] on div at bounding box center [545, 298] width 472 height 449
click at [23, 302] on icon at bounding box center [24, 305] width 15 height 15
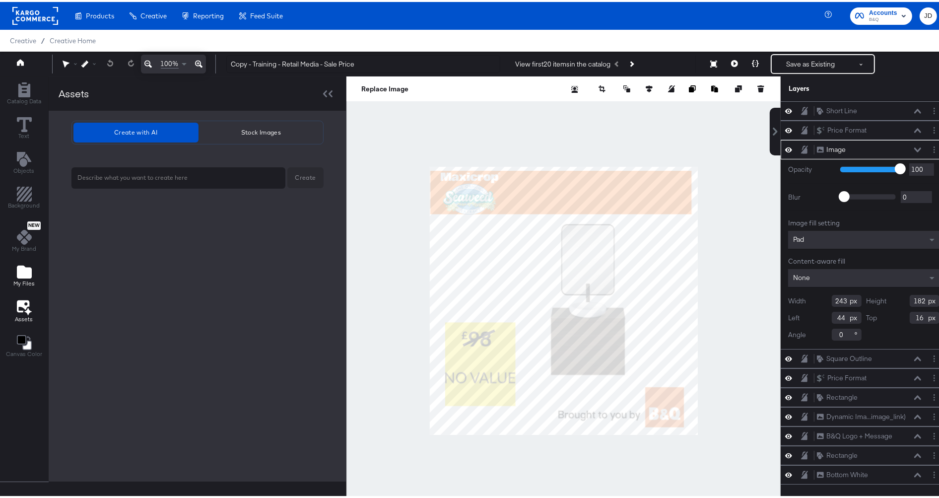
click at [24, 275] on icon "Add Files" at bounding box center [24, 270] width 15 height 13
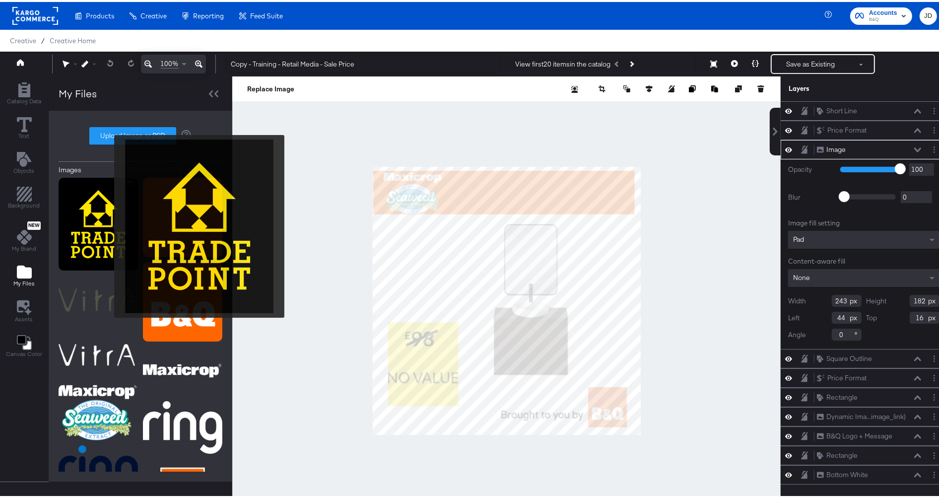
click at [106, 222] on img at bounding box center [98, 222] width 79 height 93
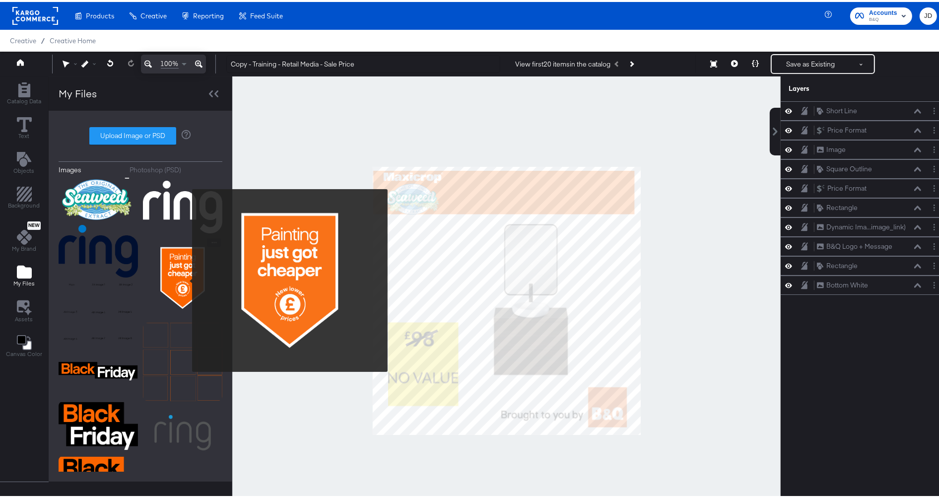
scroll to position [275, 0]
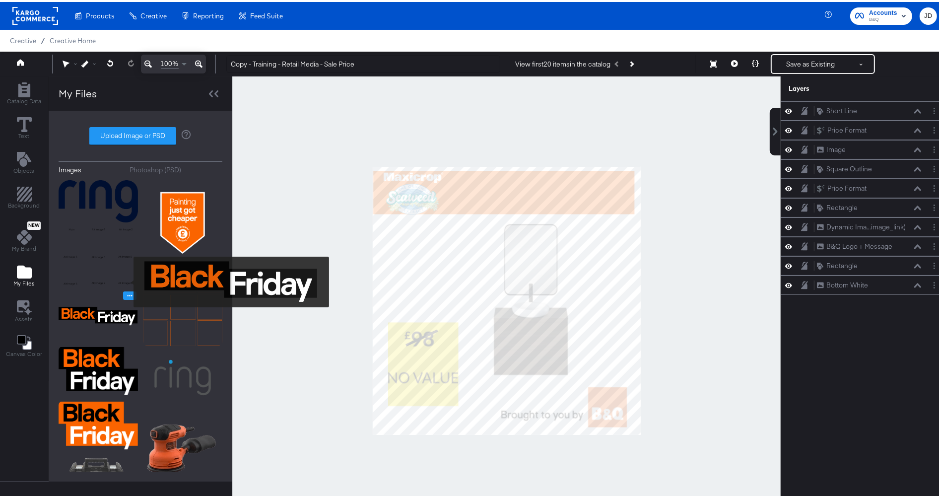
click at [127, 290] on icon "Image Options" at bounding box center [129, 293] width 7 height 7
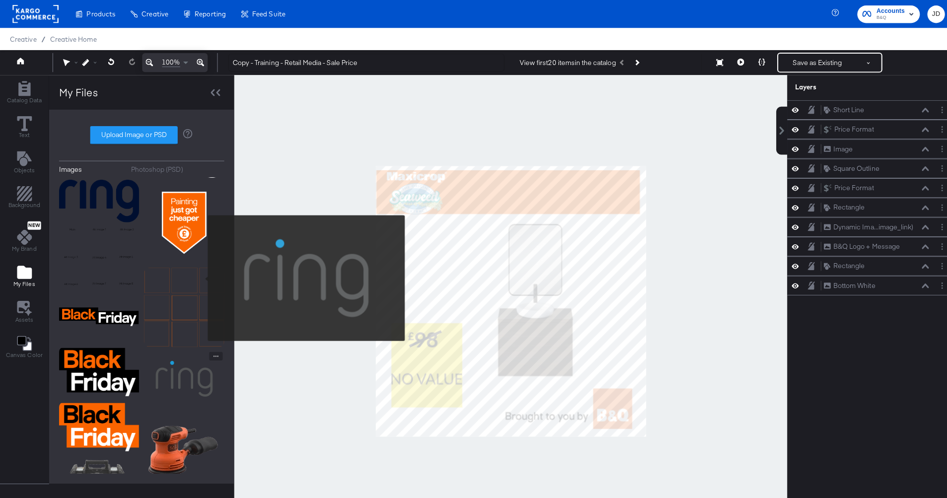
scroll to position [331, 0]
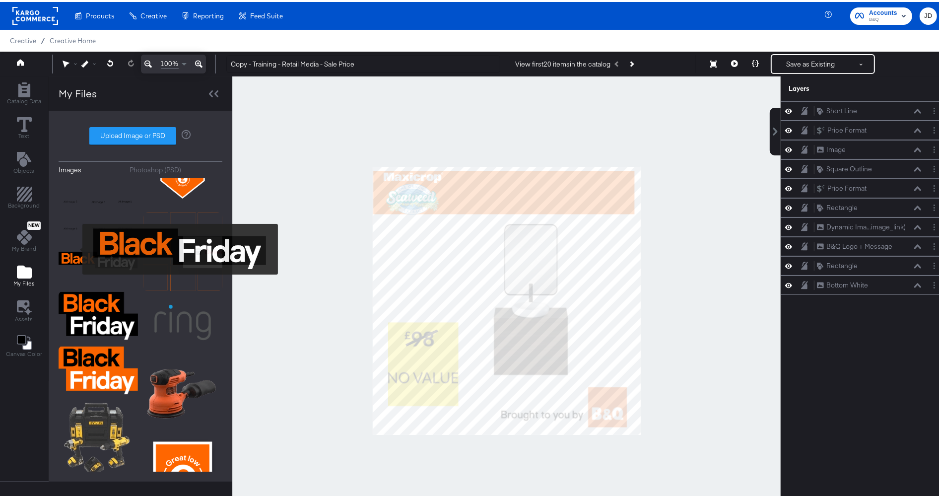
click at [76, 247] on img at bounding box center [98, 259] width 79 height 50
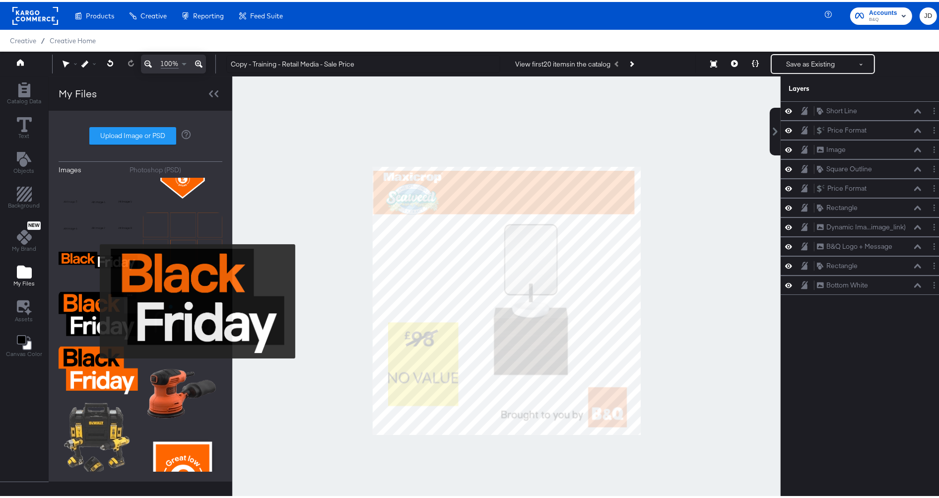
click at [92, 299] on img at bounding box center [98, 314] width 79 height 50
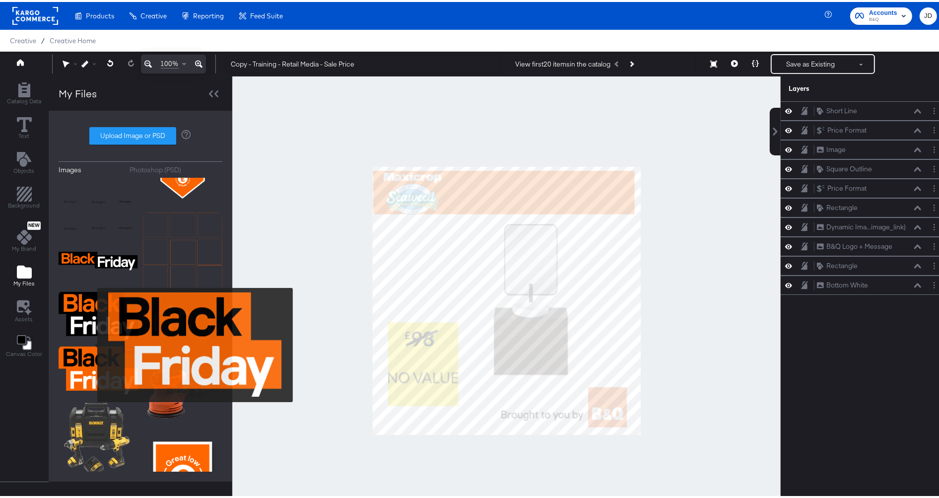
click at [91, 343] on img at bounding box center [98, 368] width 79 height 50
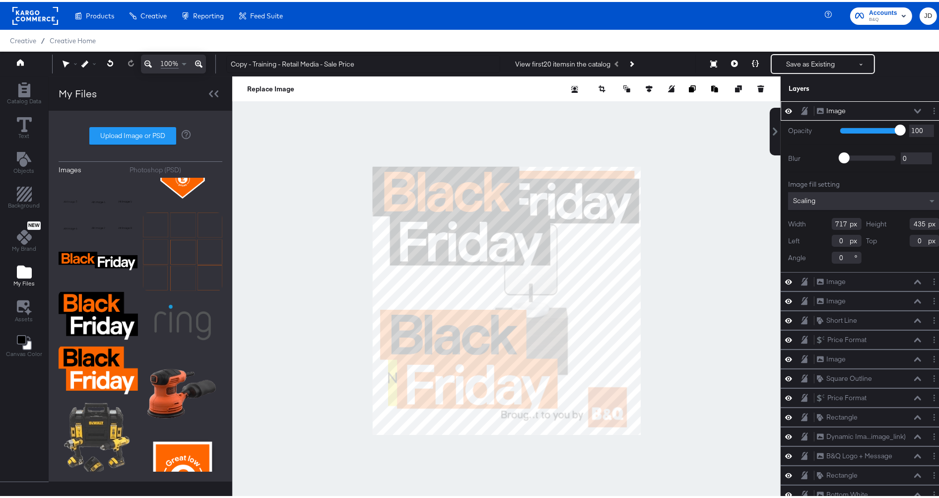
type input "30"
type input "576"
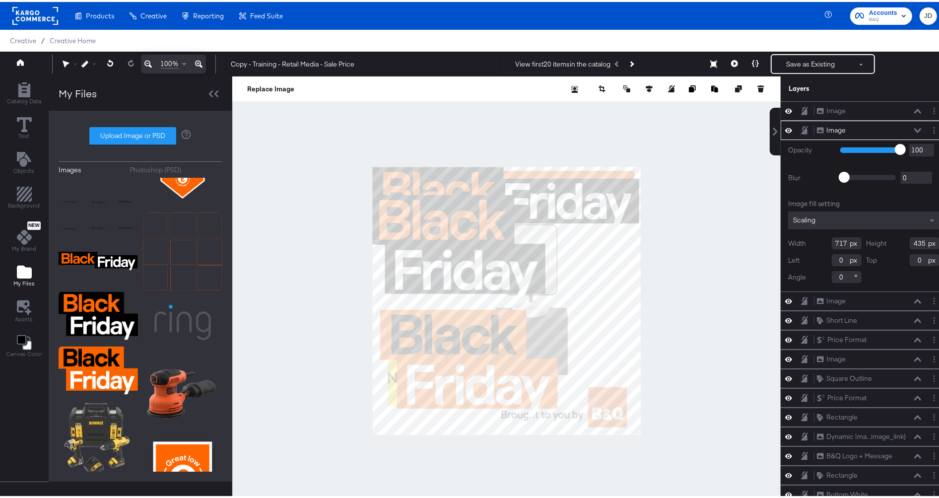
type input "-20"
type input "154"
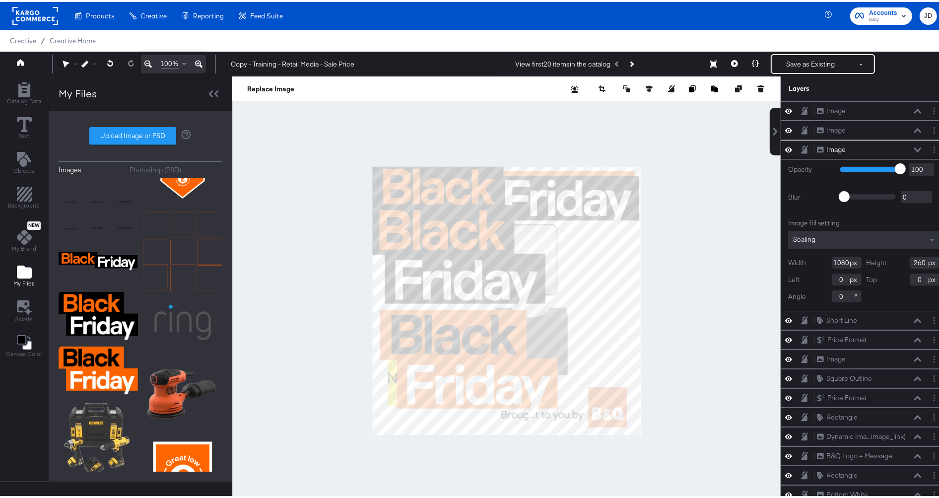
type input "-12"
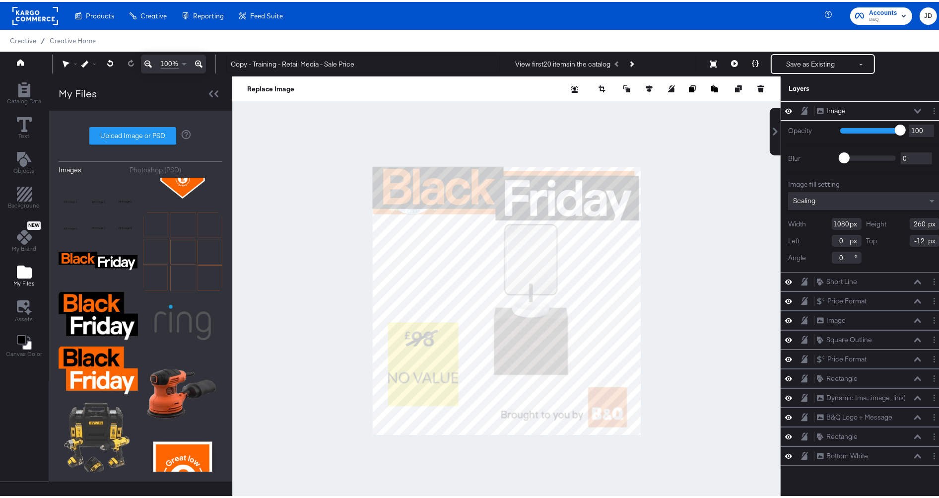
type input "86"
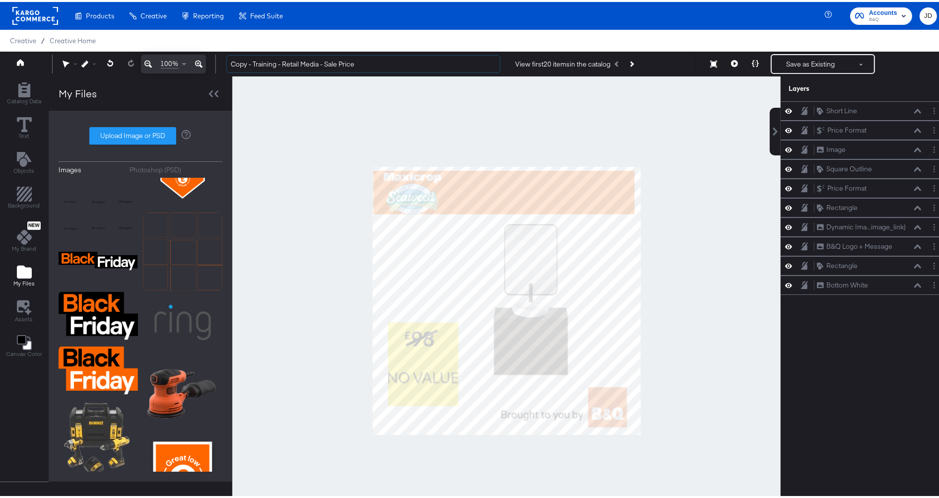
drag, startPoint x: 254, startPoint y: 59, endPoint x: 201, endPoint y: 59, distance: 53.1
click at [201, 59] on div "100% Copy - Training - Retail Media - Sale Price View first 20 items in the cat…" at bounding box center [473, 62] width 947 height 25
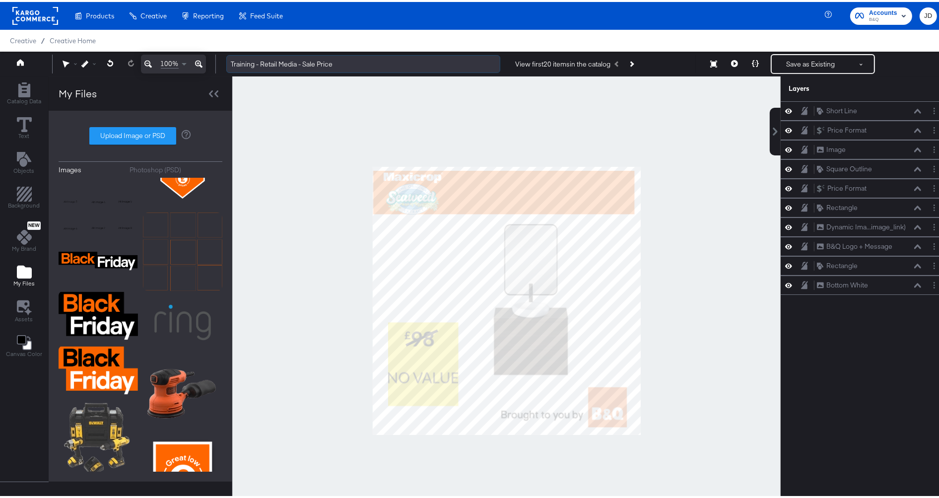
drag, startPoint x: 306, startPoint y: 60, endPoint x: 320, endPoint y: 61, distance: 13.9
click at [320, 61] on input "Training - Retail Media - Sale Price" at bounding box center [363, 62] width 274 height 18
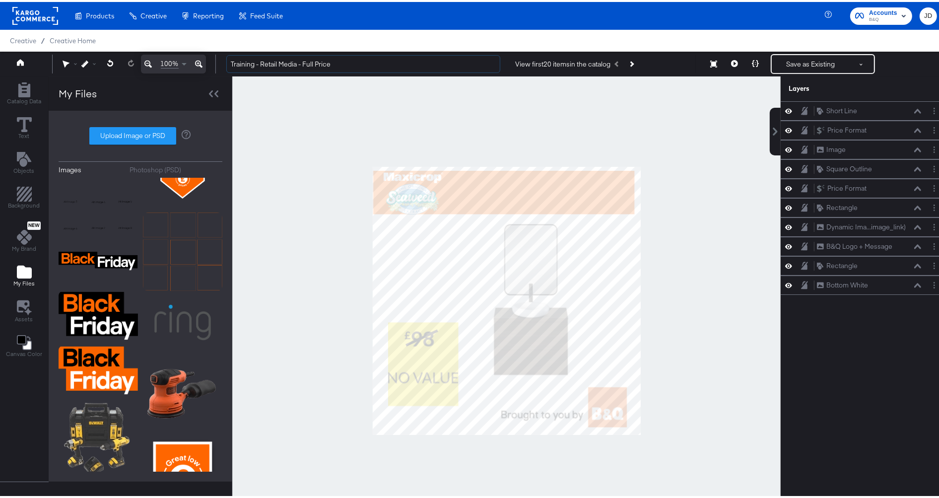
type input "Training - Retail Media - Full Price"
drag, startPoint x: 269, startPoint y: 270, endPoint x: 332, endPoint y: 314, distance: 77.0
click at [269, 270] on div at bounding box center [506, 298] width 548 height 449
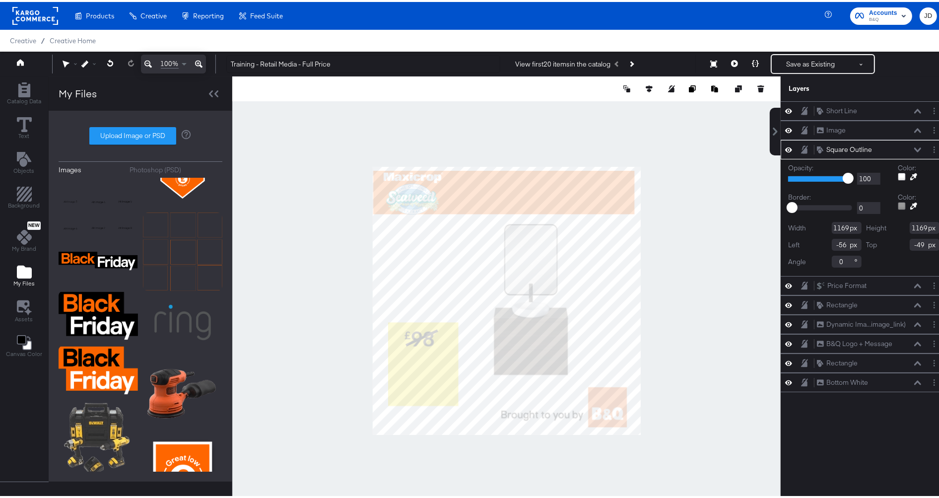
type input "-58"
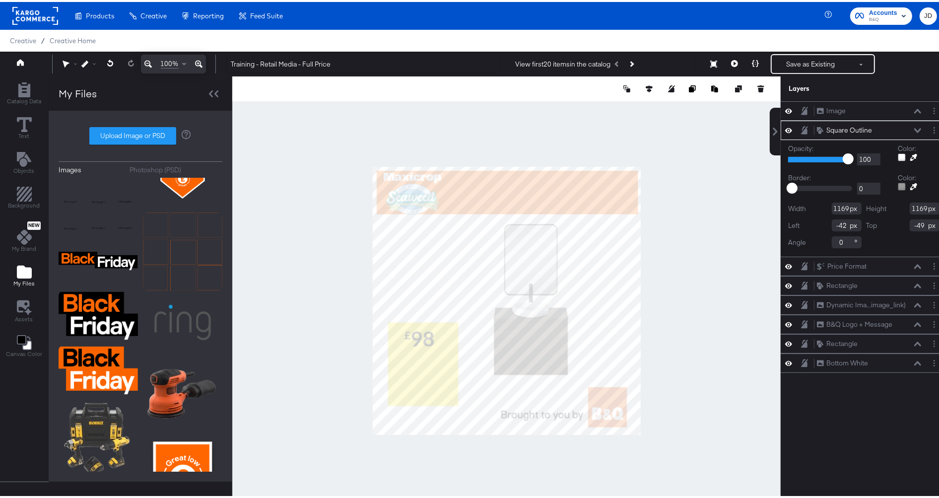
type input "-42"
click at [914, 262] on icon at bounding box center [917, 264] width 7 height 5
type input "-44"
type input "-27"
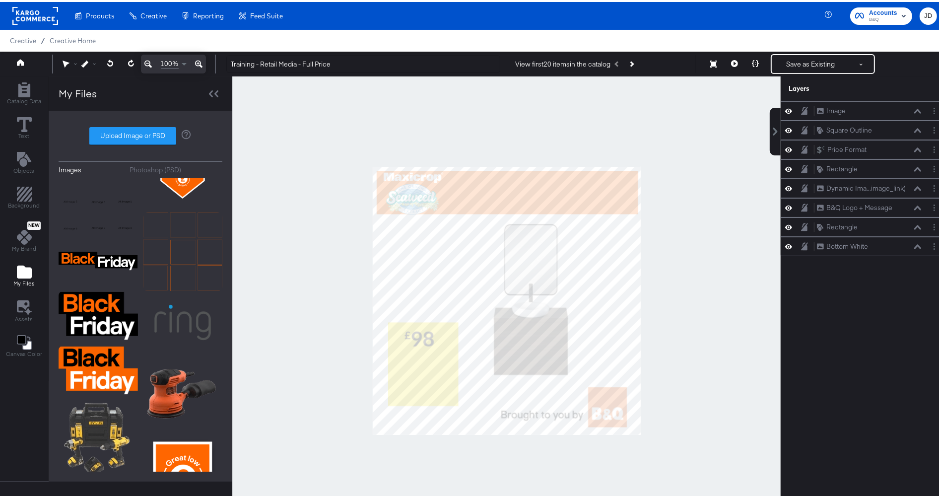
click at [914, 150] on button at bounding box center [918, 148] width 8 height 6
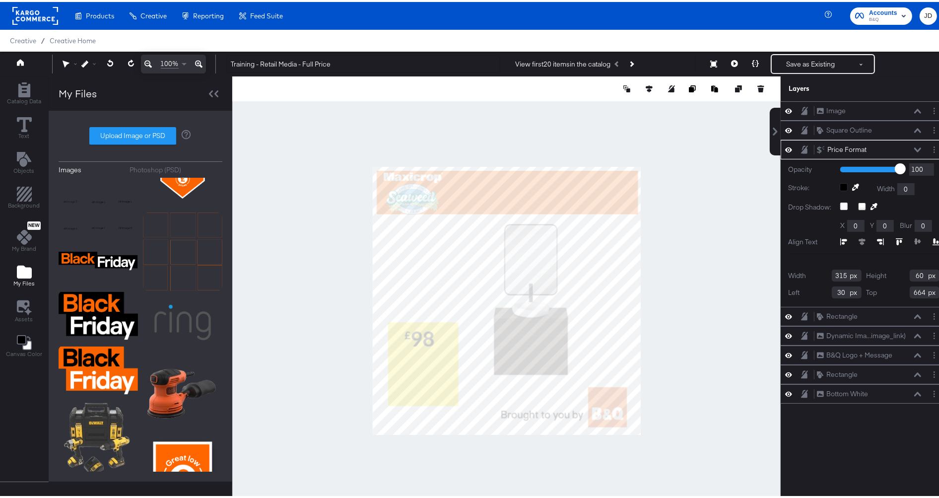
click at [914, 148] on icon at bounding box center [917, 147] width 7 height 4
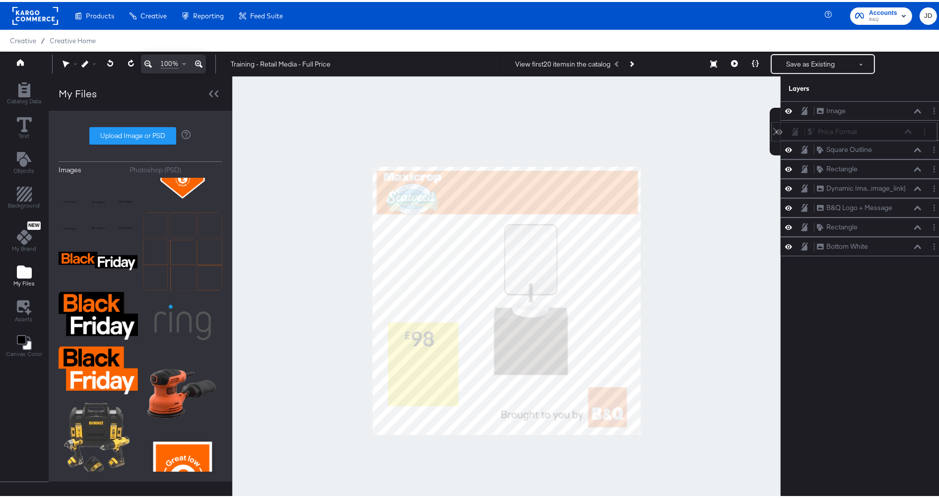
drag, startPoint x: 876, startPoint y: 150, endPoint x: 875, endPoint y: 126, distance: 23.8
click at [875, 126] on div "Price Format Price Format" at bounding box center [859, 130] width 105 height 10
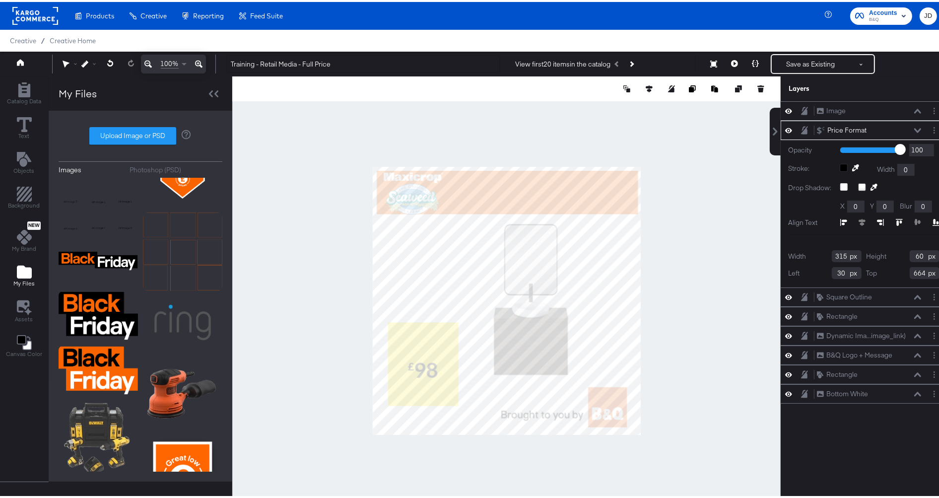
type input "44"
type input "822"
type input "80"
type input "806"
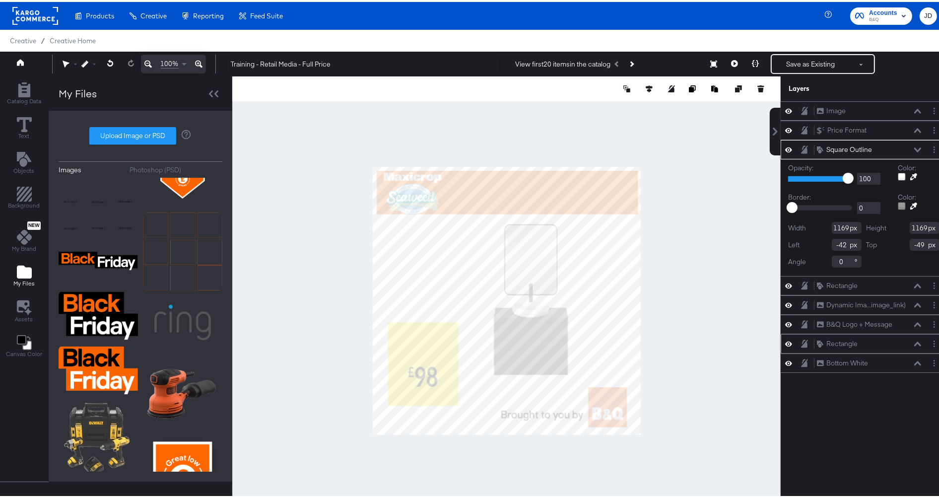
click at [914, 340] on icon at bounding box center [917, 342] width 7 height 5
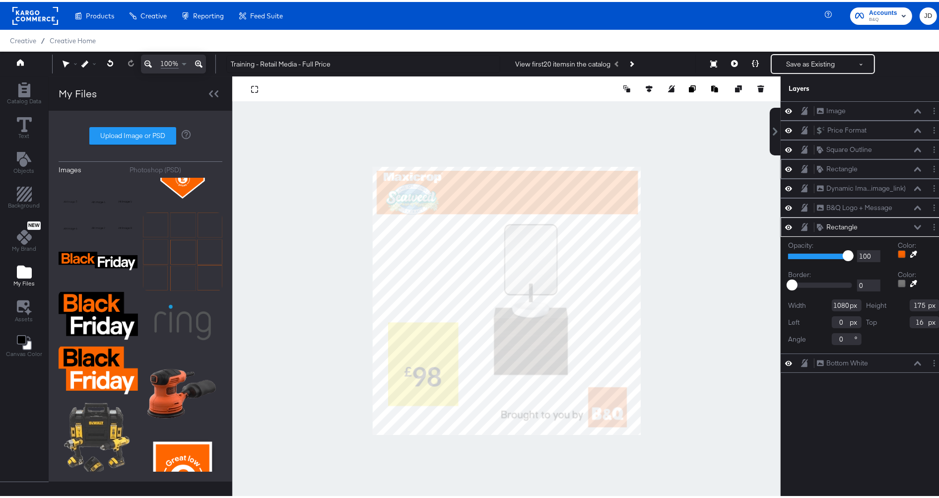
click at [914, 167] on icon at bounding box center [917, 167] width 7 height 5
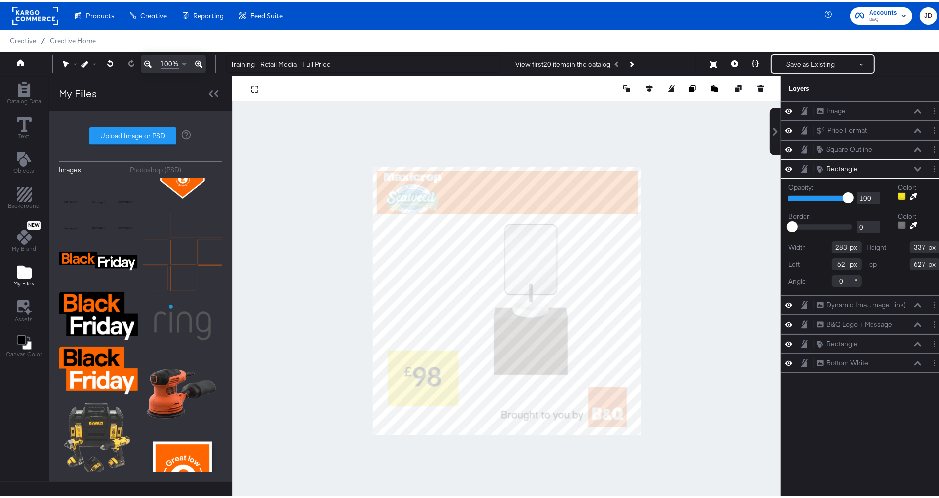
type input "740"
type input "210"
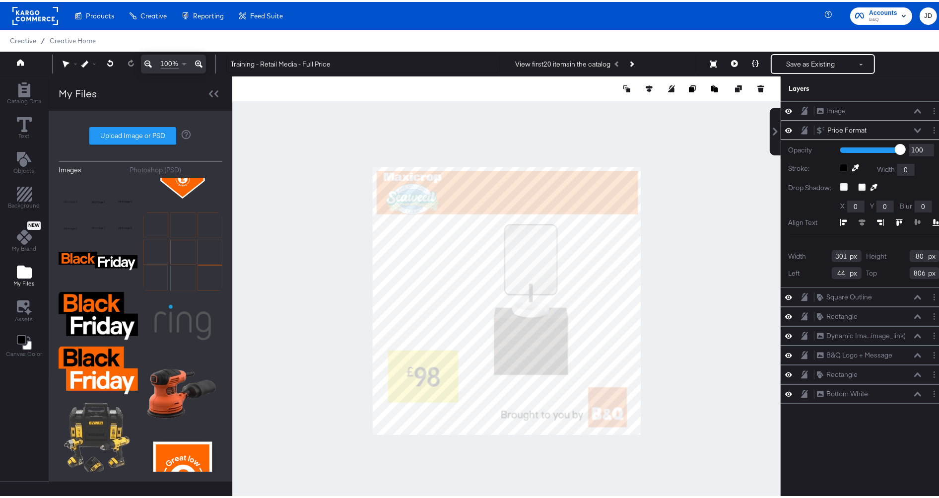
type input "283"
type input "62"
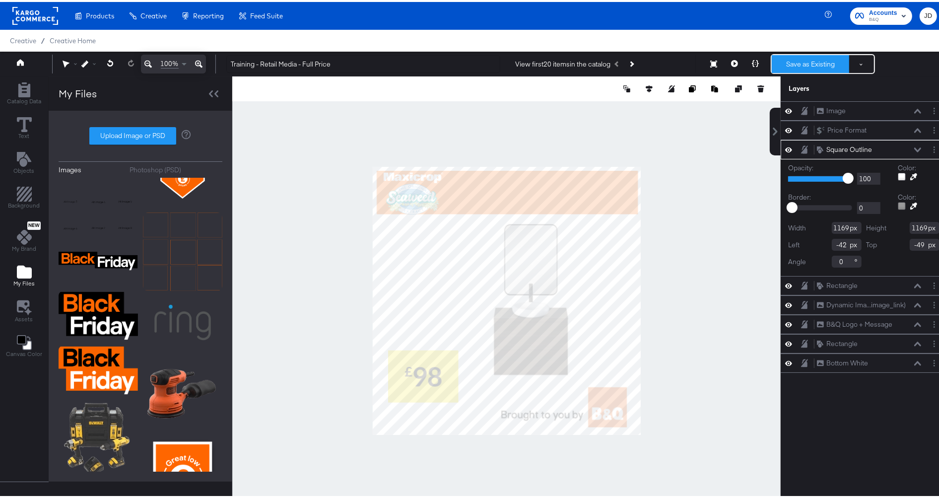
click at [829, 63] on button "Save as Existing" at bounding box center [810, 62] width 77 height 18
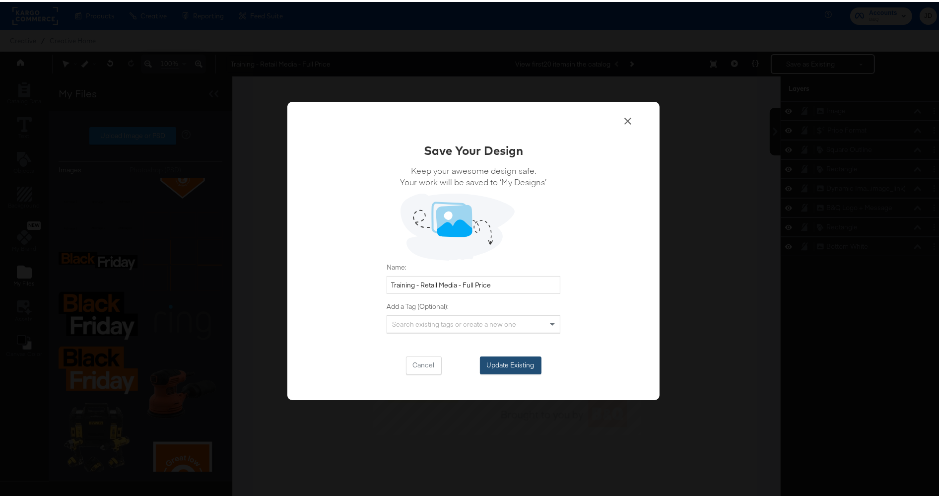
click at [493, 364] on button "Update Existing" at bounding box center [511, 363] width 62 height 18
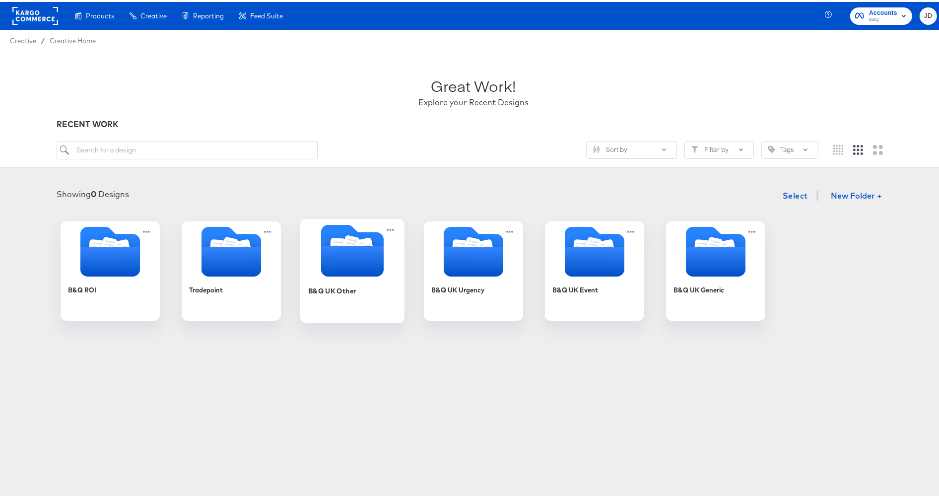
click at [341, 294] on div "B&Q UK Other" at bounding box center [352, 296] width 89 height 38
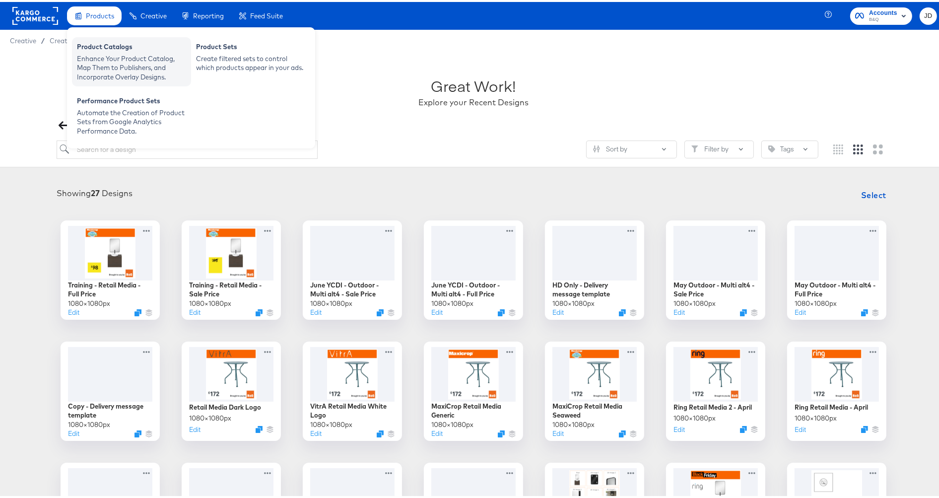
click at [117, 62] on div "Enhance Your Product Catalog, Map Them to Publishers, and Incorporate Overlay D…" at bounding box center [131, 66] width 109 height 28
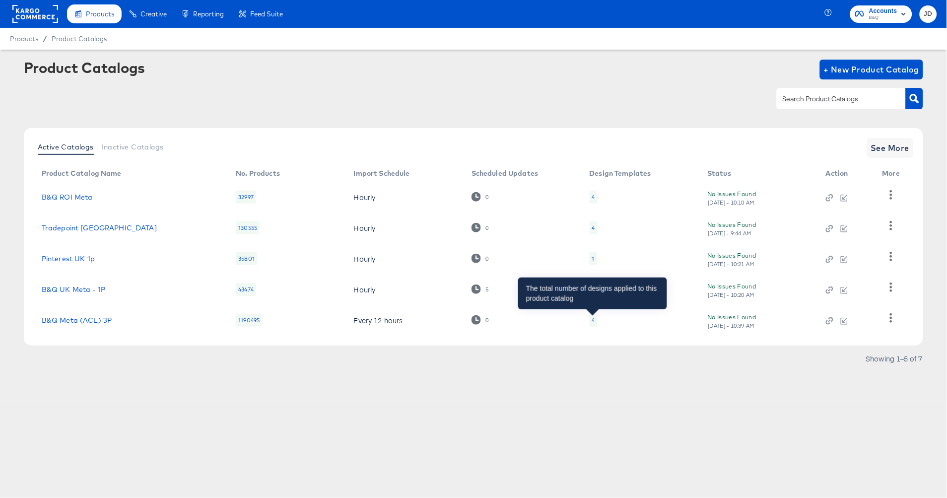
click at [592, 320] on div "4" at bounding box center [593, 320] width 3 height 8
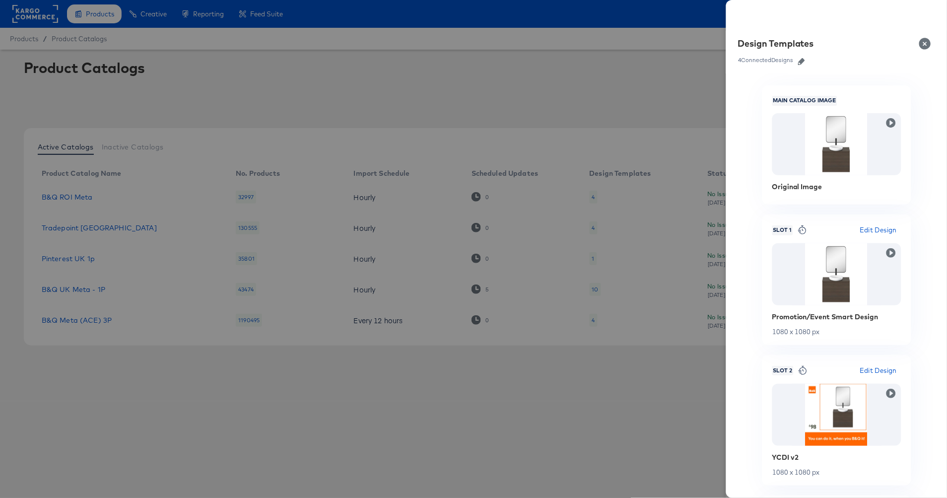
click at [801, 62] on icon "button" at bounding box center [801, 61] width 7 height 7
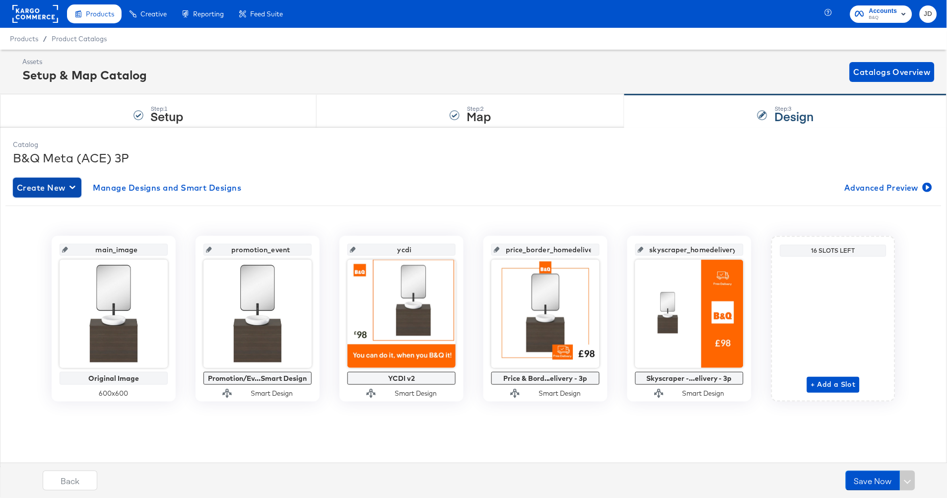
click at [68, 191] on span "Create New" at bounding box center [47, 188] width 61 height 14
click at [72, 227] on div "Create New Smart Design" at bounding box center [66, 228] width 94 height 8
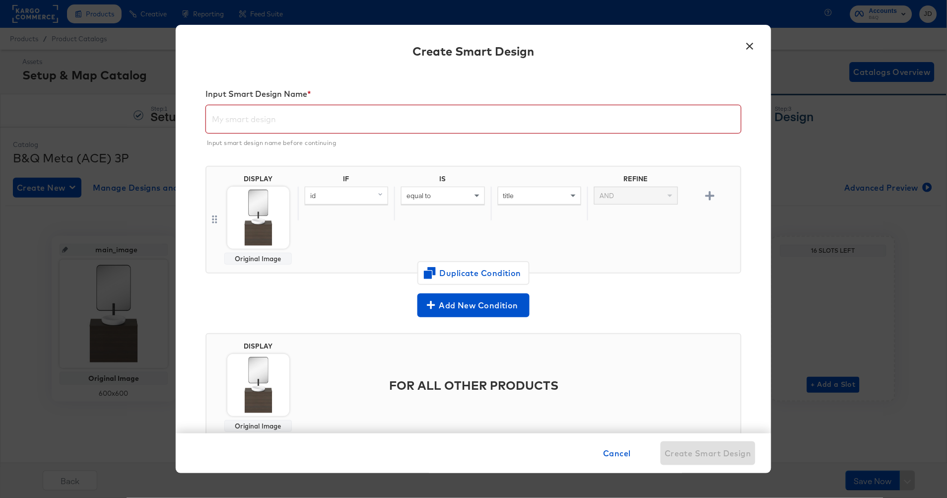
click at [300, 121] on input "text" at bounding box center [473, 115] width 535 height 28
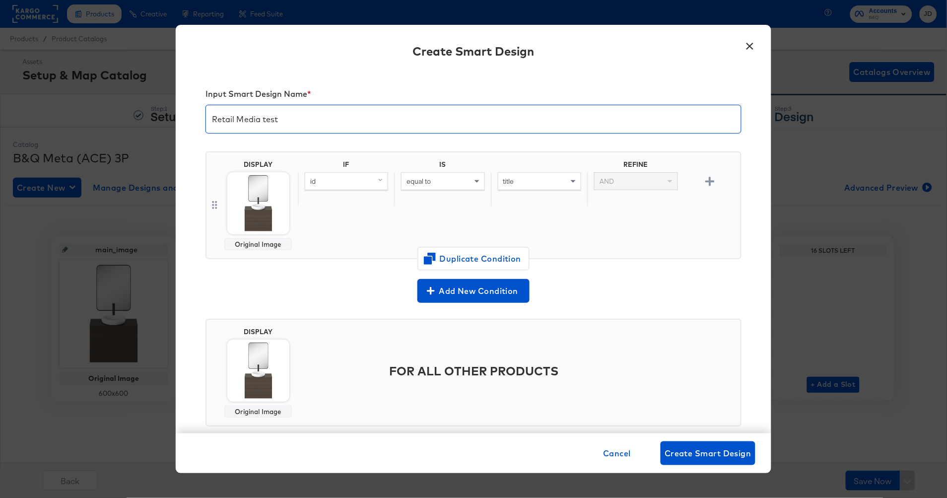
type input "Retail Media test"
click at [326, 227] on div "IF IS REFINE id equal to title AND" at bounding box center [517, 205] width 439 height 90
click at [351, 185] on div "id" at bounding box center [346, 181] width 82 height 17
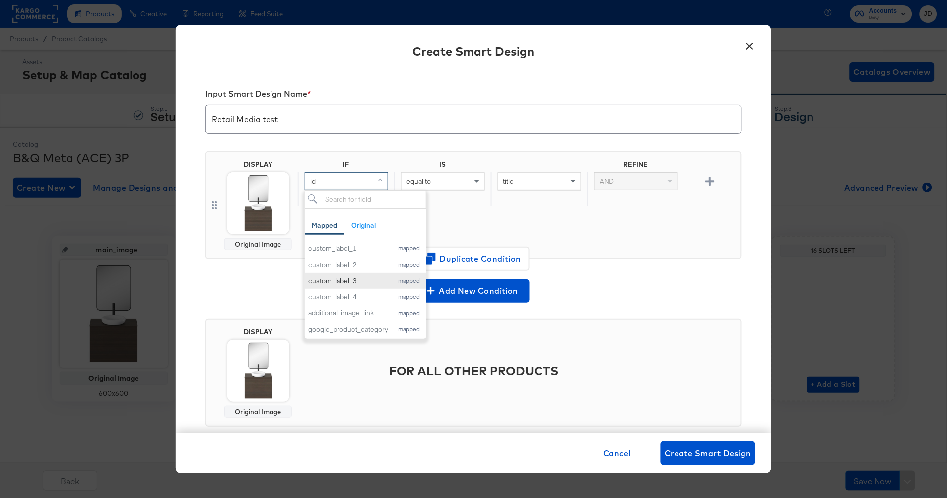
scroll to position [165, 0]
click at [354, 279] on div "custom_label_3" at bounding box center [348, 279] width 80 height 9
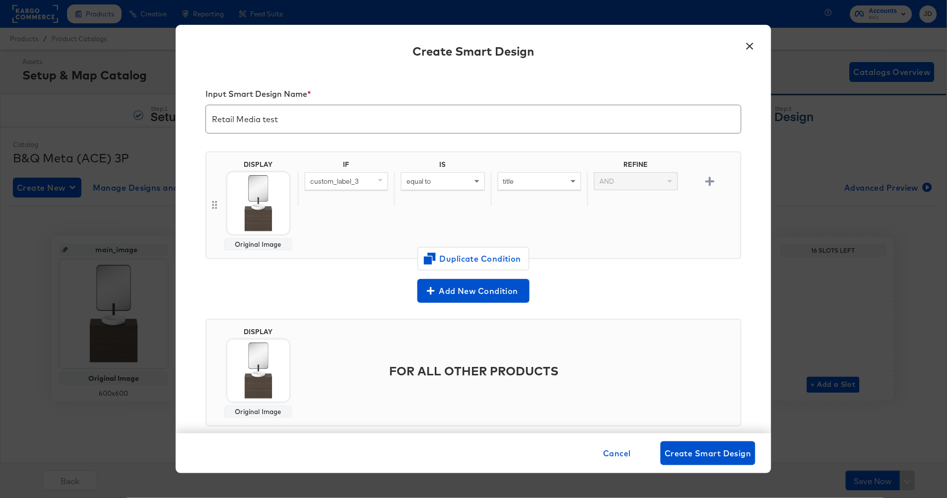
click at [460, 185] on div "equal to" at bounding box center [443, 181] width 82 height 17
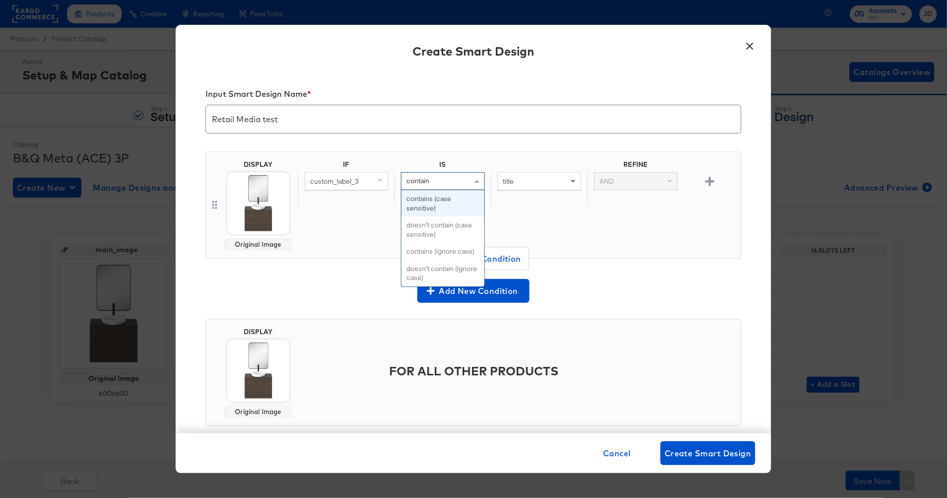
type input "contains"
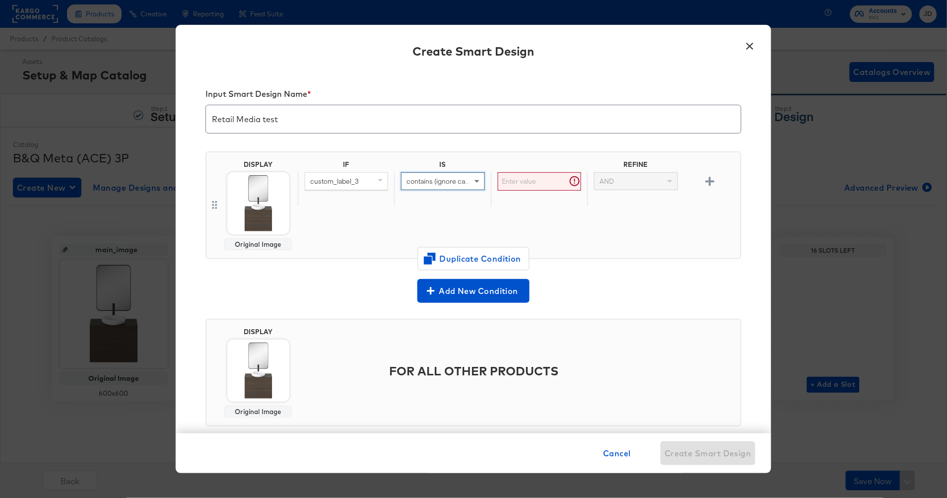
click at [529, 183] on input "text" at bounding box center [539, 181] width 83 height 18
paste input "SEPT25BATHROOMS"
type input "SEPT25BATHROOMS"
drag, startPoint x: 542, startPoint y: 182, endPoint x: 569, endPoint y: 185, distance: 28.0
click at [569, 185] on input "SEPT25BATHROOMS" at bounding box center [539, 181] width 83 height 18
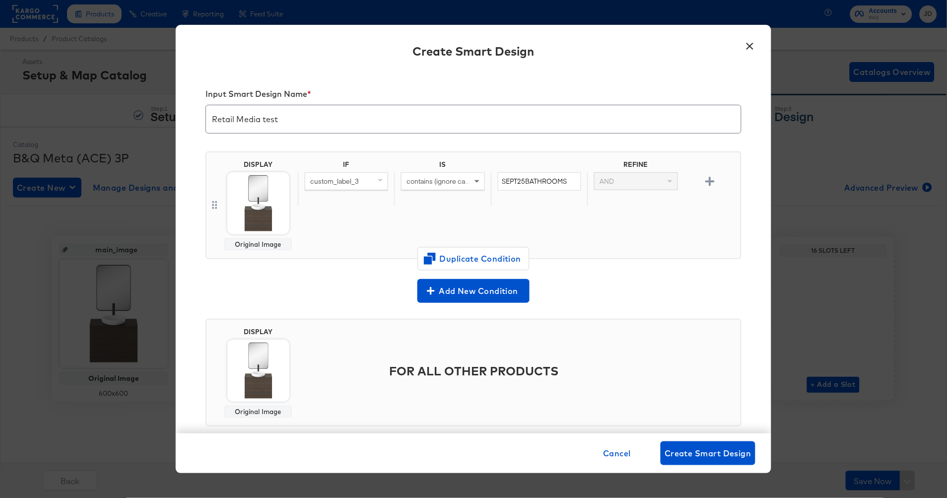
click at [652, 208] on div "IF IS REFINE custom_label_3 contains (ignore case) SEPT25BATHROOMS AND" at bounding box center [517, 205] width 439 height 90
click at [705, 177] on icon "button" at bounding box center [709, 181] width 9 height 9
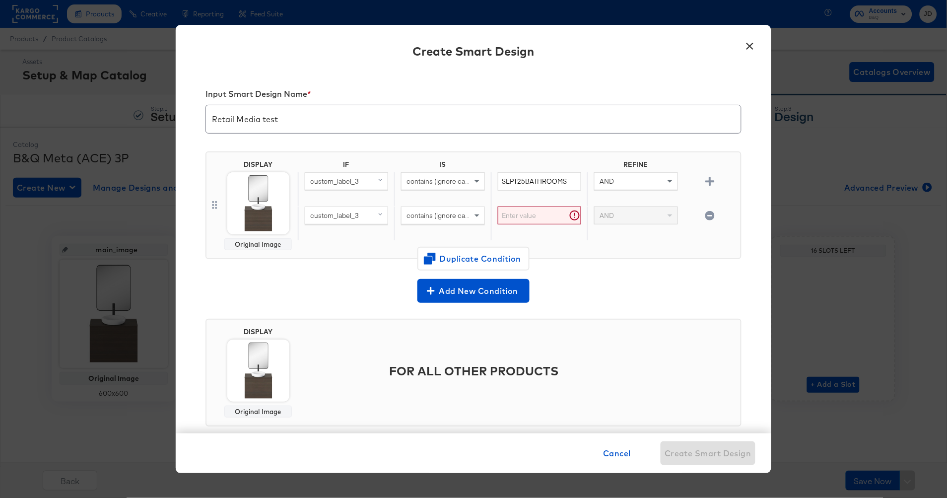
click at [340, 217] on span "custom_label_3" at bounding box center [334, 215] width 49 height 9
click at [345, 230] on input "search" at bounding box center [366, 233] width 122 height 18
type input "sale"
click at [328, 291] on button "sale_price mapped" at bounding box center [346, 284] width 83 height 16
click at [430, 214] on span "contains (ignore case)" at bounding box center [441, 215] width 68 height 9
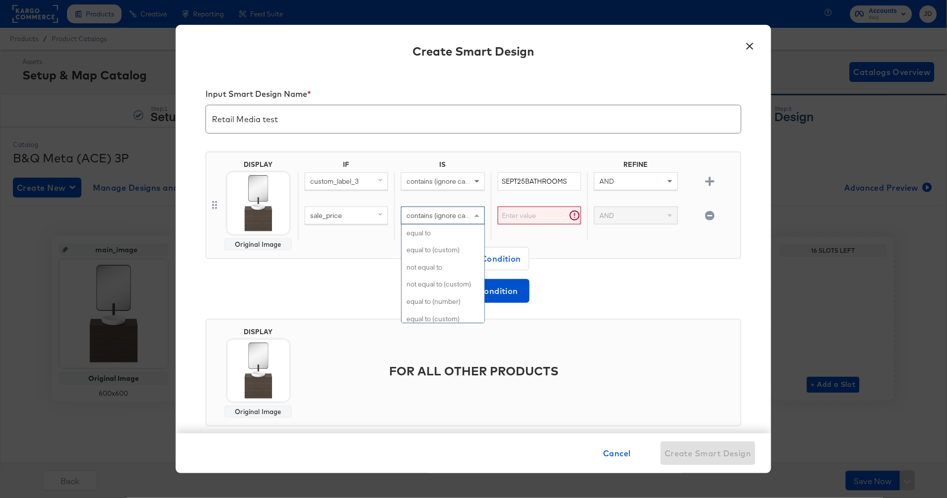
scroll to position [452, 0]
click at [512, 215] on input "text" at bounding box center [539, 215] width 83 height 18
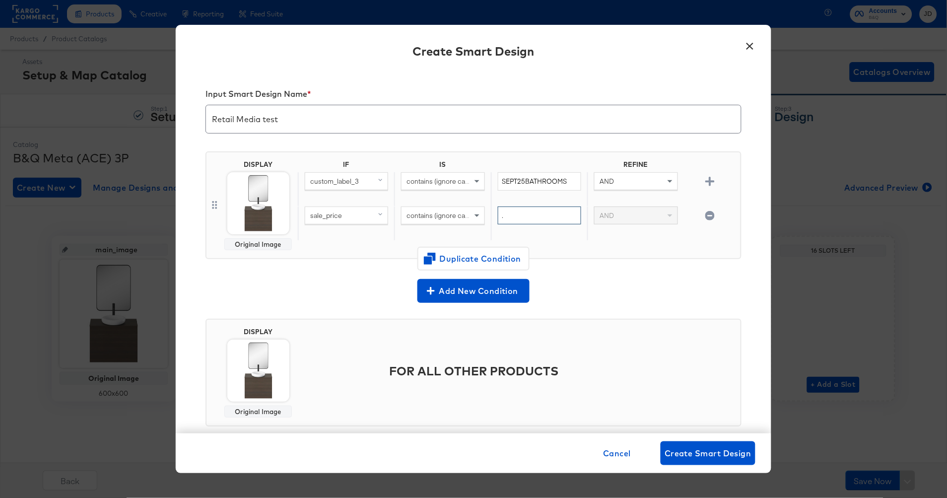
type input "."
click at [597, 238] on div "AND" at bounding box center [635, 223] width 96 height 34
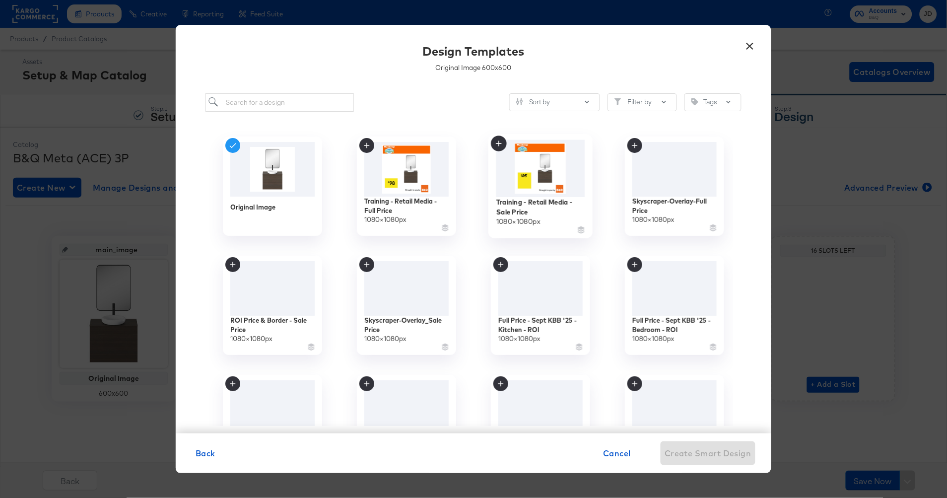
click at [544, 167] on img at bounding box center [540, 167] width 89 height 57
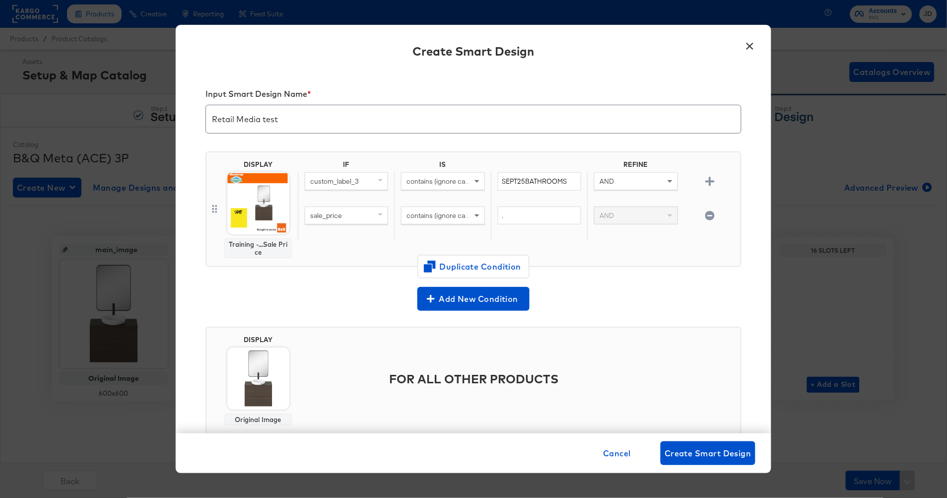
scroll to position [25, 0]
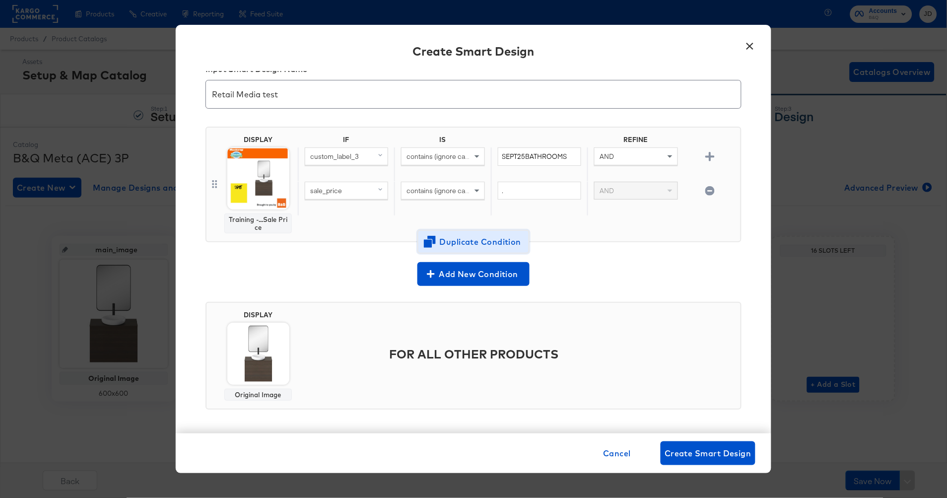
click at [469, 240] on span "Duplicate Condition" at bounding box center [473, 242] width 96 height 14
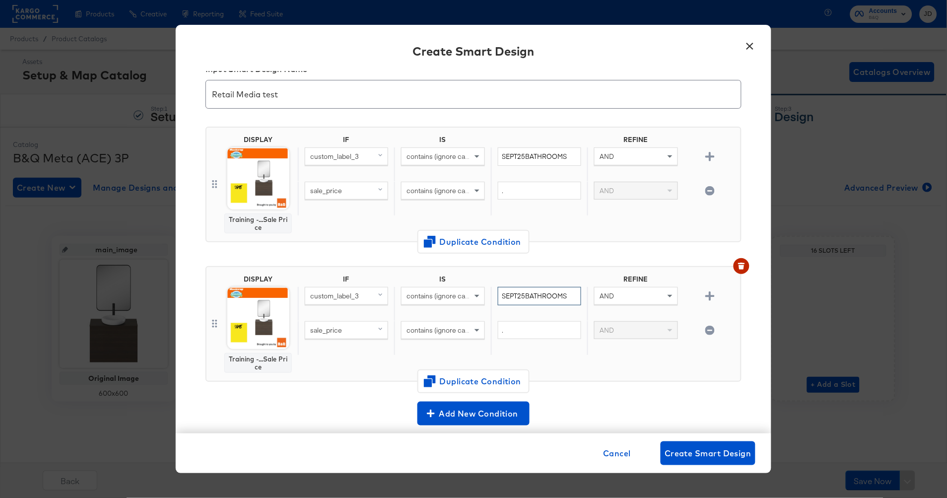
drag, startPoint x: 562, startPoint y: 296, endPoint x: 494, endPoint y: 296, distance: 68.0
click at [498, 296] on input "SEPT25BATHROOMS" at bounding box center [539, 296] width 83 height 18
click at [441, 332] on span "contains (ignore case)" at bounding box center [441, 330] width 68 height 9
click at [271, 320] on img at bounding box center [258, 318] width 62 height 62
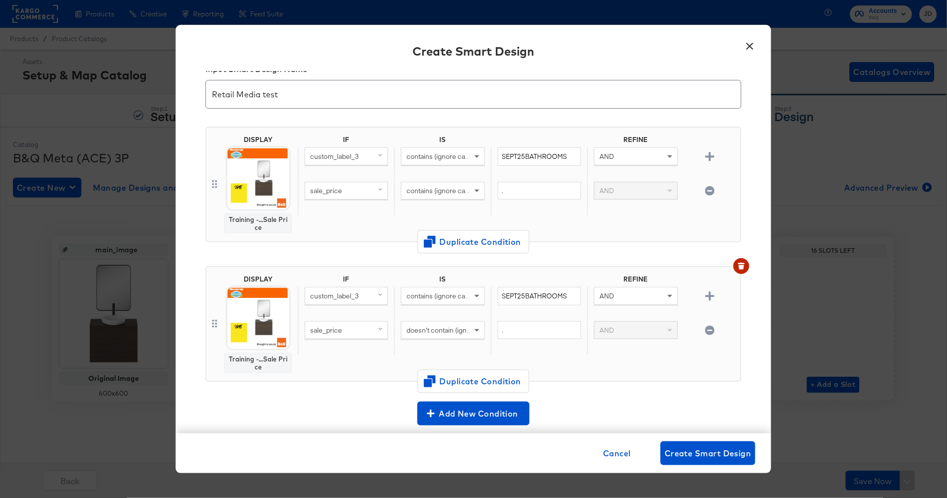
scroll to position [0, 0]
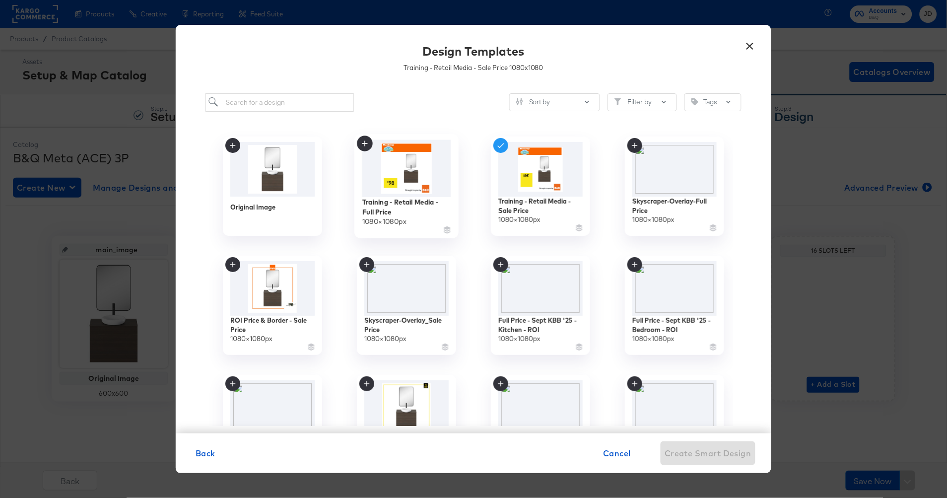
click at [422, 179] on img at bounding box center [406, 167] width 89 height 57
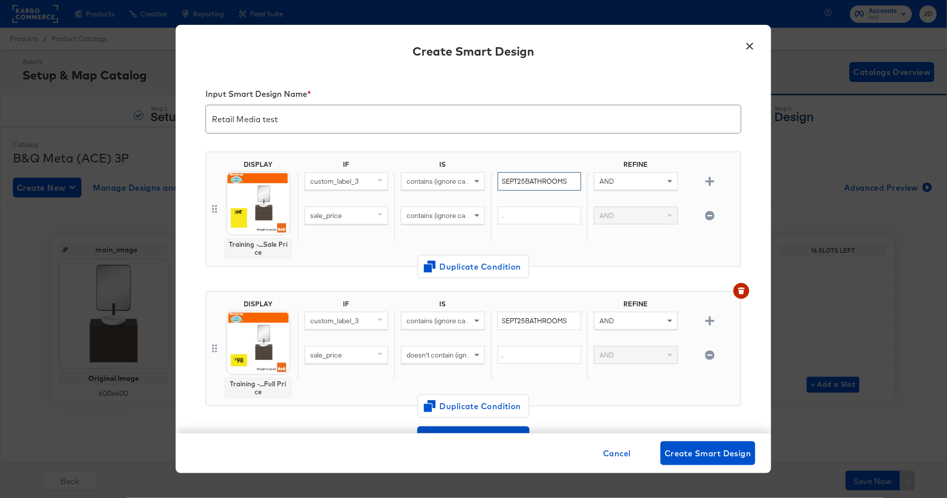
drag, startPoint x: 510, startPoint y: 182, endPoint x: 587, endPoint y: 182, distance: 76.9
click at [587, 182] on div "custom_label_3 contains (ignore case) SEPT25BATHROOMS AND" at bounding box center [517, 189] width 439 height 34
drag, startPoint x: 549, startPoint y: 320, endPoint x: 627, endPoint y: 323, distance: 77.5
click at [627, 323] on div "custom_label_3 contains (ignore case) SEPT25BATHROOMS AND" at bounding box center [517, 329] width 439 height 34
click at [718, 458] on span "Create Smart Design" at bounding box center [708, 453] width 87 height 14
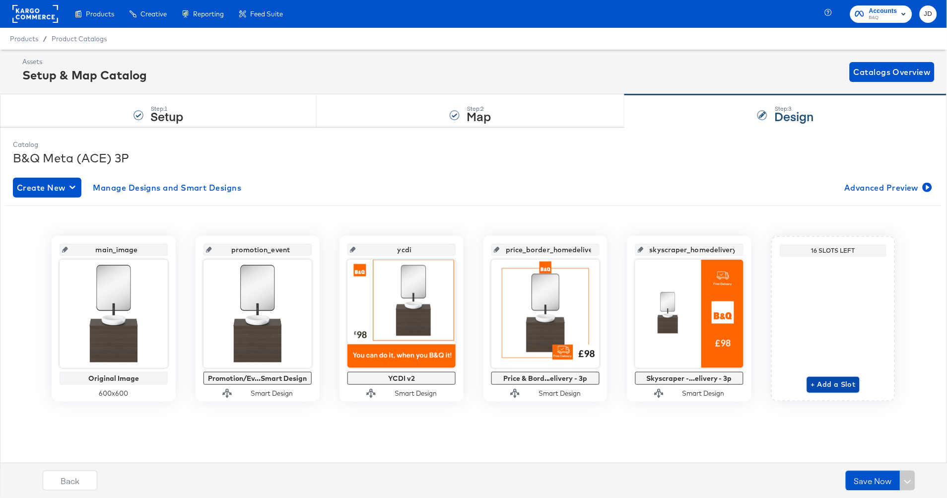
click at [837, 388] on span "+ Add a Slot" at bounding box center [833, 384] width 45 height 12
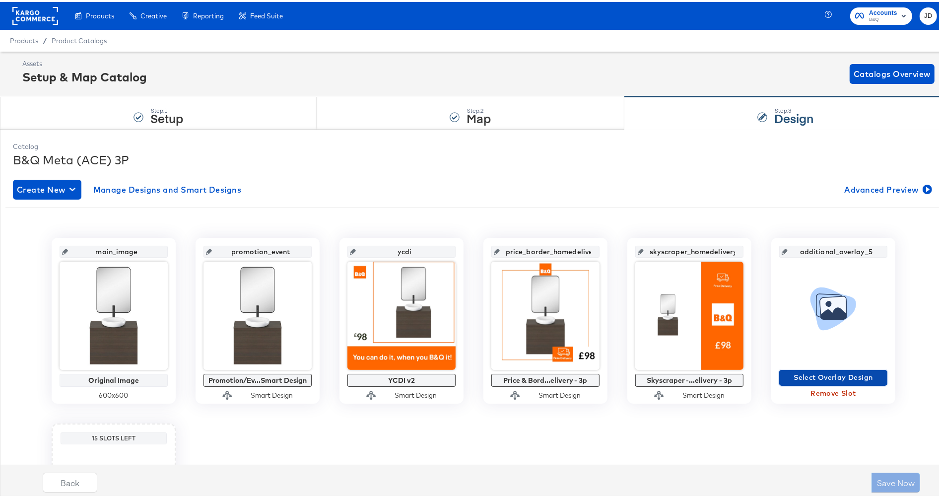
click at [846, 375] on span "Select Overlay Design" at bounding box center [833, 375] width 100 height 12
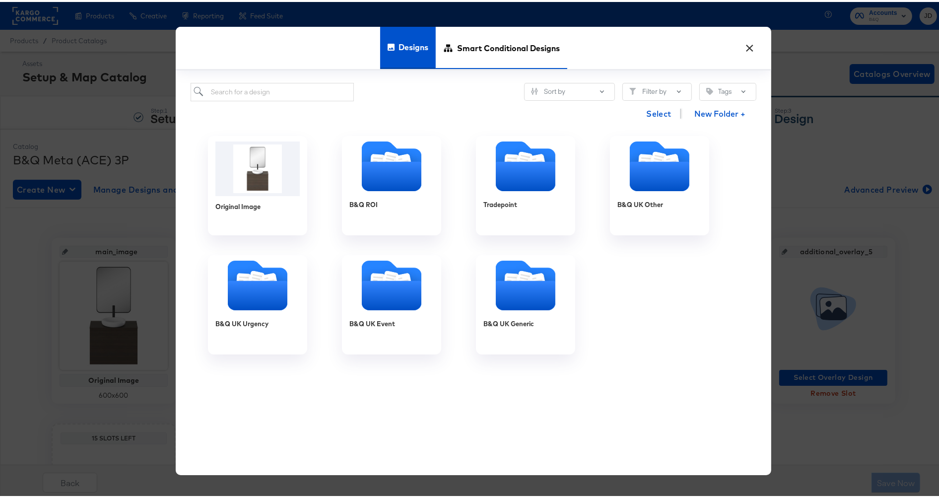
click at [508, 54] on span "Smart Conditional Designs" at bounding box center [508, 46] width 103 height 44
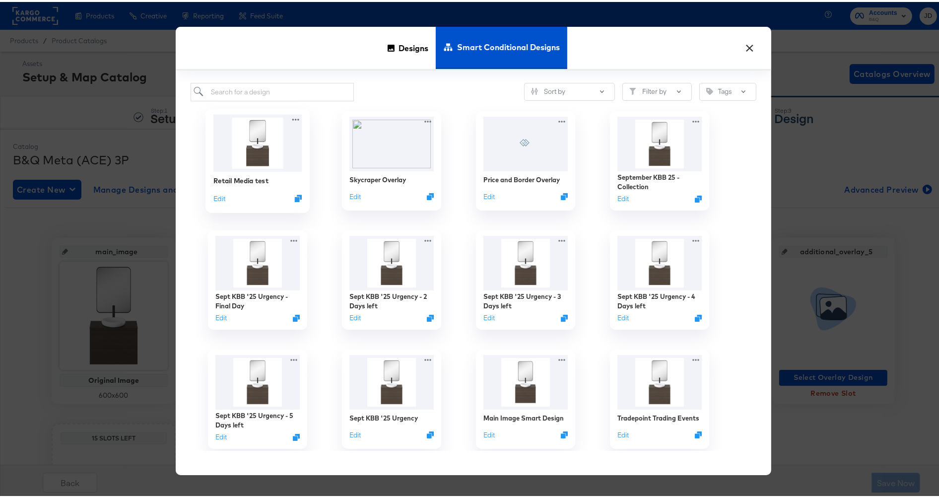
click at [261, 132] on img at bounding box center [257, 140] width 89 height 57
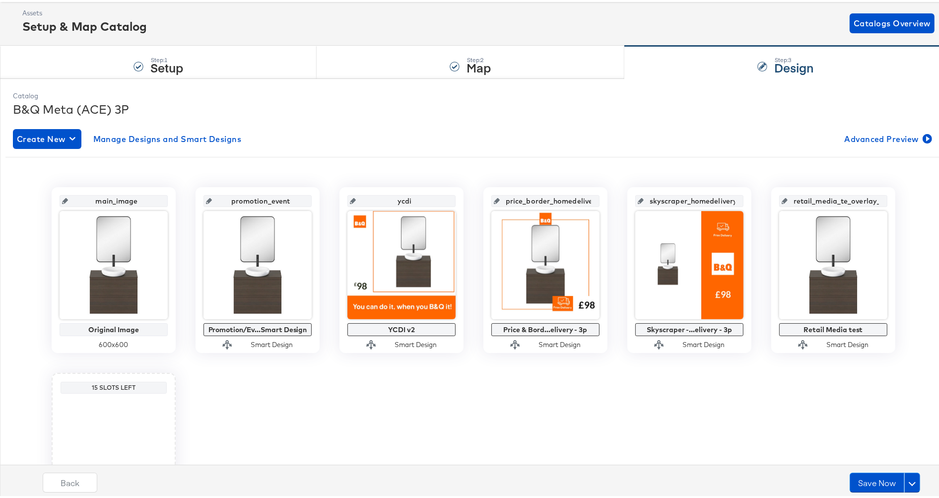
scroll to position [0, 5]
drag, startPoint x: 792, startPoint y: 200, endPoint x: 886, endPoint y: 197, distance: 93.9
click at [886, 197] on div "retail_media_te_overlay_5 Retail Media test Smart Design" at bounding box center [833, 268] width 124 height 166
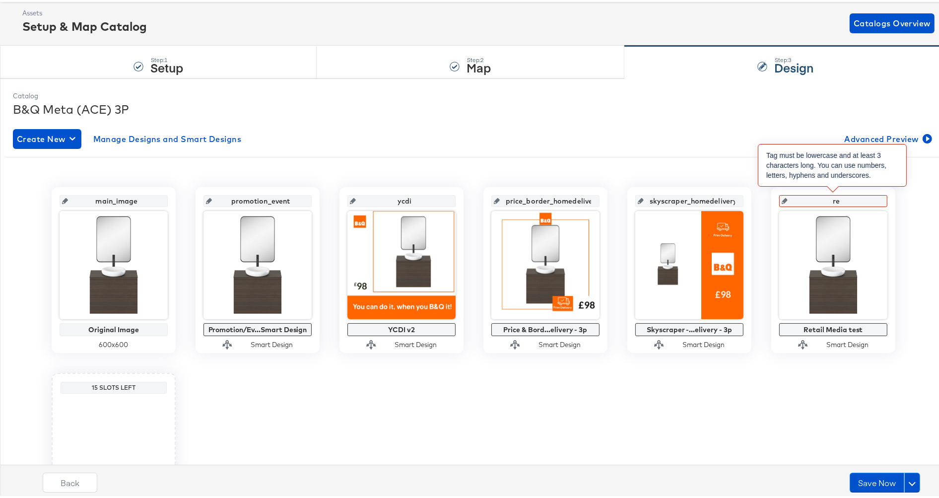
click at [848, 197] on input "re" at bounding box center [836, 195] width 97 height 27
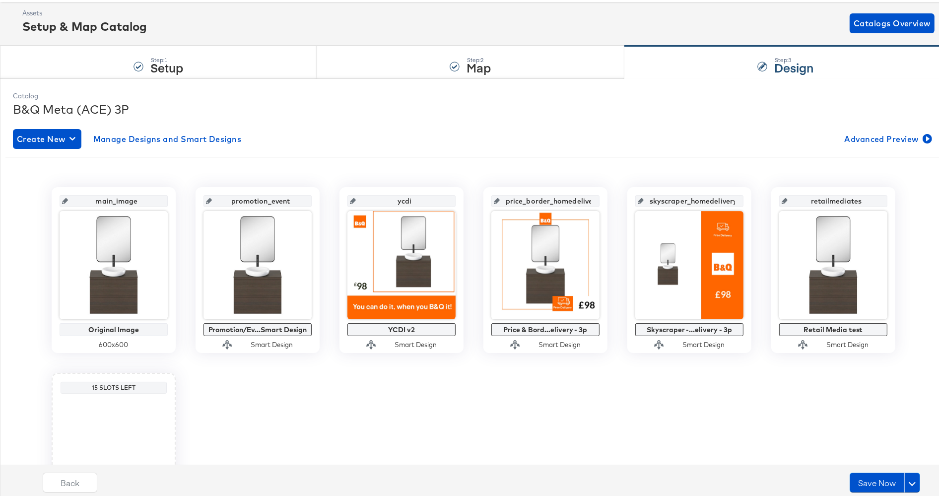
type input "retailmediatest"
click at [705, 393] on div "main_image Original Image 600 x 600 promotion_event Promotion/Ev...Smart Design…" at bounding box center [473, 360] width 936 height 351
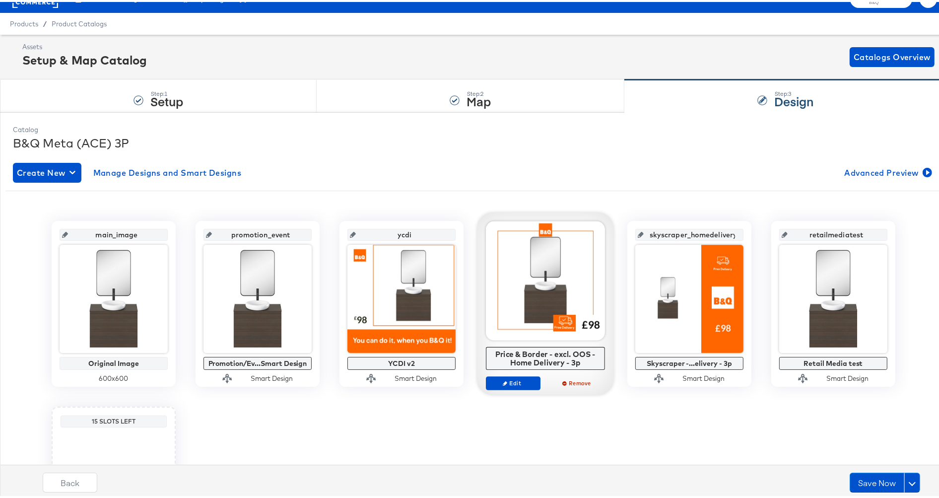
scroll to position [0, 0]
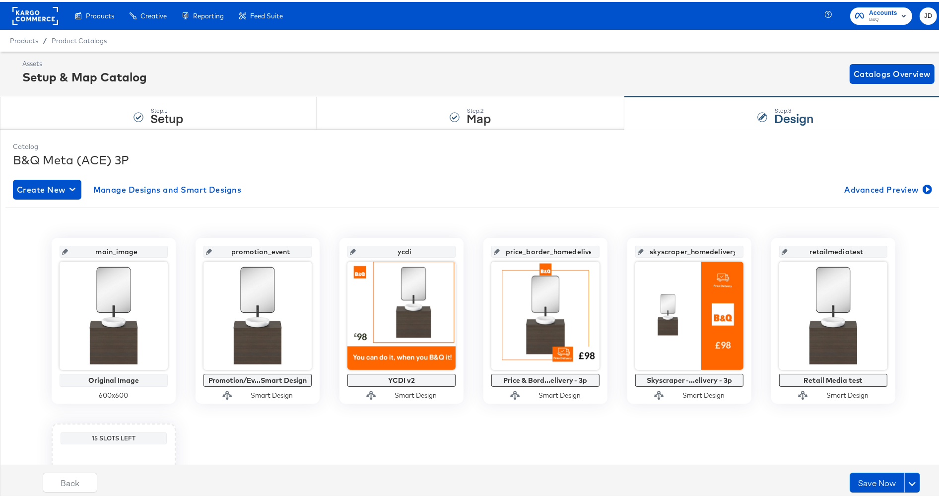
click at [42, 17] on rect at bounding box center [35, 14] width 46 height 18
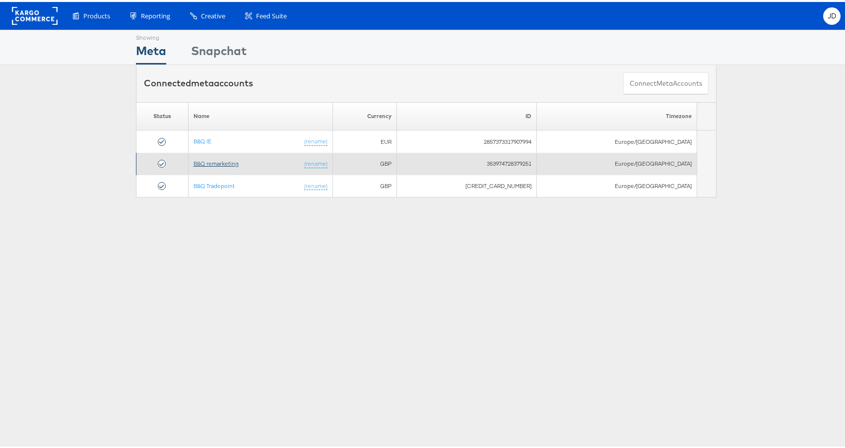
click at [235, 165] on link "B&Q remarketing" at bounding box center [216, 161] width 45 height 7
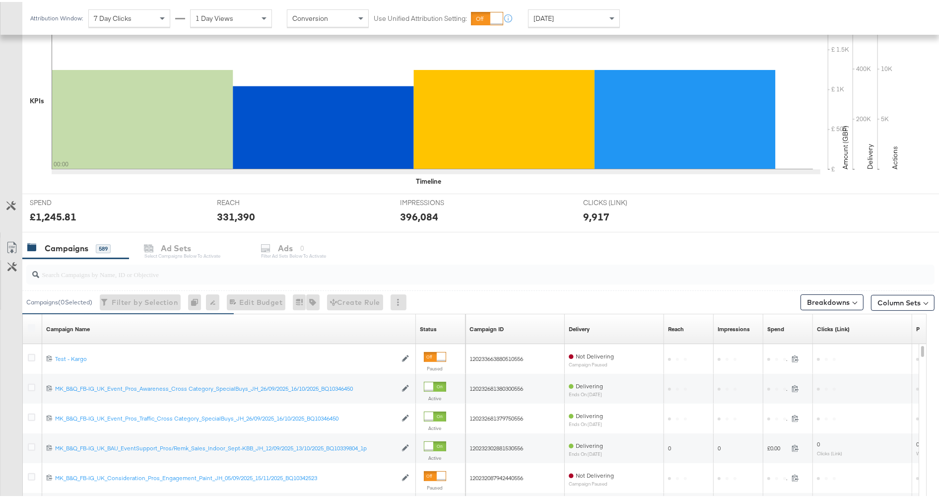
scroll to position [220, 0]
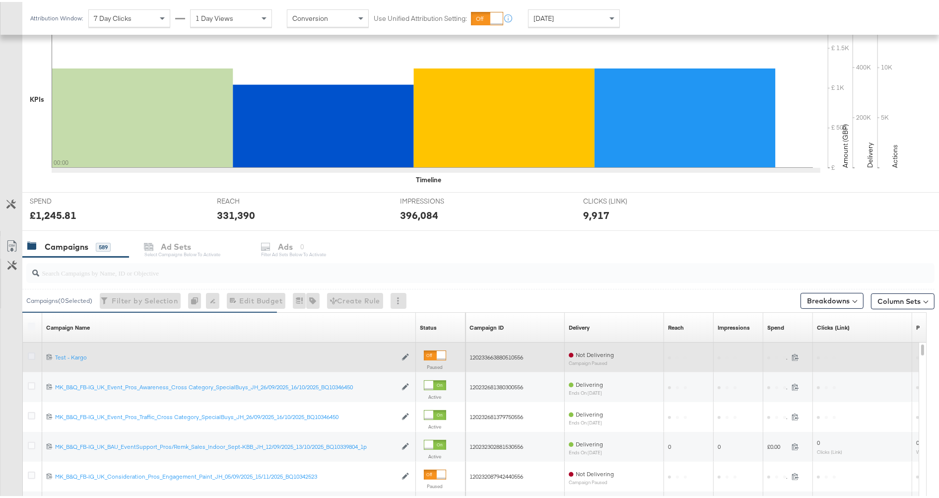
click at [28, 354] on icon at bounding box center [31, 353] width 7 height 7
click at [0, 0] on input "checkbox" at bounding box center [0, 0] width 0 height 0
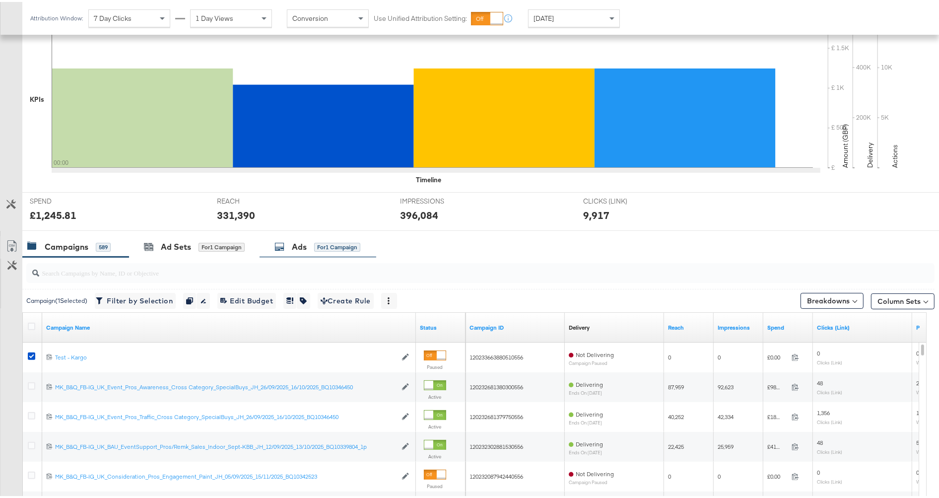
click at [298, 239] on div "Ads" at bounding box center [299, 244] width 15 height 11
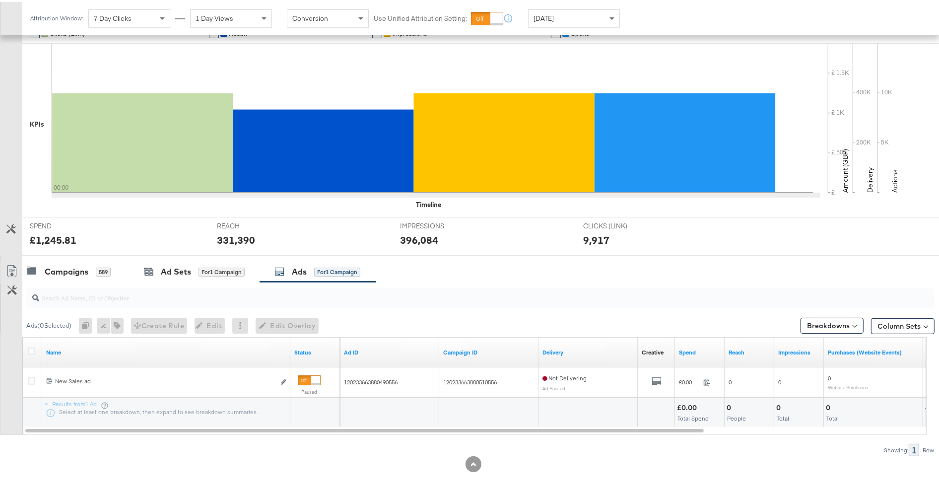
scroll to position [196, 0]
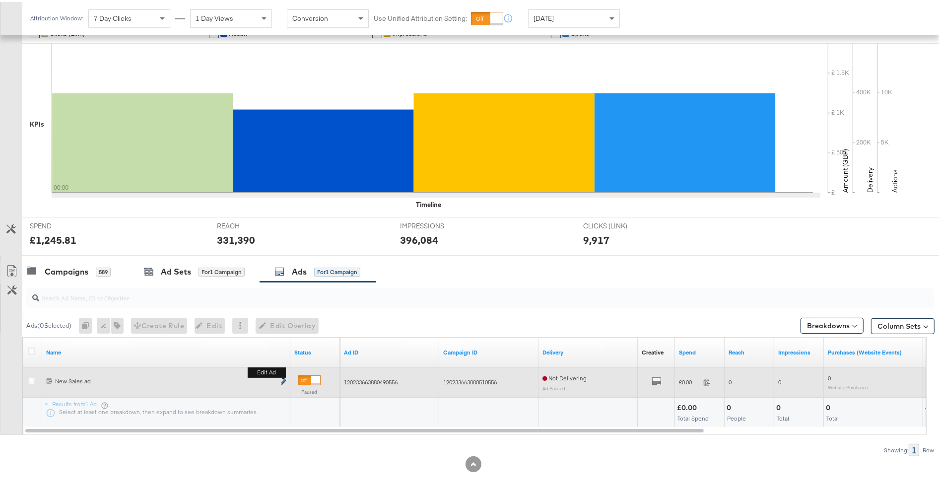
click at [284, 381] on icon "link" at bounding box center [283, 379] width 5 height 5
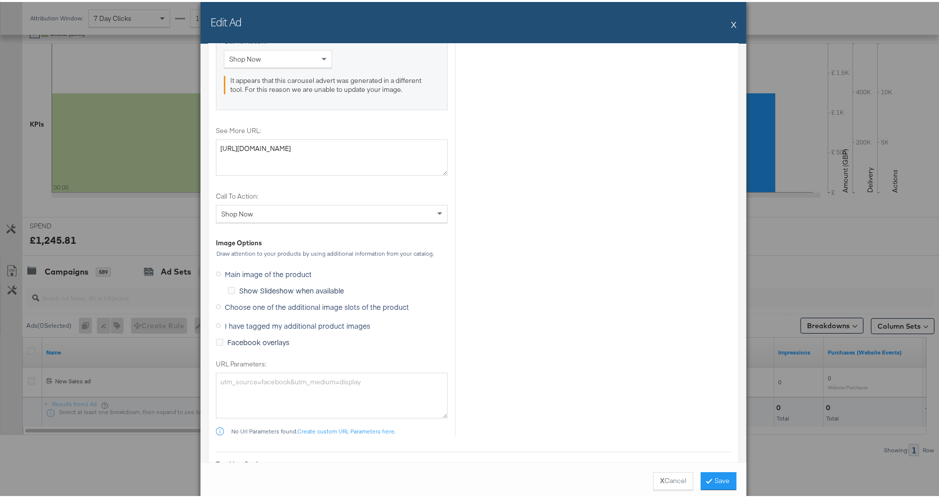
scroll to position [1048, 0]
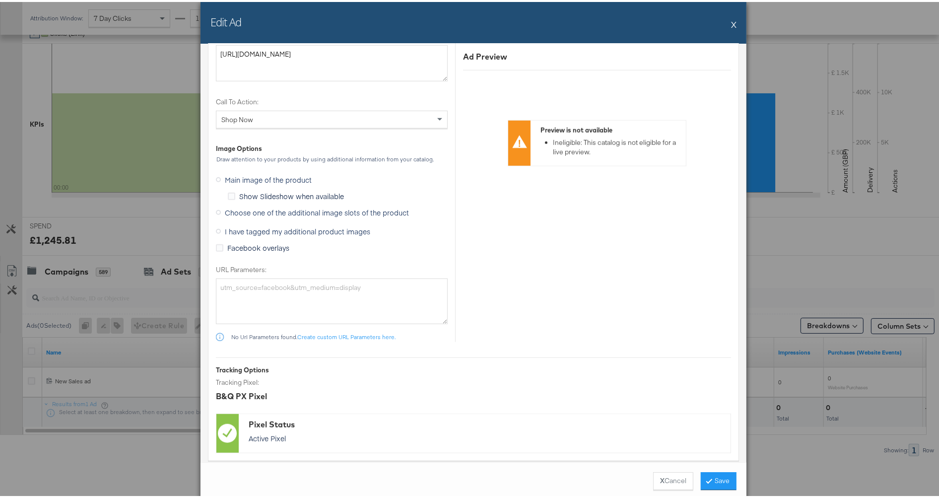
click at [300, 209] on span "Choose one of the additional image slots of the product" at bounding box center [317, 210] width 184 height 10
click at [0, 0] on input "Choose one of the additional image slots of the product" at bounding box center [0, 0] width 0 height 0
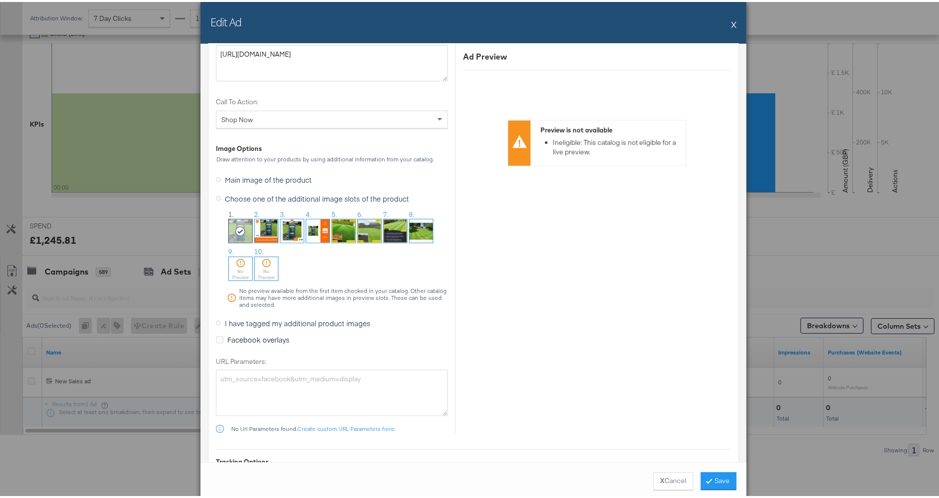
click at [262, 232] on img at bounding box center [266, 228] width 23 height 23
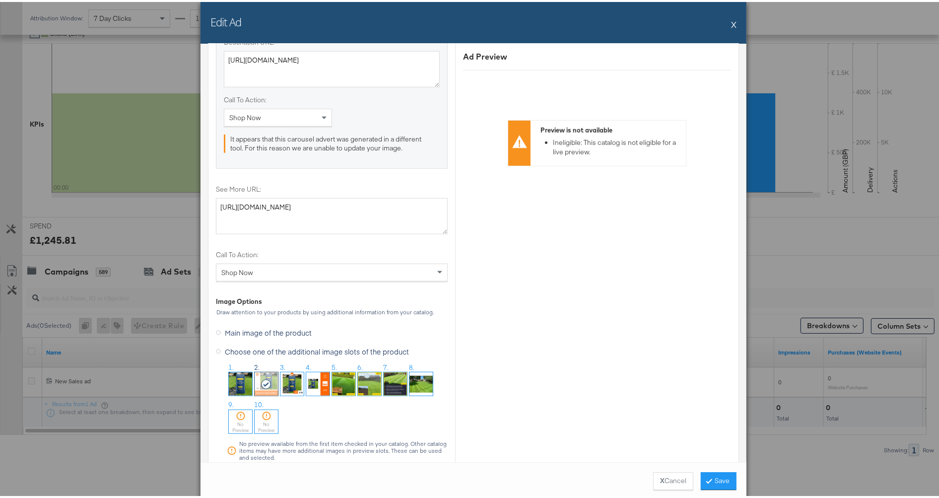
scroll to position [993, 0]
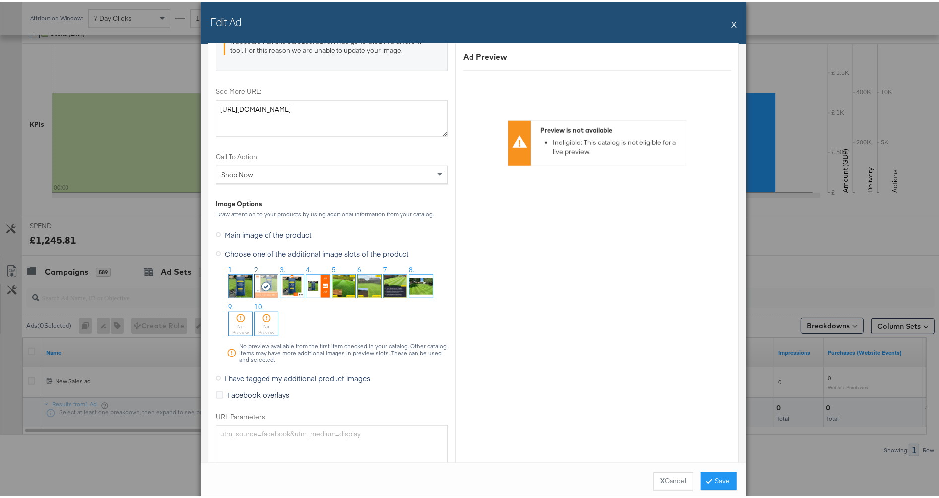
click at [244, 288] on img at bounding box center [240, 283] width 23 height 23
click at [731, 23] on button "X" at bounding box center [733, 22] width 5 height 20
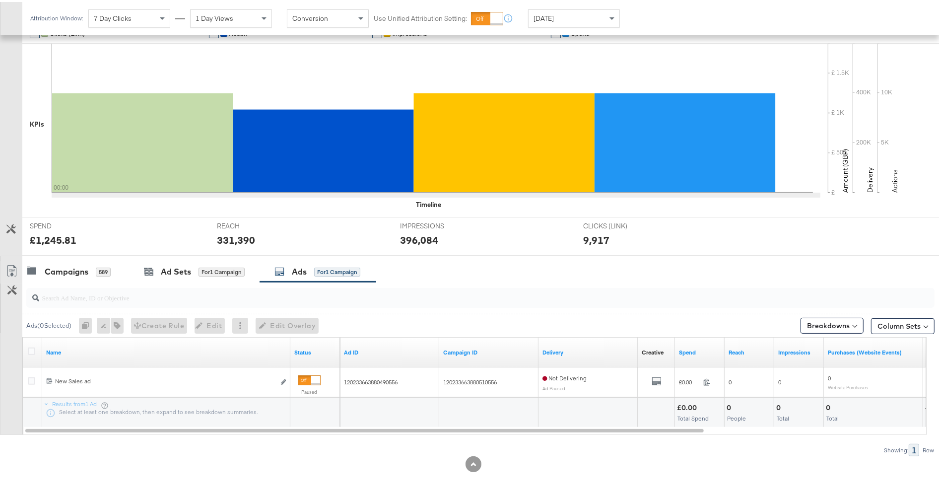
click at [115, 304] on div at bounding box center [478, 296] width 912 height 32
click at [114, 298] on input "search" at bounding box center [445, 291] width 812 height 19
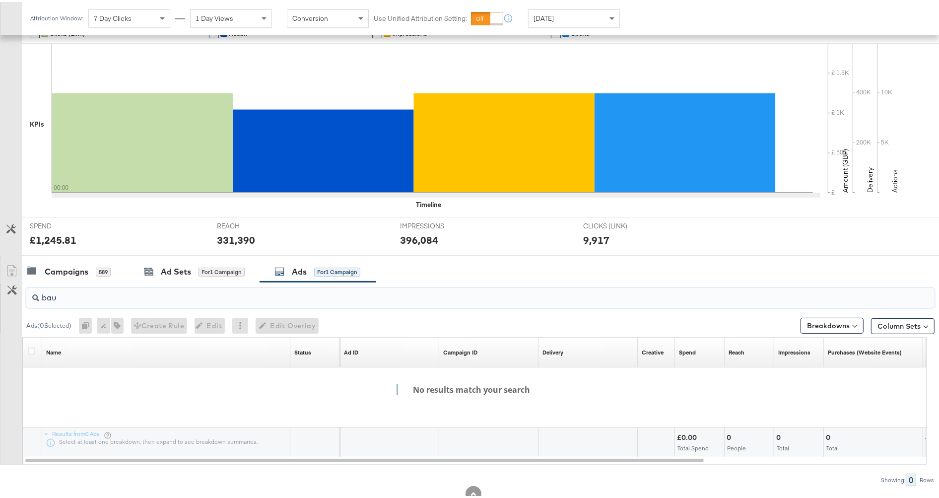
type input "bau"
drag, startPoint x: 77, startPoint y: 302, endPoint x: 13, endPoint y: 304, distance: 63.6
click at [13, 304] on div "bau Ads ( 0 Selected) 0 Rename 0 ads Tags for 0 campaigns Create Rule Edit 0 ad…" at bounding box center [467, 382] width 935 height 204
click at [72, 296] on input "bau" at bounding box center [445, 291] width 812 height 19
click at [70, 295] on input "bau" at bounding box center [445, 291] width 812 height 19
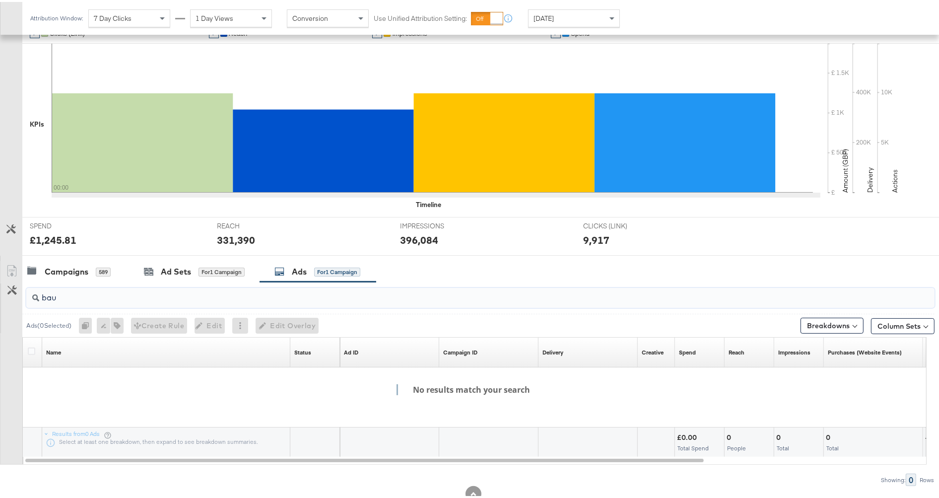
drag, startPoint x: 70, startPoint y: 293, endPoint x: 47, endPoint y: 293, distance: 23.3
click at [47, 293] on input "bau" at bounding box center [445, 291] width 812 height 19
click at [45, 294] on input "bau" at bounding box center [445, 291] width 812 height 19
drag, startPoint x: 64, startPoint y: 294, endPoint x: 80, endPoint y: 293, distance: 16.9
click at [80, 293] on input "bau" at bounding box center [445, 291] width 812 height 19
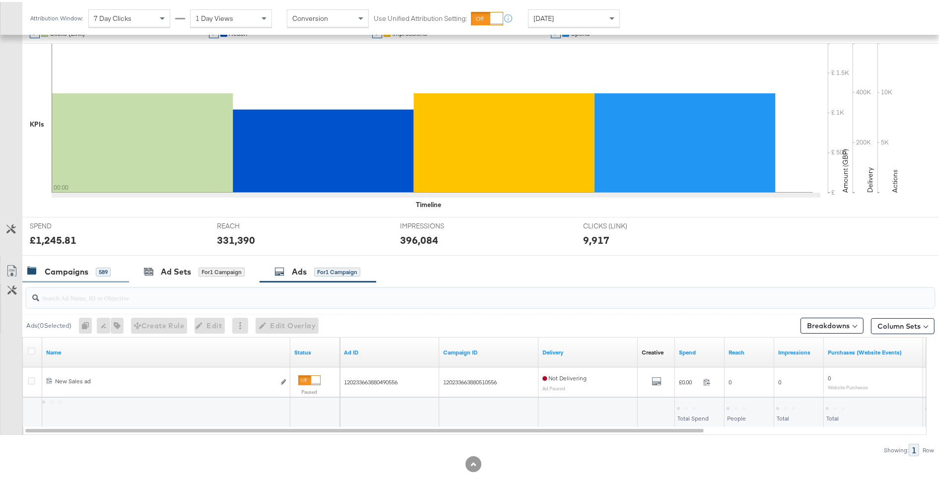
click at [69, 272] on div "Campaigns" at bounding box center [67, 269] width 44 height 11
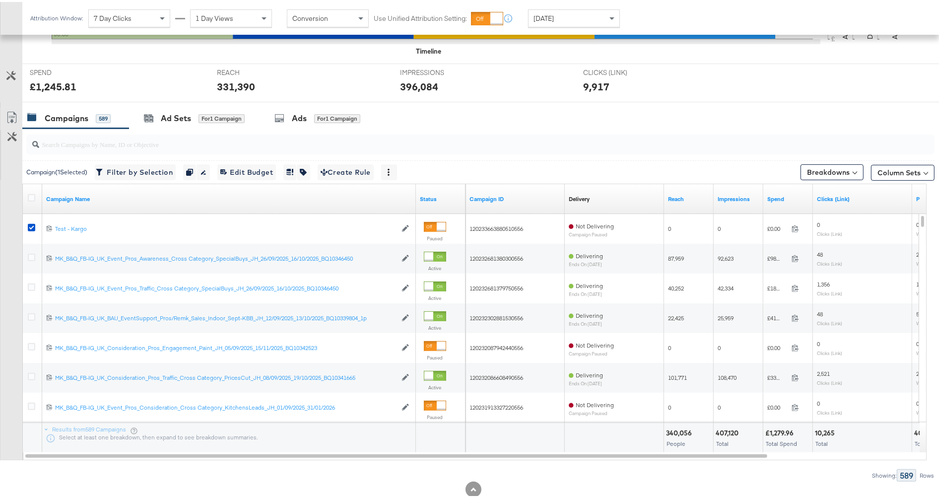
scroll to position [361, 0]
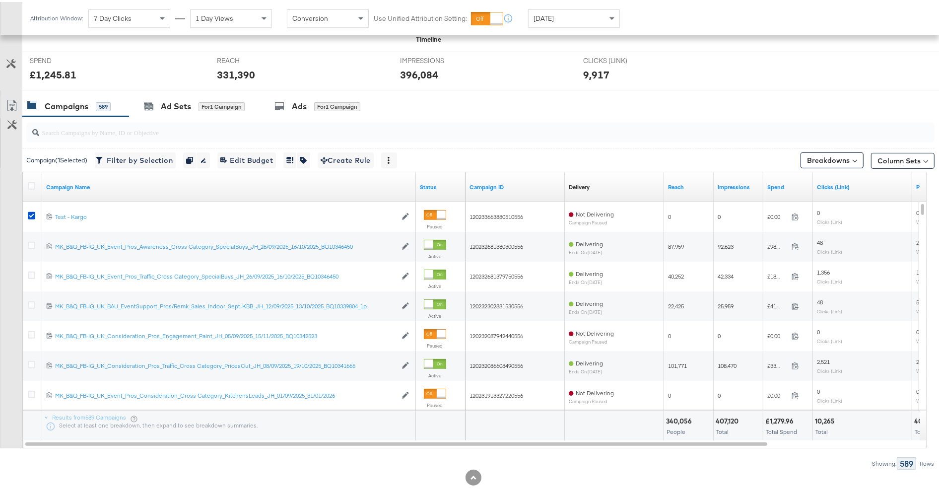
click at [126, 132] on input "search" at bounding box center [445, 126] width 812 height 19
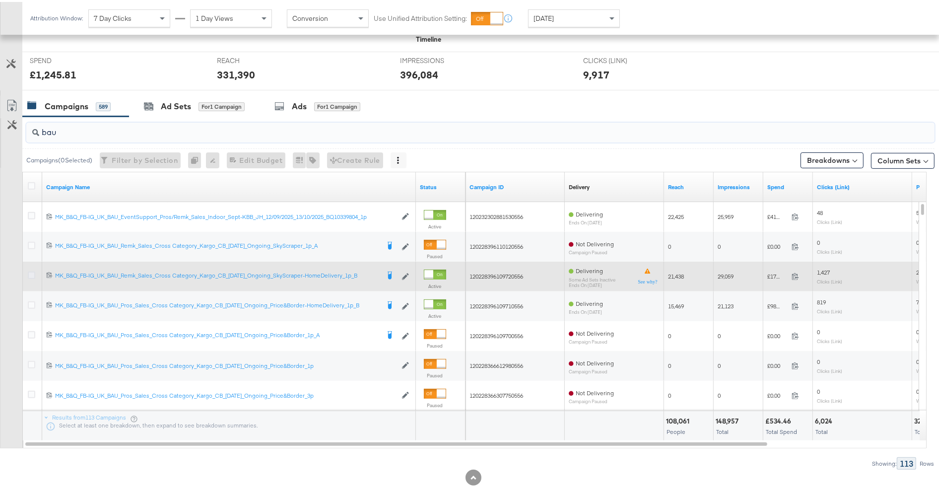
type input "bau"
click at [32, 272] on icon at bounding box center [31, 273] width 7 height 7
click at [0, 0] on input "checkbox" at bounding box center [0, 0] width 0 height 0
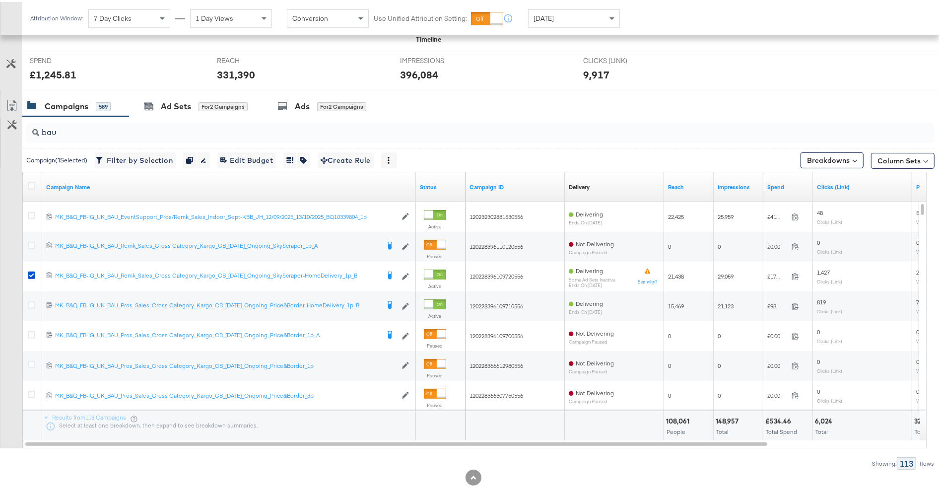
drag, startPoint x: 156, startPoint y: 106, endPoint x: 159, endPoint y: 147, distance: 41.8
click at [156, 106] on div "Ad Sets for 2 Campaigns" at bounding box center [196, 104] width 104 height 11
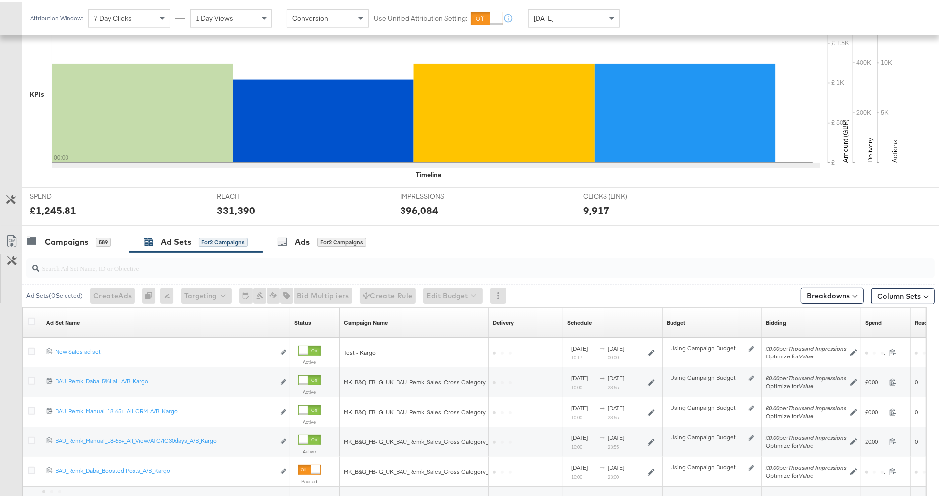
scroll to position [315, 0]
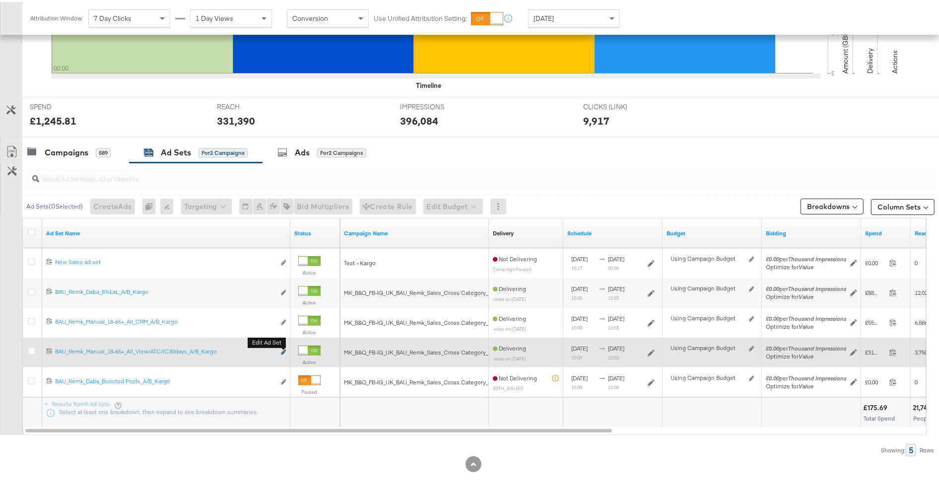
click at [282, 350] on icon "link" at bounding box center [283, 349] width 5 height 5
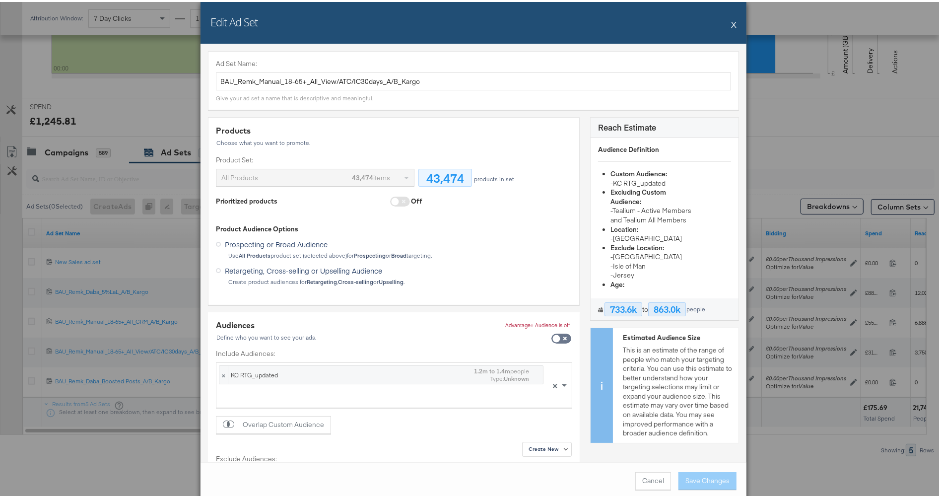
scroll to position [260, 0]
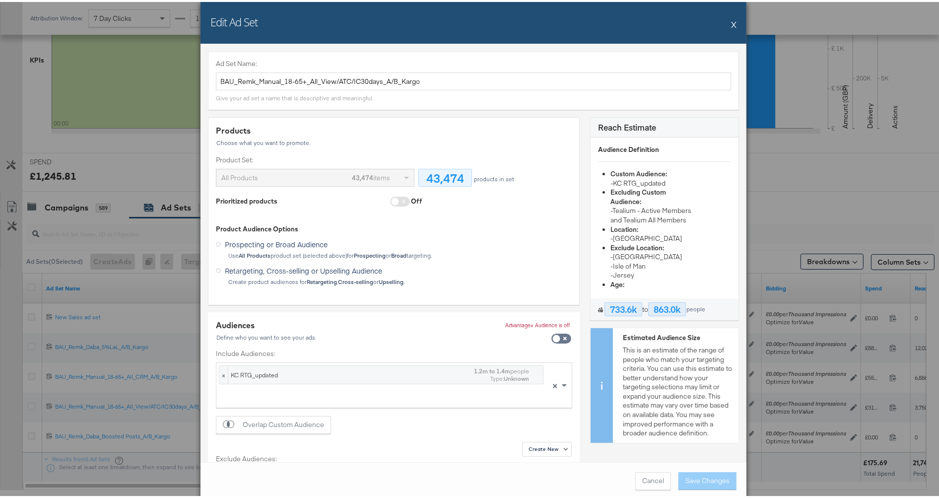
drag, startPoint x: 728, startPoint y: 21, endPoint x: 553, endPoint y: 76, distance: 183.0
click at [731, 21] on button "X" at bounding box center [733, 22] width 5 height 20
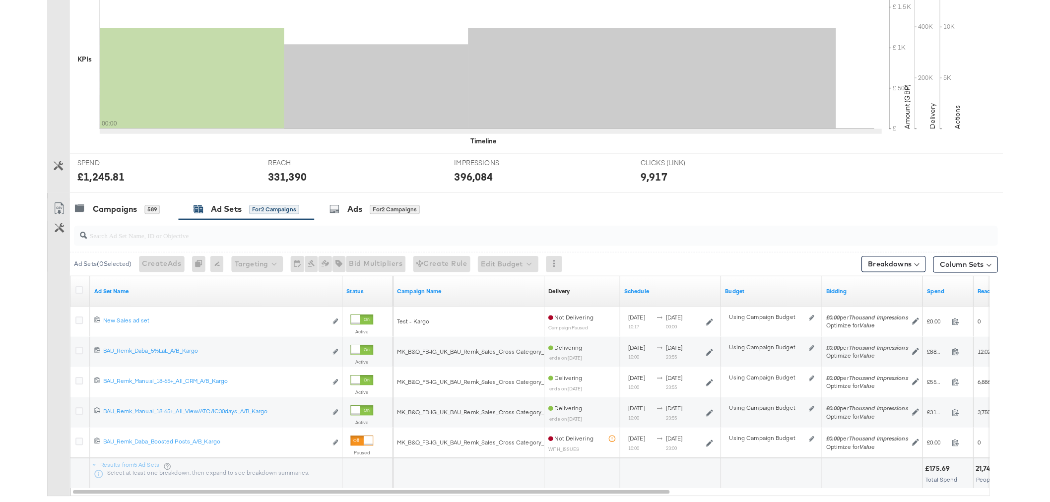
scroll to position [0, 0]
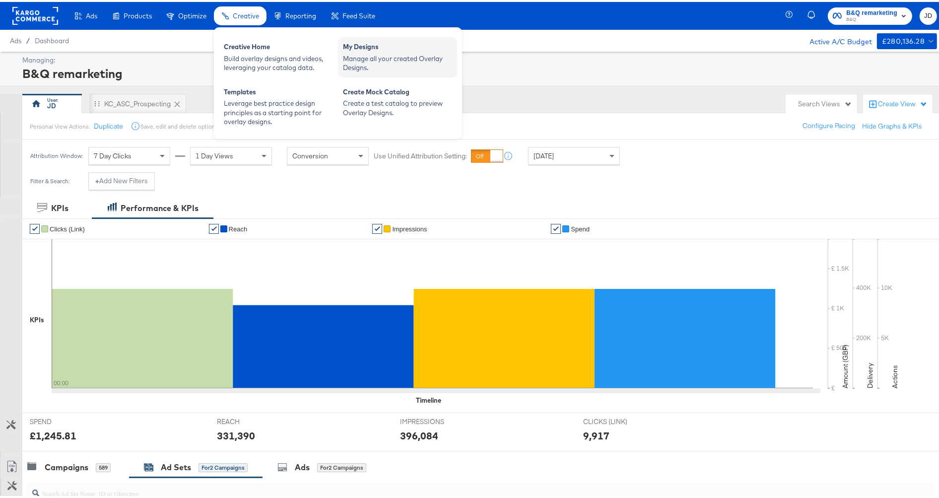
click at [365, 50] on div "My Designs" at bounding box center [397, 46] width 109 height 12
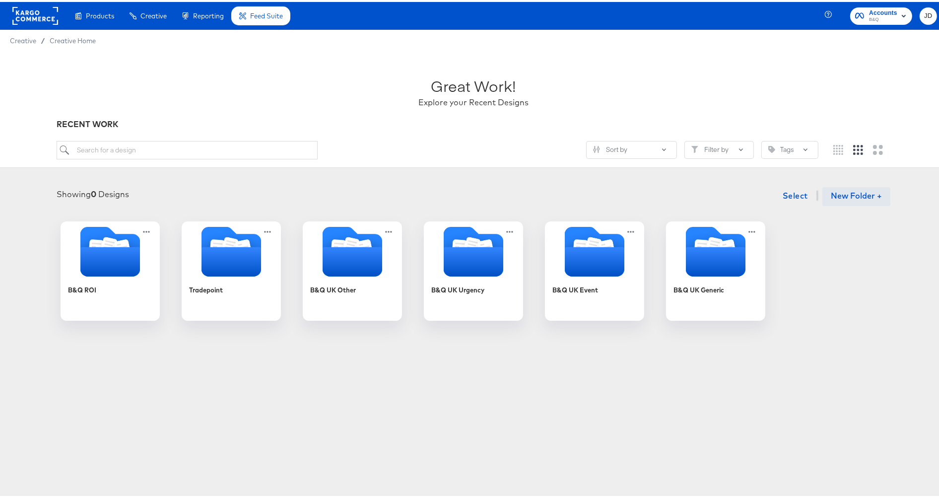
click at [847, 197] on button "New Folder +" at bounding box center [856, 194] width 68 height 19
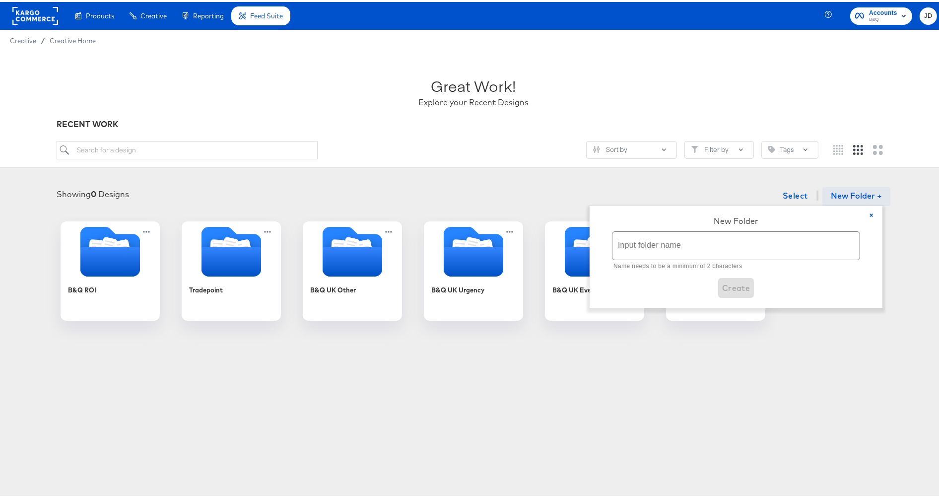
click at [701, 236] on input "text" at bounding box center [736, 244] width 247 height 28
type input "Test"
click at [729, 272] on span "Create" at bounding box center [736, 275] width 28 height 14
click at [873, 213] on button "×" at bounding box center [872, 213] width 22 height 19
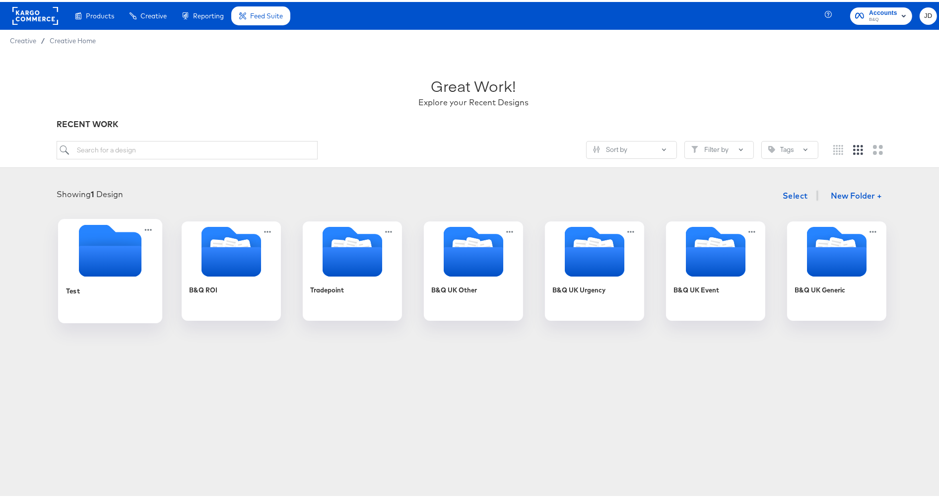
click at [88, 270] on icon "Empty folder" at bounding box center [110, 259] width 63 height 31
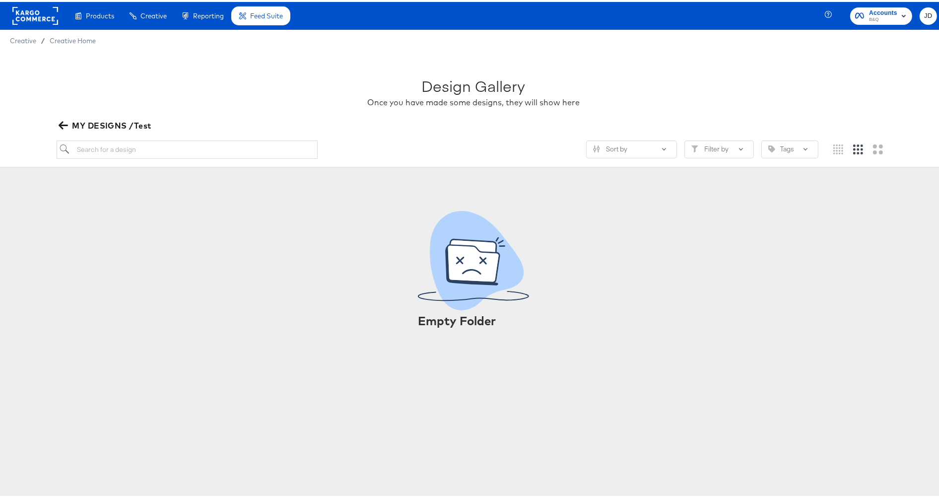
click at [60, 128] on icon "button" at bounding box center [63, 123] width 9 height 9
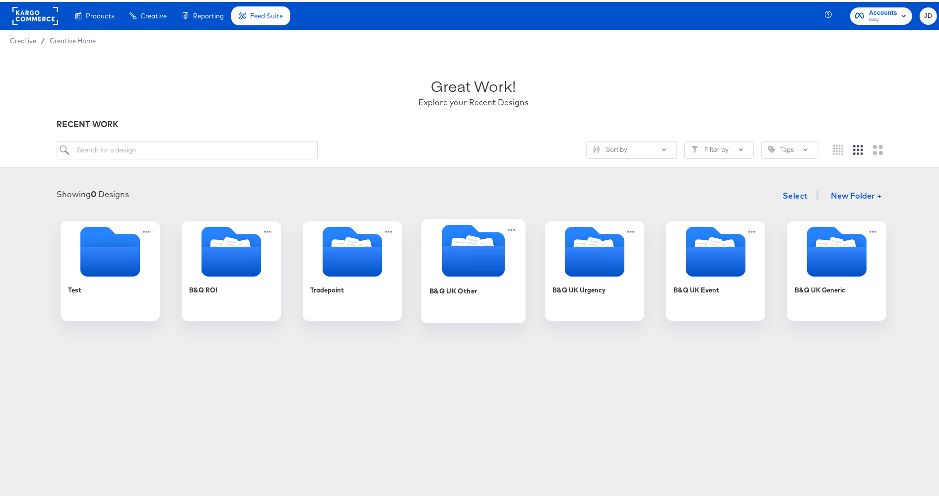
click at [467, 299] on div "B&Q UK Other" at bounding box center [473, 296] width 89 height 38
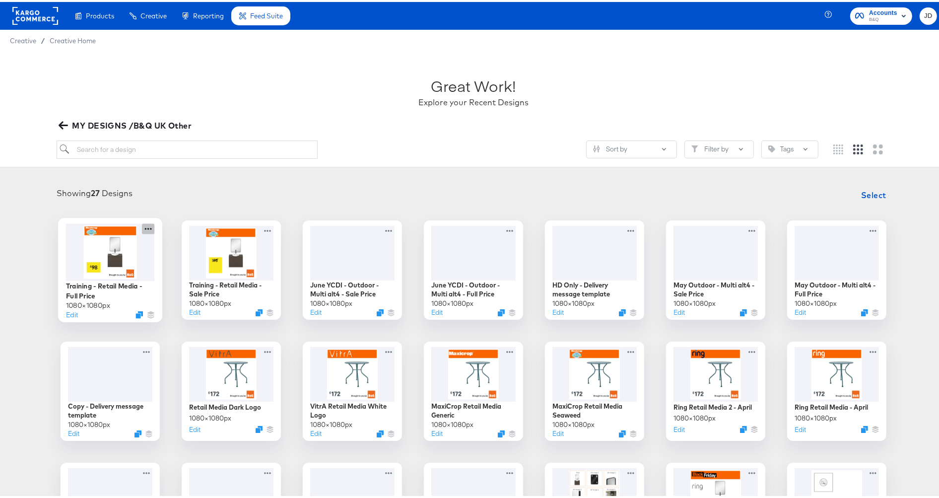
click at [142, 229] on icon at bounding box center [148, 226] width 12 height 10
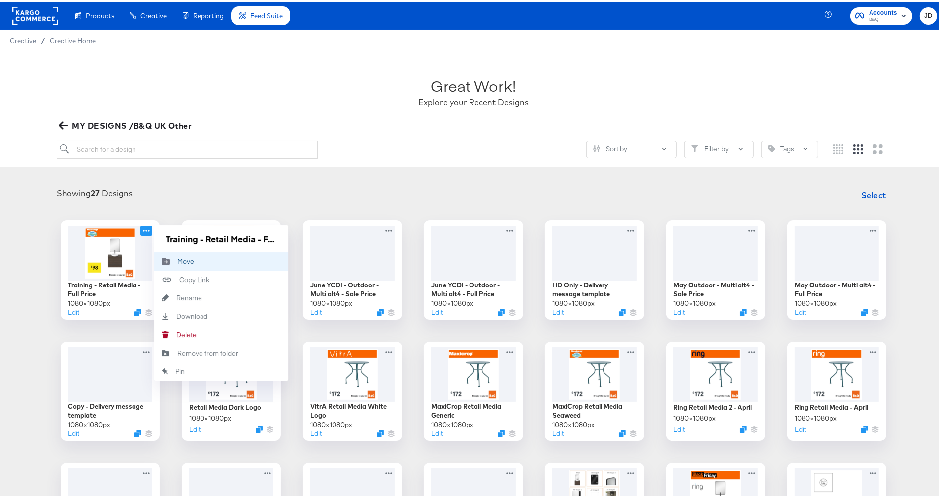
click at [207, 259] on button "Move Move" at bounding box center [221, 259] width 134 height 18
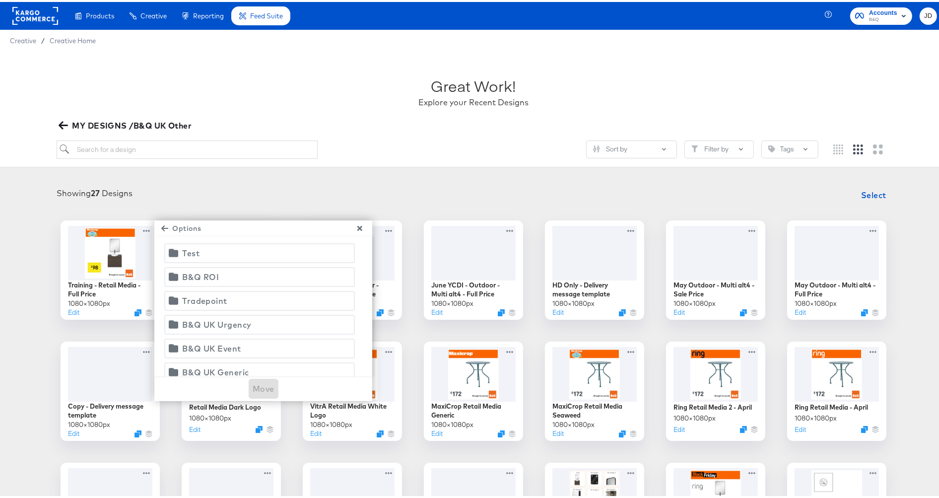
click at [235, 251] on span "Test" at bounding box center [260, 251] width 178 height 14
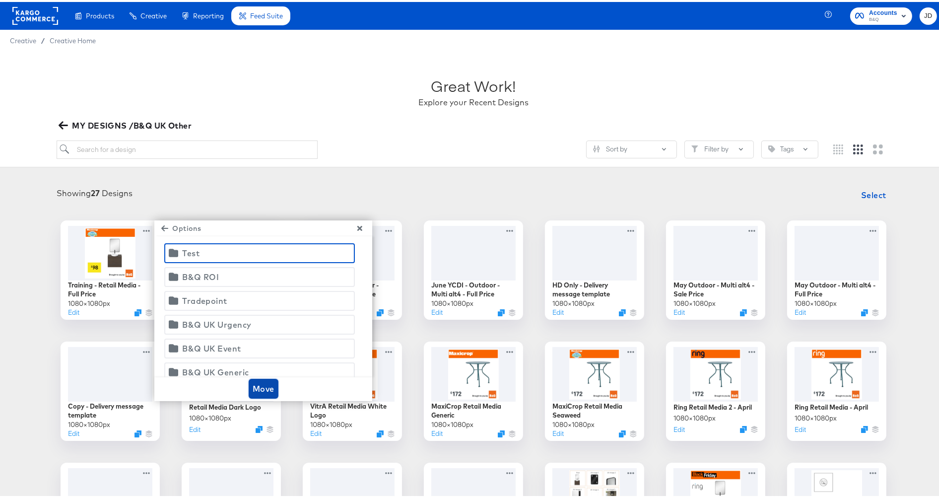
click at [259, 384] on span "Move" at bounding box center [264, 387] width 22 height 14
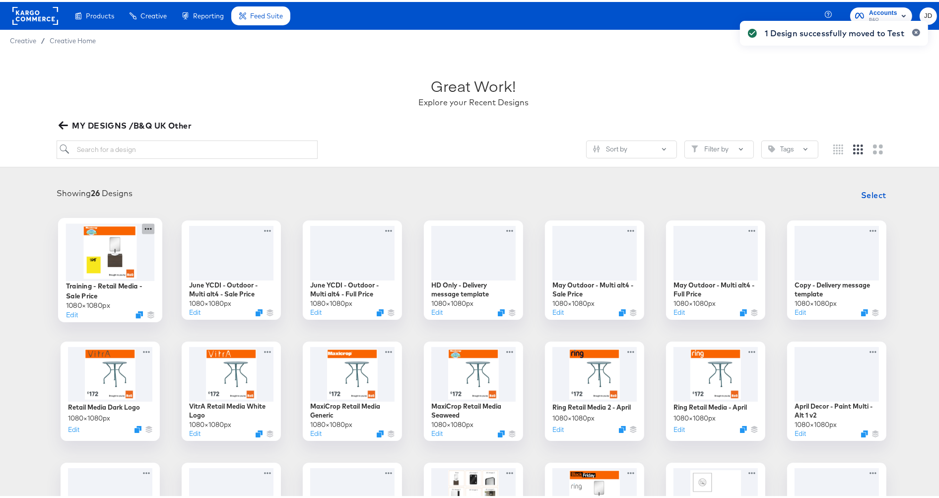
click at [145, 227] on icon at bounding box center [148, 227] width 7 height 2
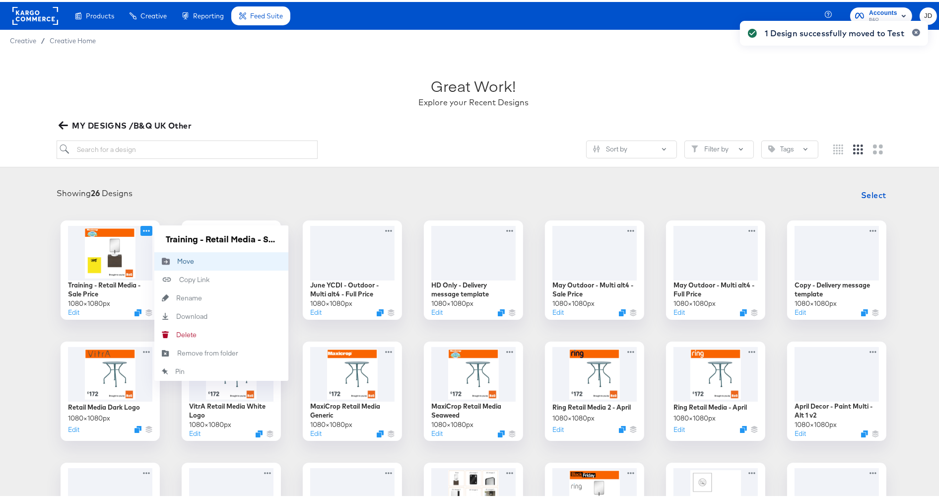
click at [177, 259] on div "Move Move" at bounding box center [177, 259] width 0 height 0
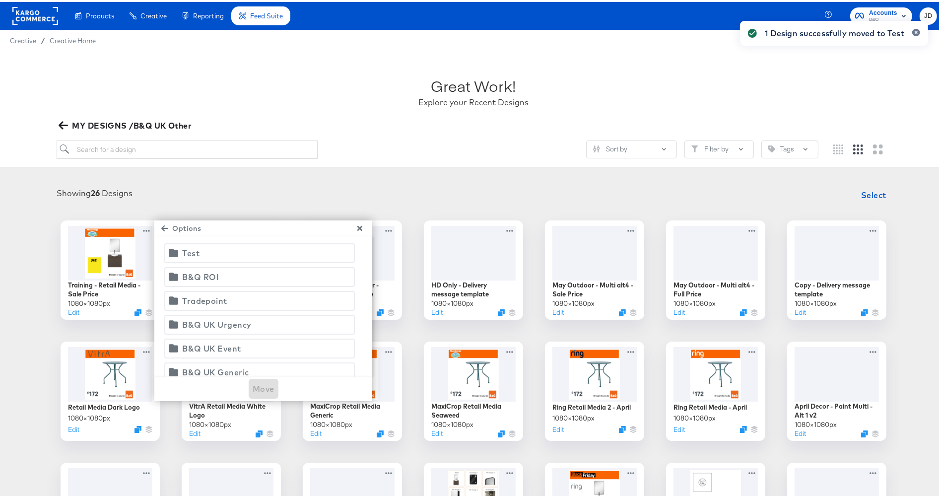
click at [220, 249] on span "Test" at bounding box center [260, 251] width 178 height 14
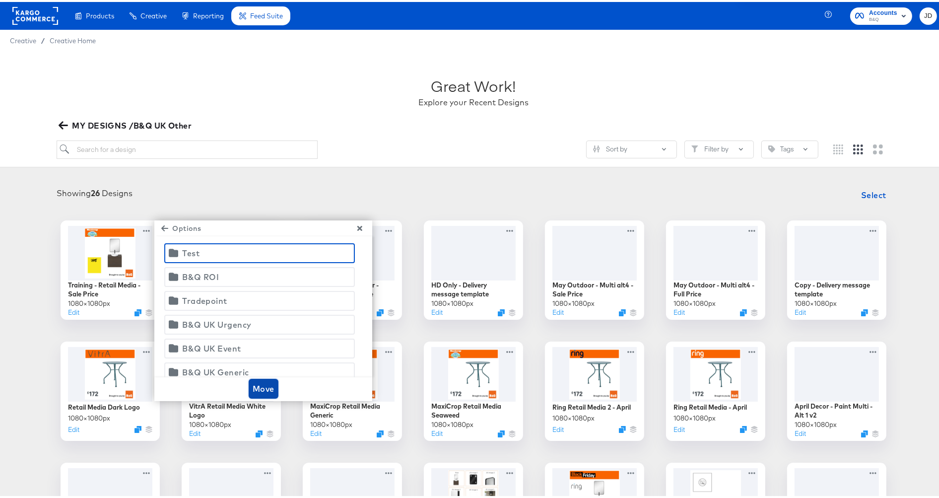
click at [257, 380] on span "Move" at bounding box center [264, 387] width 22 height 14
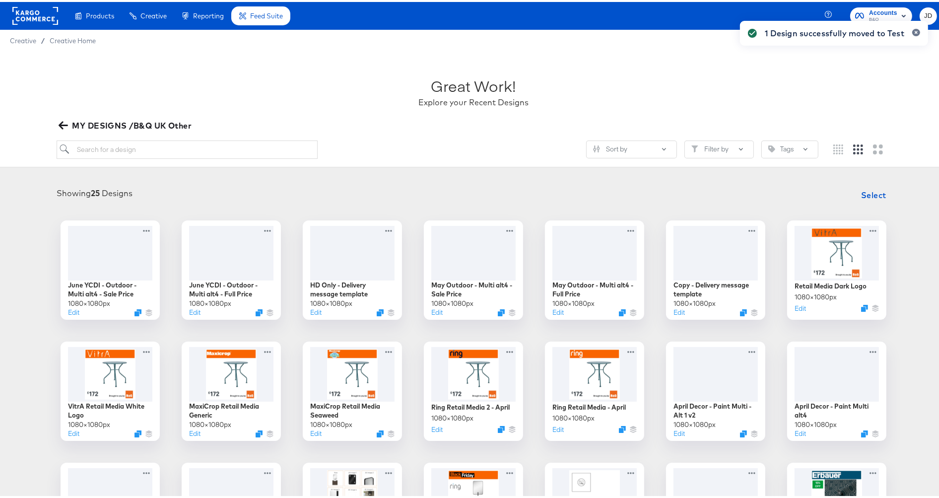
click at [60, 123] on icon "button" at bounding box center [63, 124] width 9 height 8
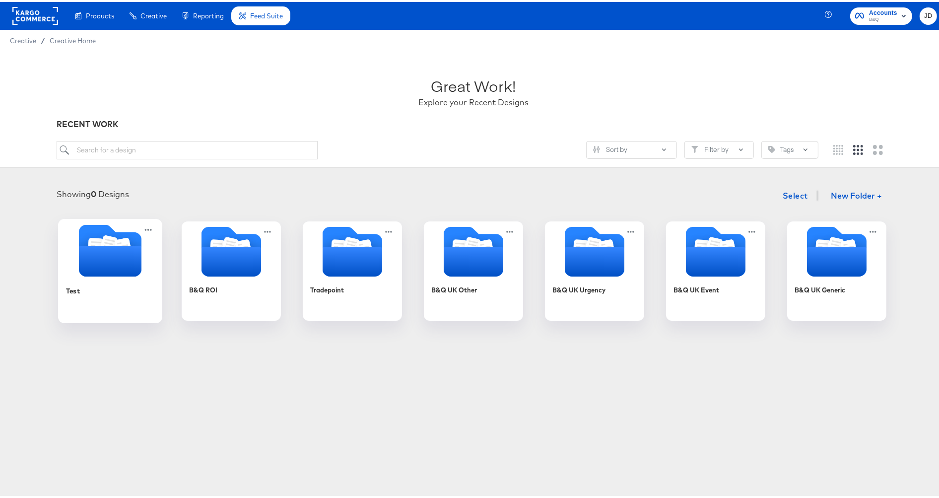
click at [96, 271] on icon "Folder" at bounding box center [110, 259] width 63 height 31
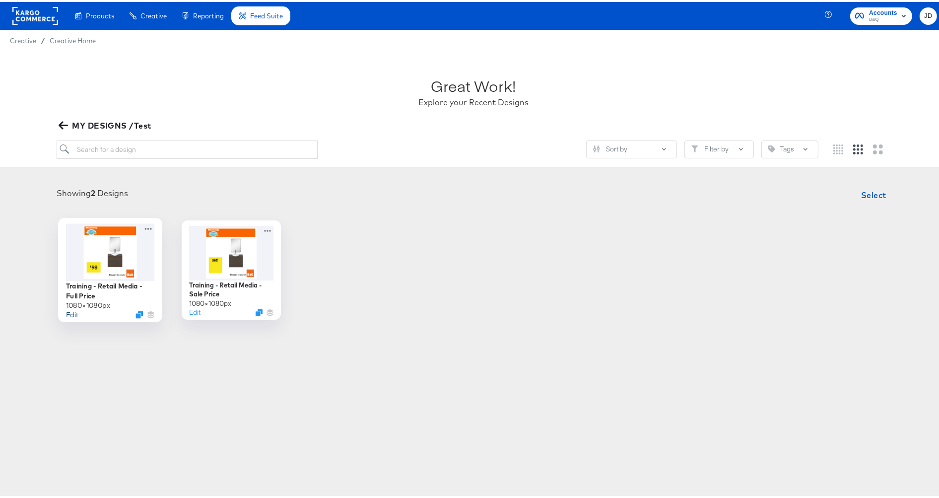
click at [66, 309] on button "Edit" at bounding box center [72, 312] width 12 height 9
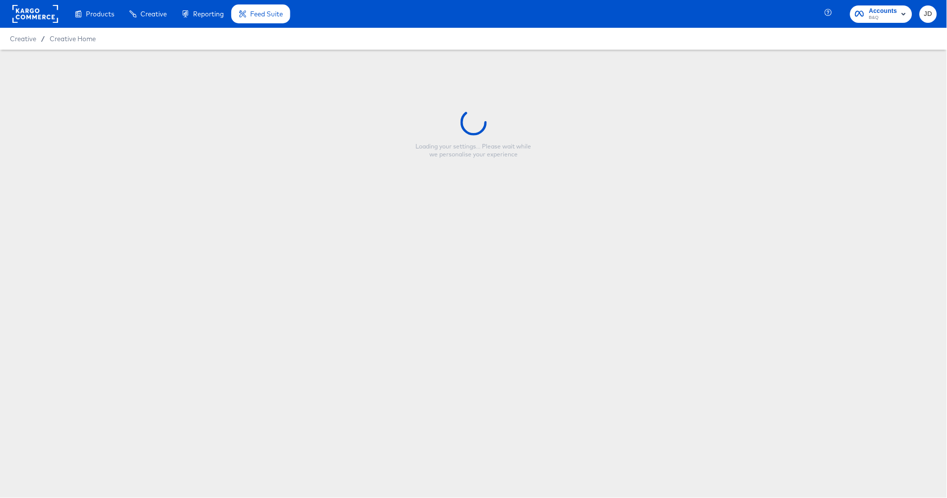
type input "Training - Retail Media - Full Price"
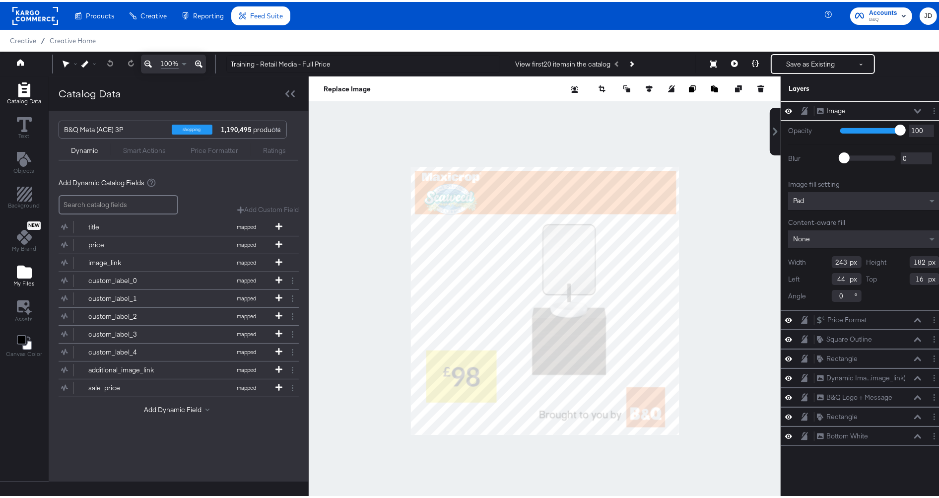
click at [22, 271] on icon "Add Files" at bounding box center [24, 270] width 15 height 13
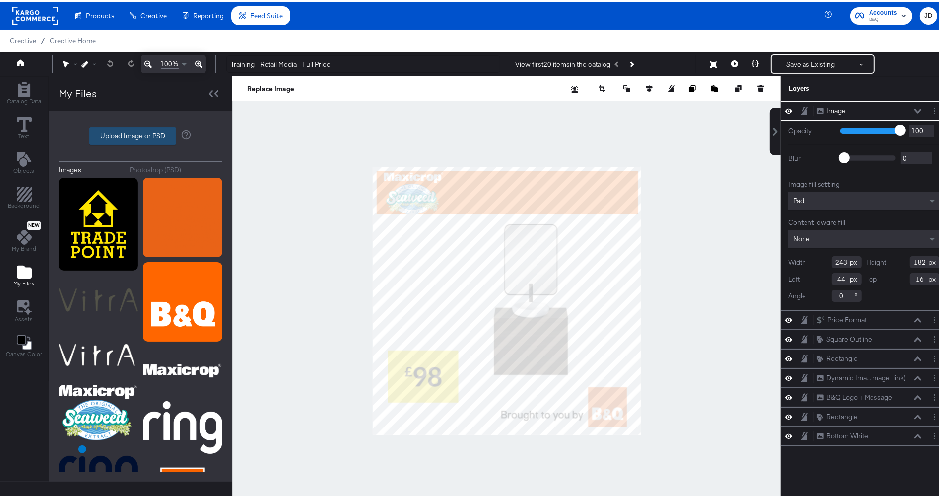
click at [140, 136] on label "Upload Image or PSD" at bounding box center [133, 134] width 86 height 17
click at [140, 134] on input "Upload Image or PSD" at bounding box center [140, 134] width 0 height 0
type input "C:\fakepath\Social-1-1-RM-Vitra-1397450-[PERSON_NAME].png"
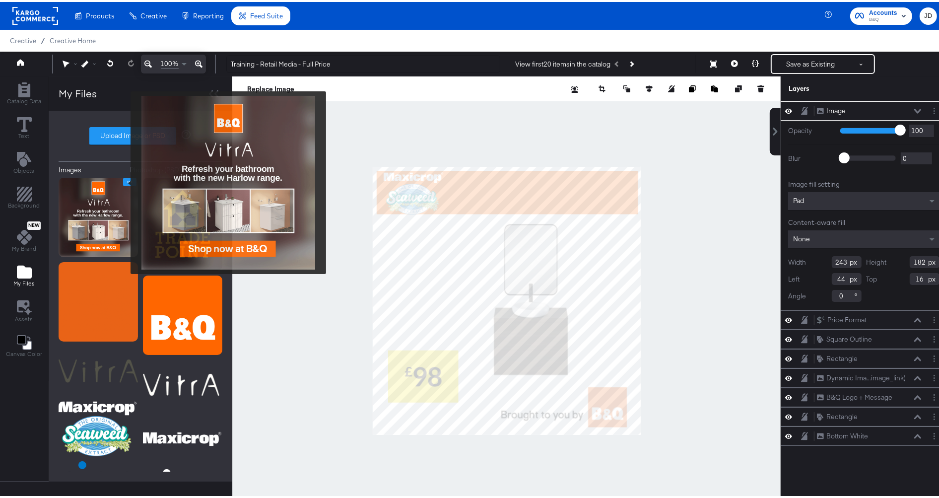
click at [126, 181] on icon "Image Options" at bounding box center [129, 179] width 7 height 7
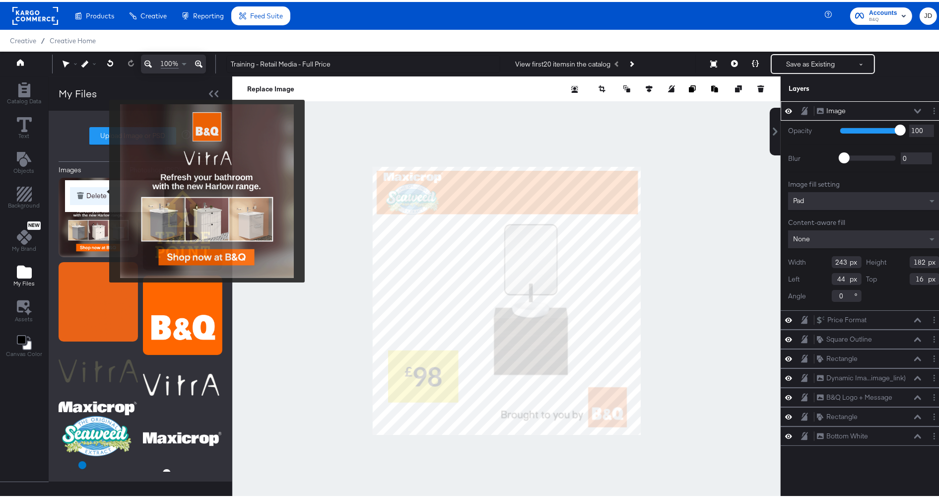
click at [103, 189] on button "Delete" at bounding box center [114, 194] width 89 height 18
